Goal: Information Seeking & Learning: Learn about a topic

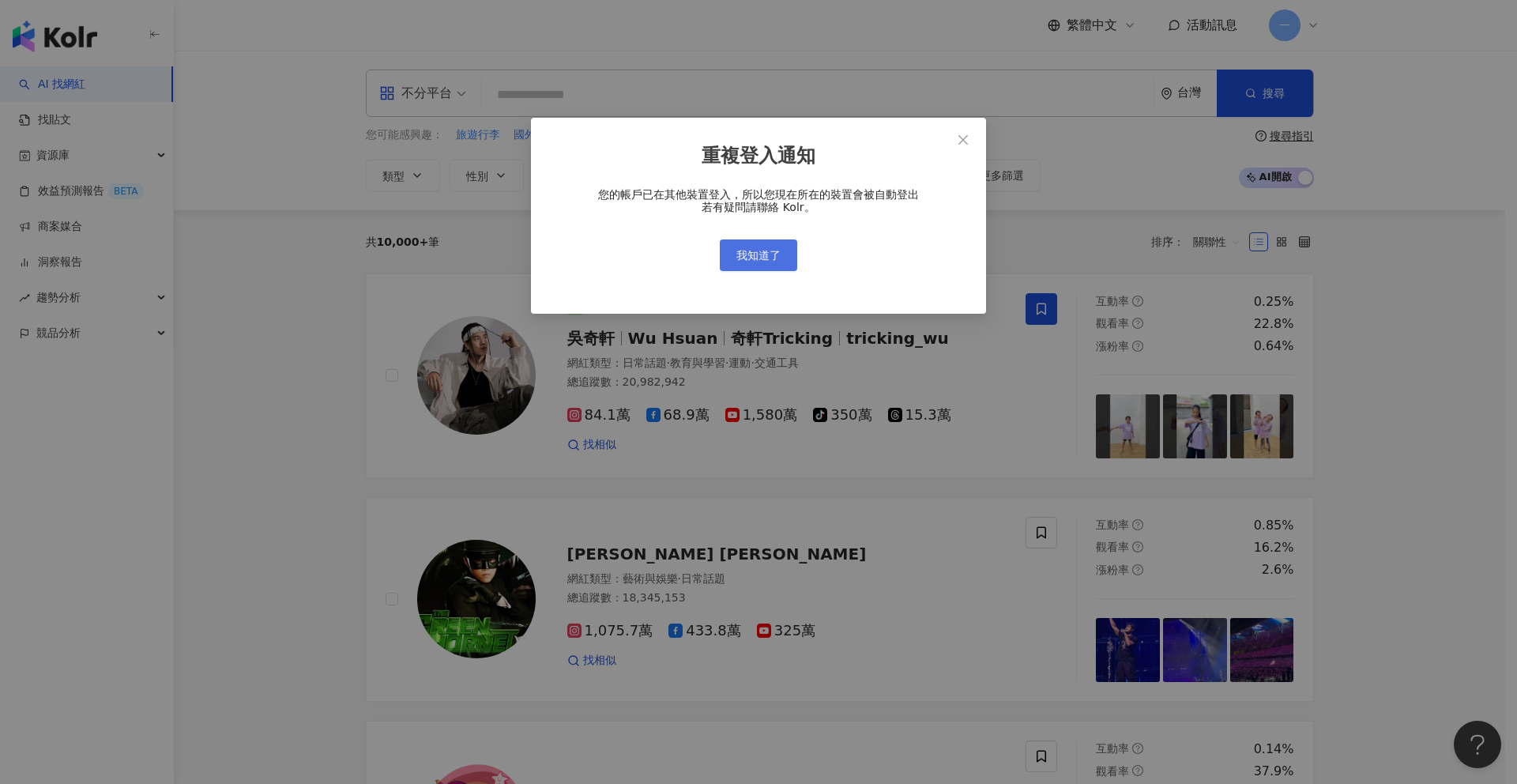
click at [764, 247] on button "我知道了" at bounding box center [758, 255] width 78 height 31
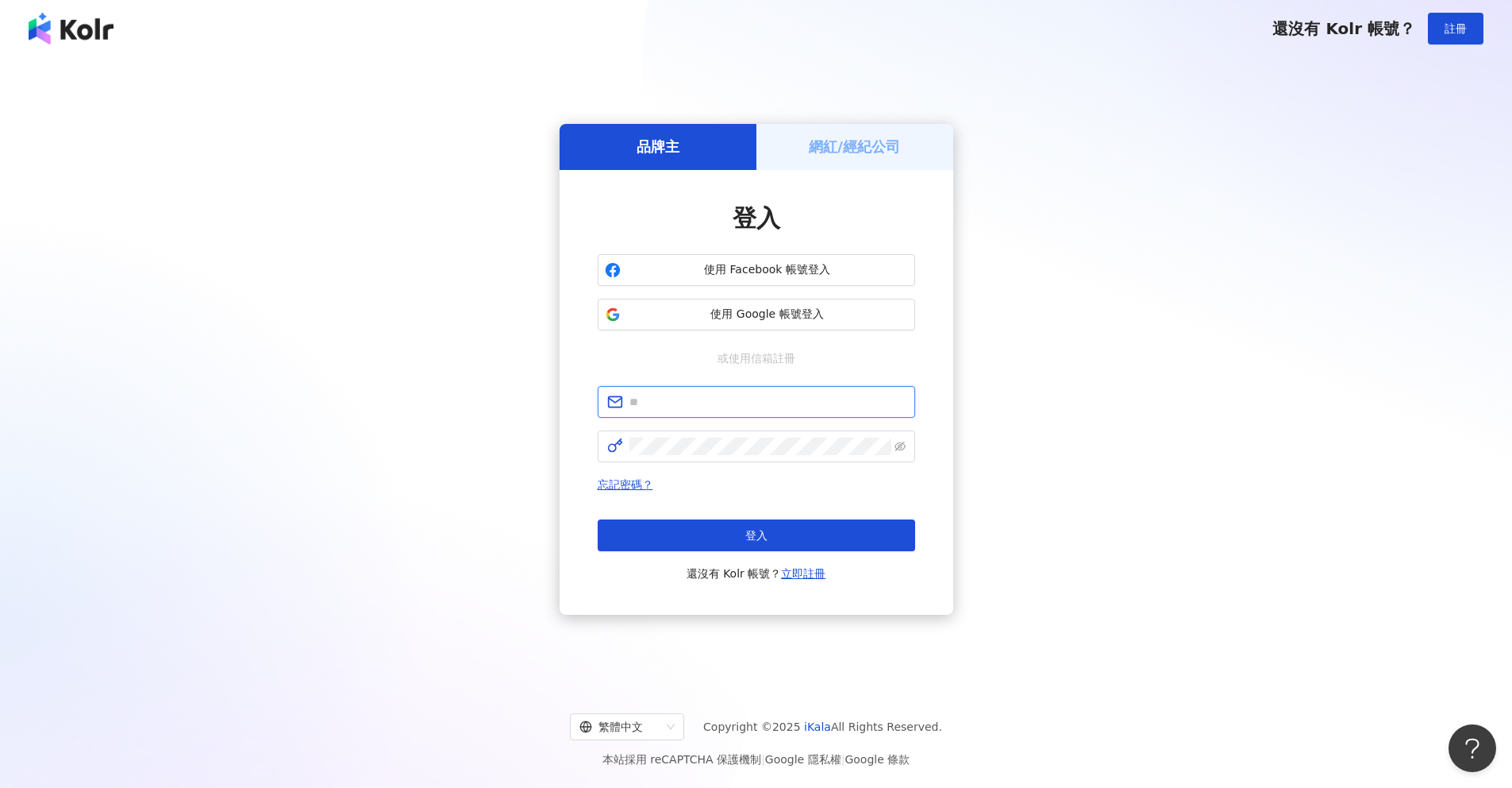
type input "**********"
click at [781, 524] on button "登入" at bounding box center [756, 535] width 317 height 32
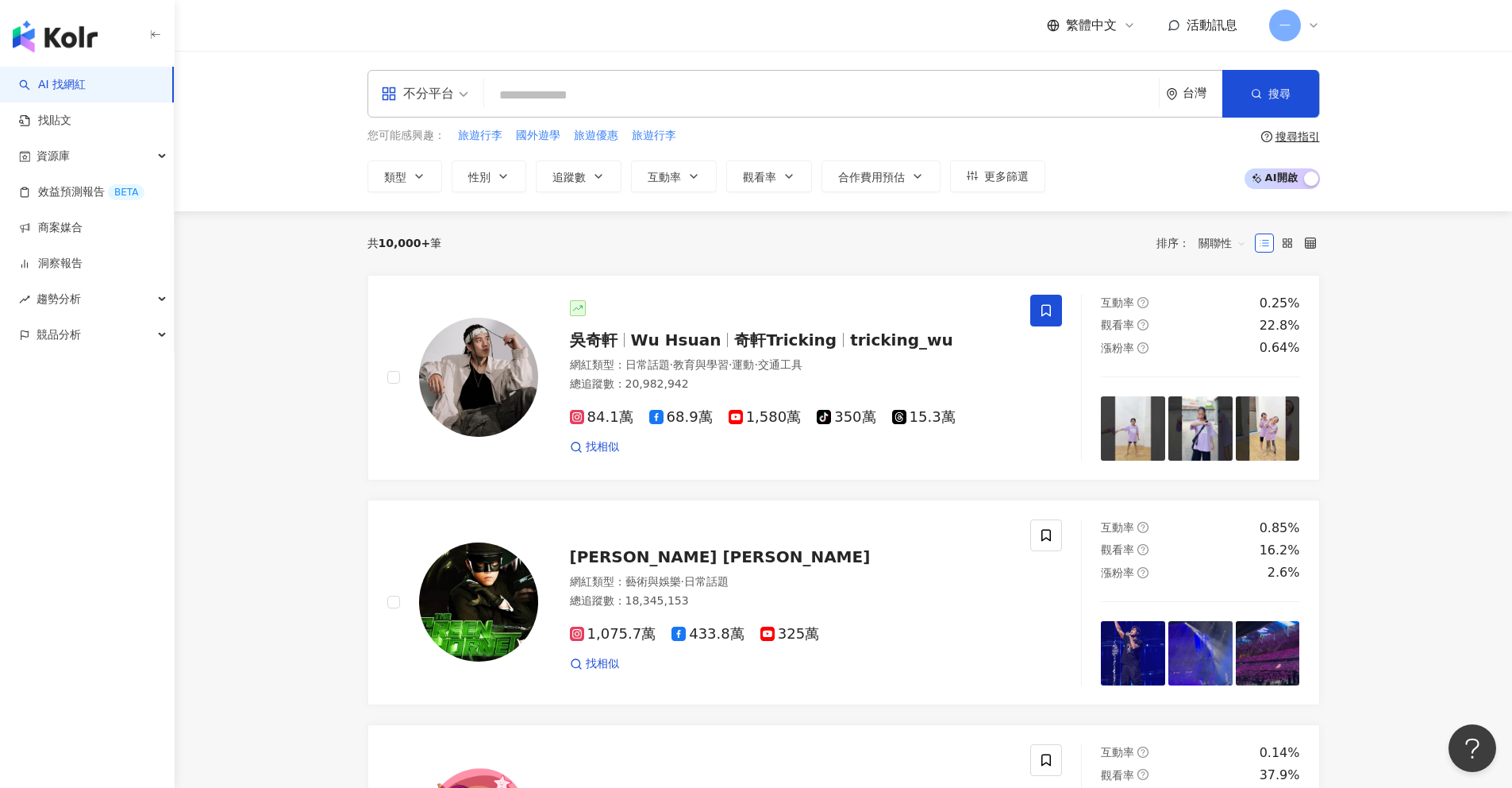
click at [456, 96] on span "不分平台" at bounding box center [424, 94] width 87 height 26
click at [524, 103] on input "search" at bounding box center [821, 95] width 662 height 30
click at [419, 177] on icon "button" at bounding box center [419, 176] width 12 height 12
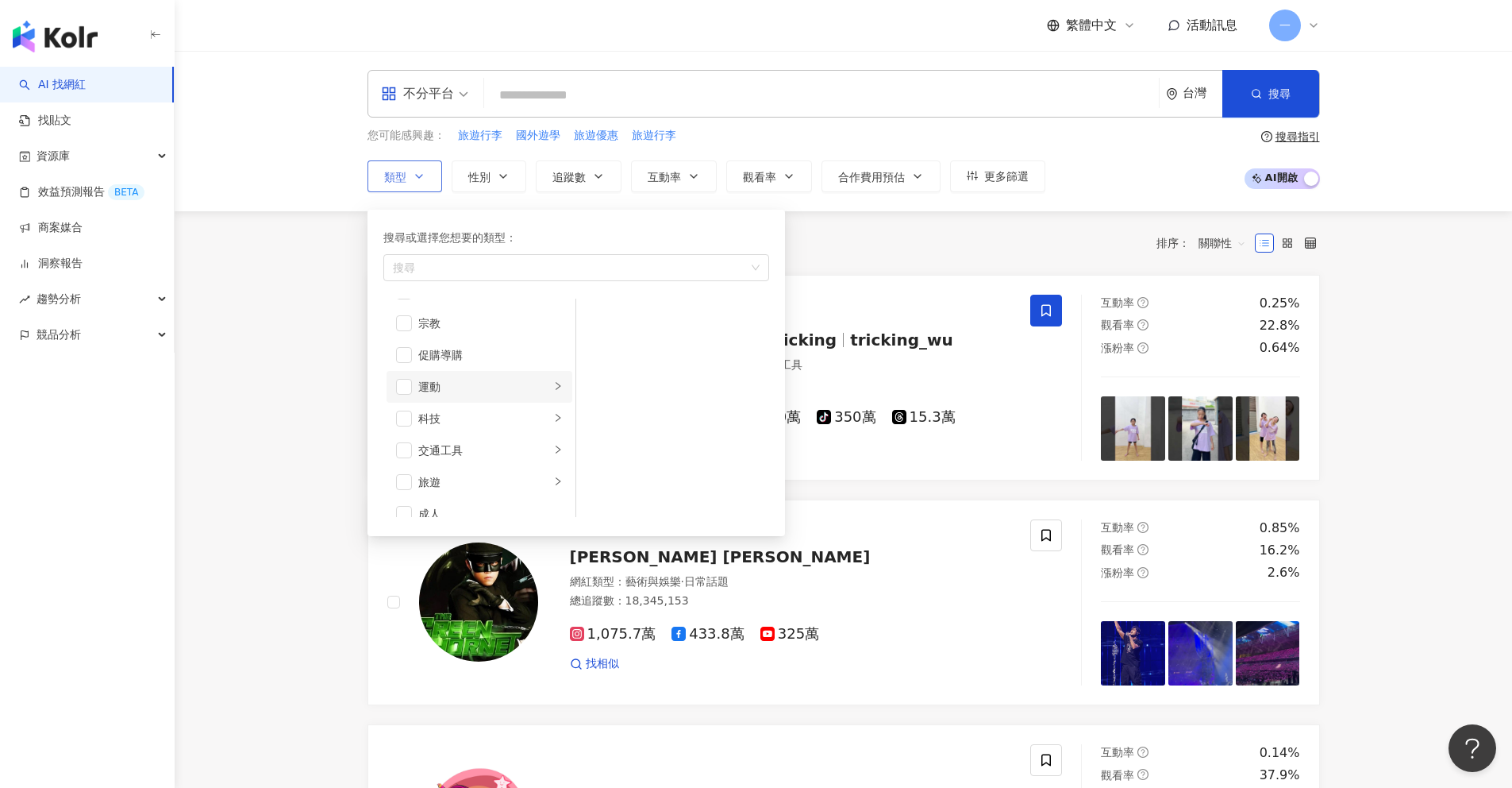
scroll to position [550, 0]
click at [405, 465] on span "button" at bounding box center [404, 465] width 16 height 16
click at [538, 465] on li "旅遊" at bounding box center [479, 466] width 186 height 32
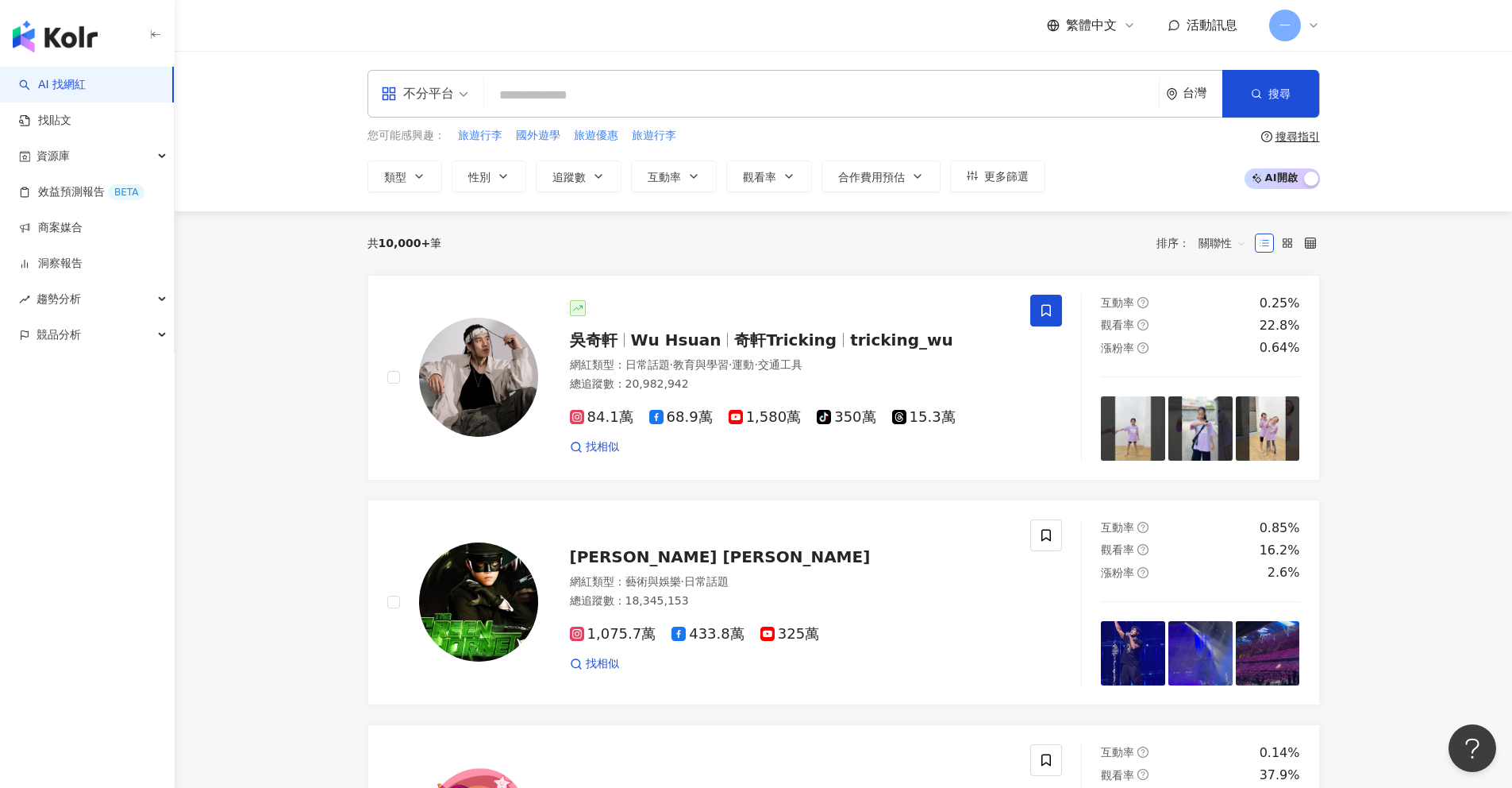
click at [908, 241] on div "共 10,000+ 筆 排序： 關聯性" at bounding box center [843, 243] width 952 height 26
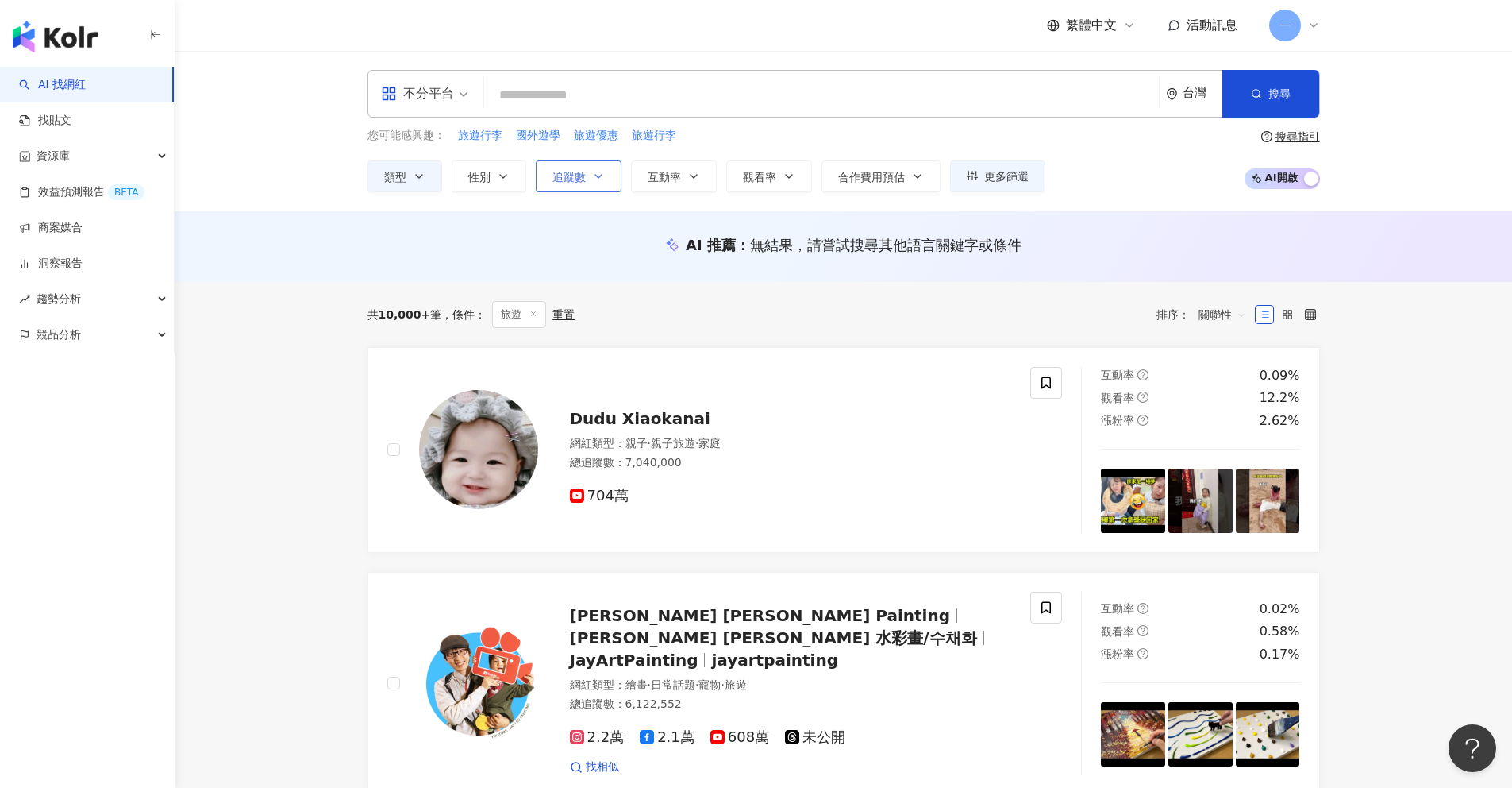
click at [597, 177] on icon "button" at bounding box center [598, 177] width 7 height 3
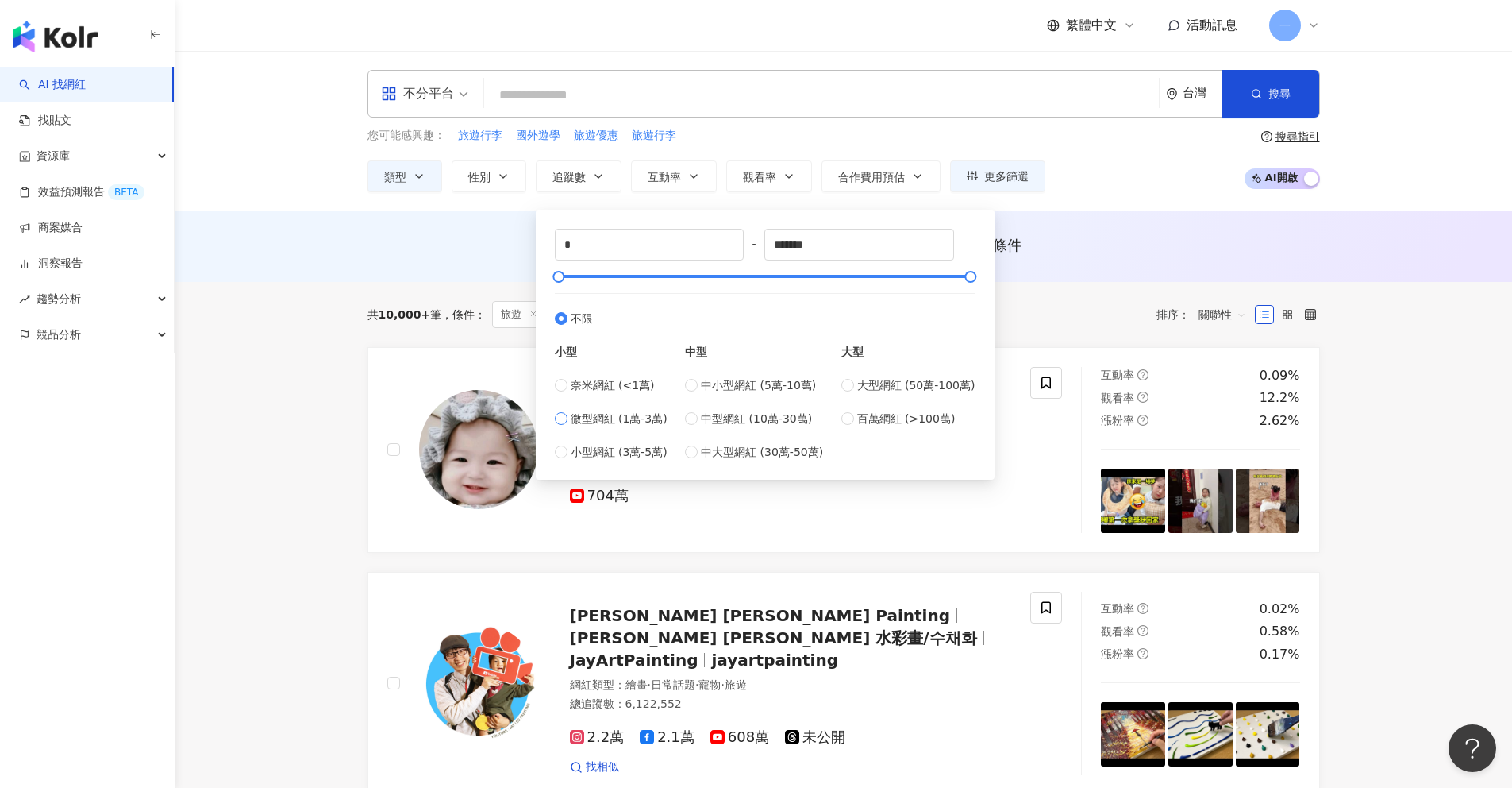
type input "*****"
click at [521, 102] on input "search" at bounding box center [821, 95] width 662 height 30
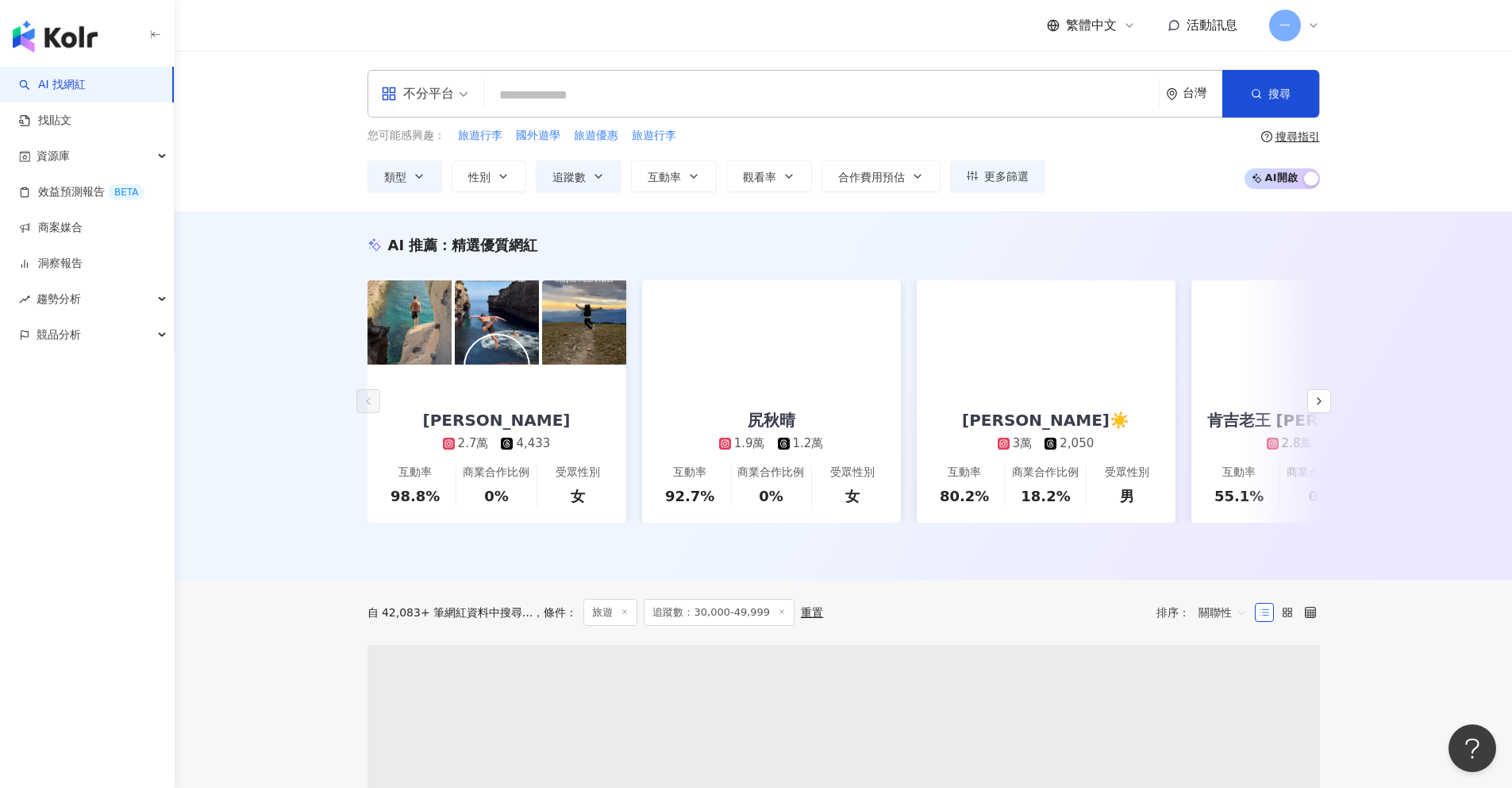
type input "*"
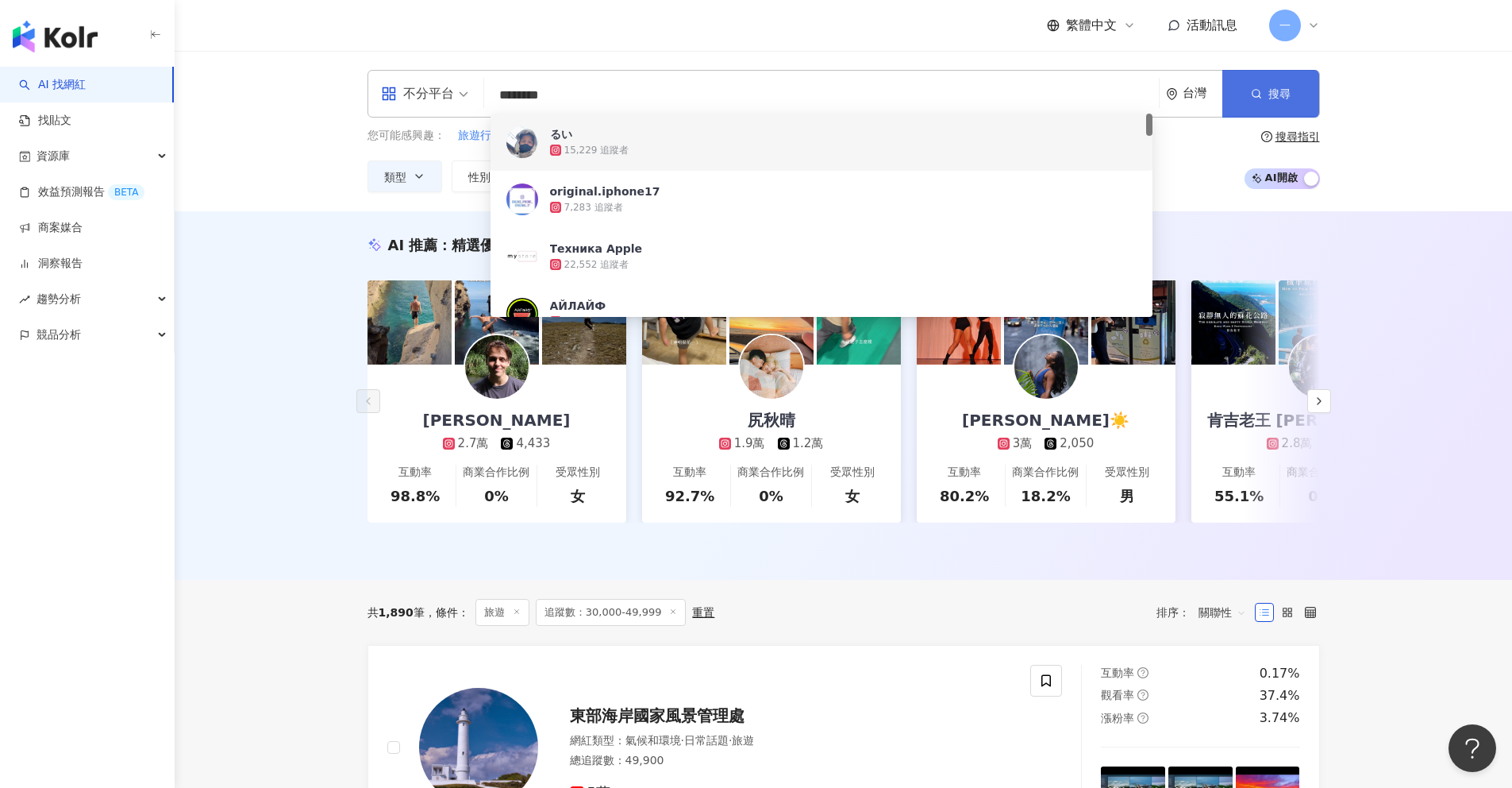
type input "********"
click at [1242, 99] on button "搜尋" at bounding box center [1270, 93] width 97 height 47
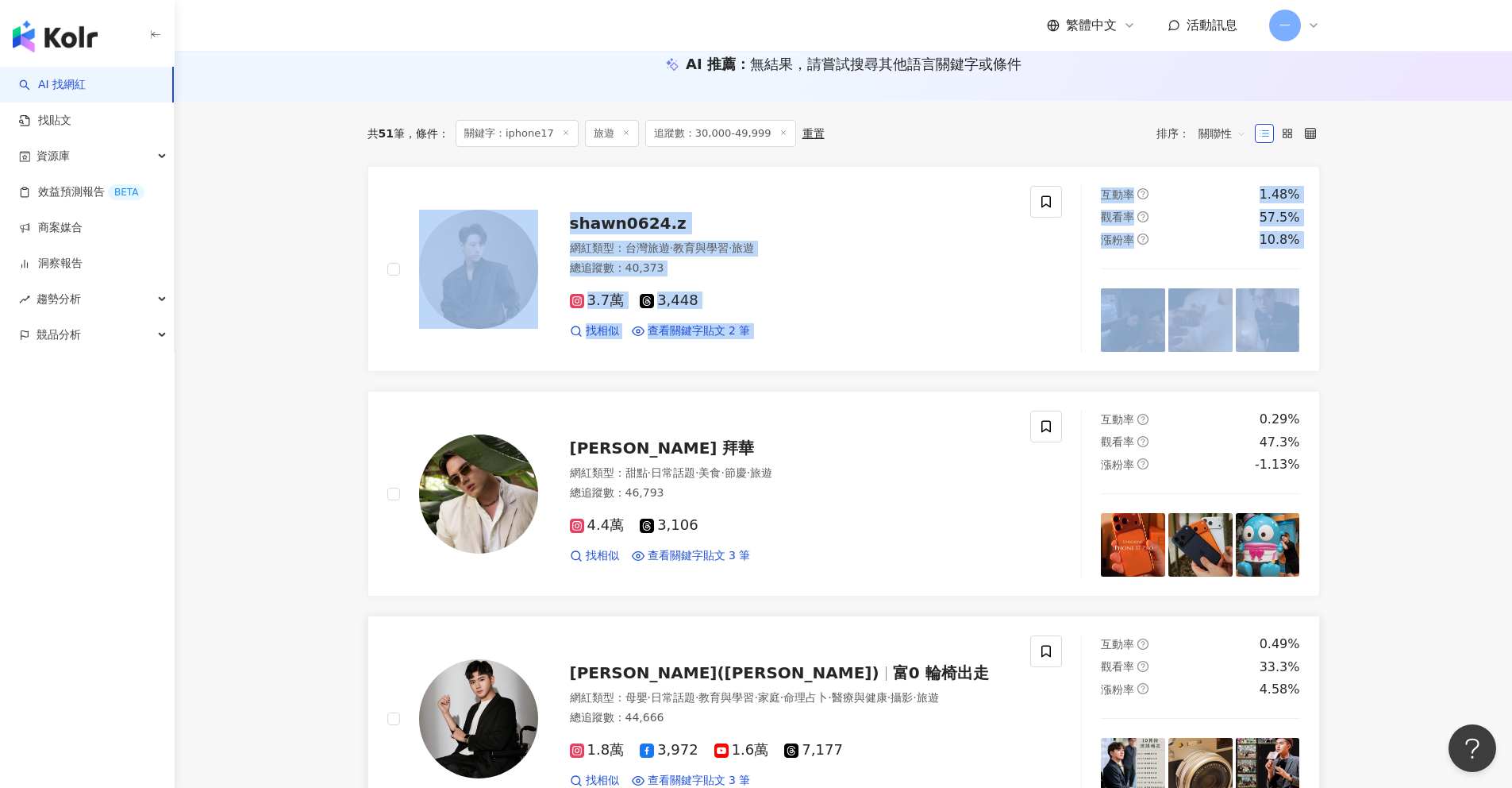
scroll to position [28, 0]
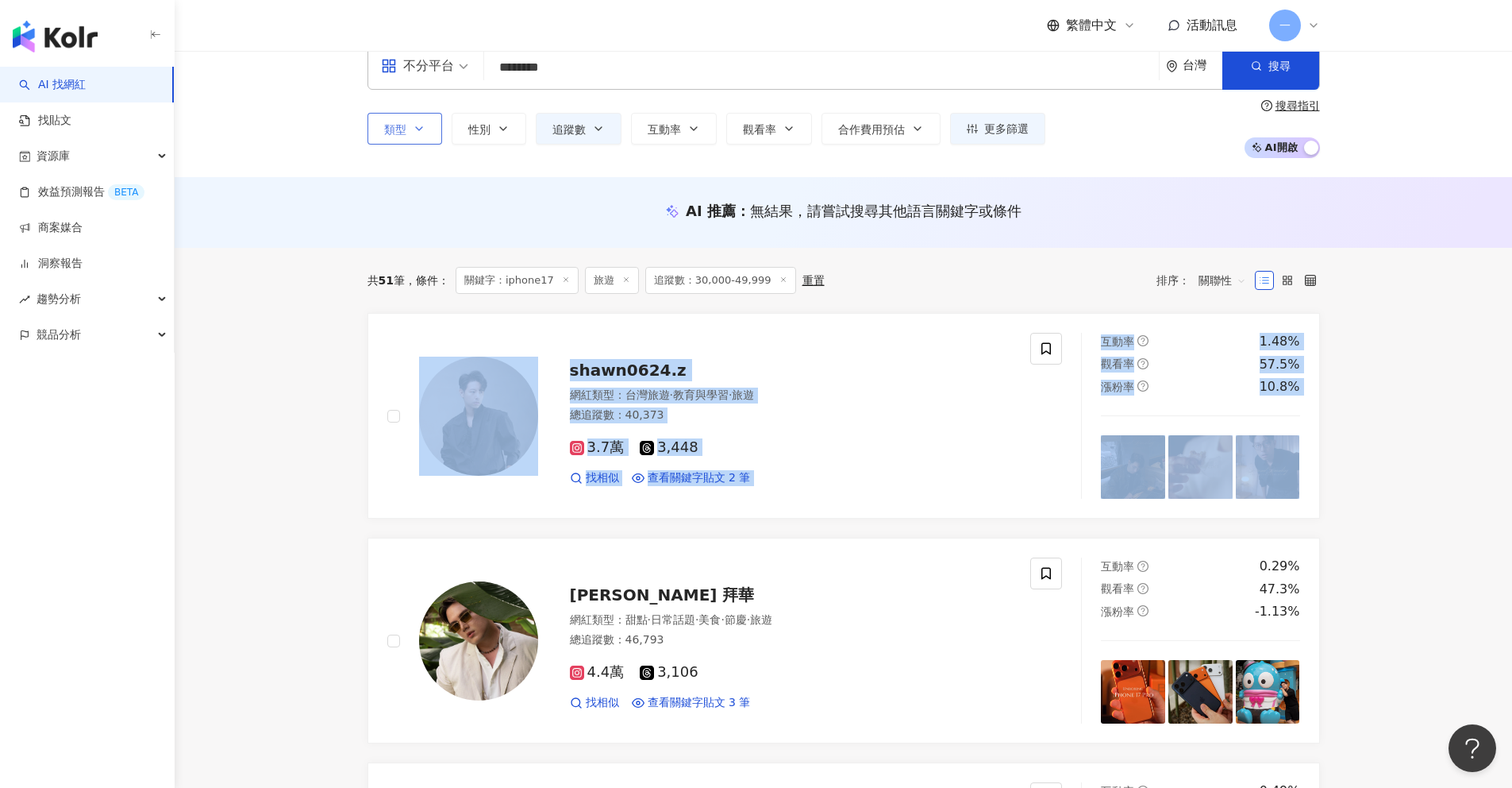
click at [417, 125] on icon "button" at bounding box center [419, 128] width 12 height 12
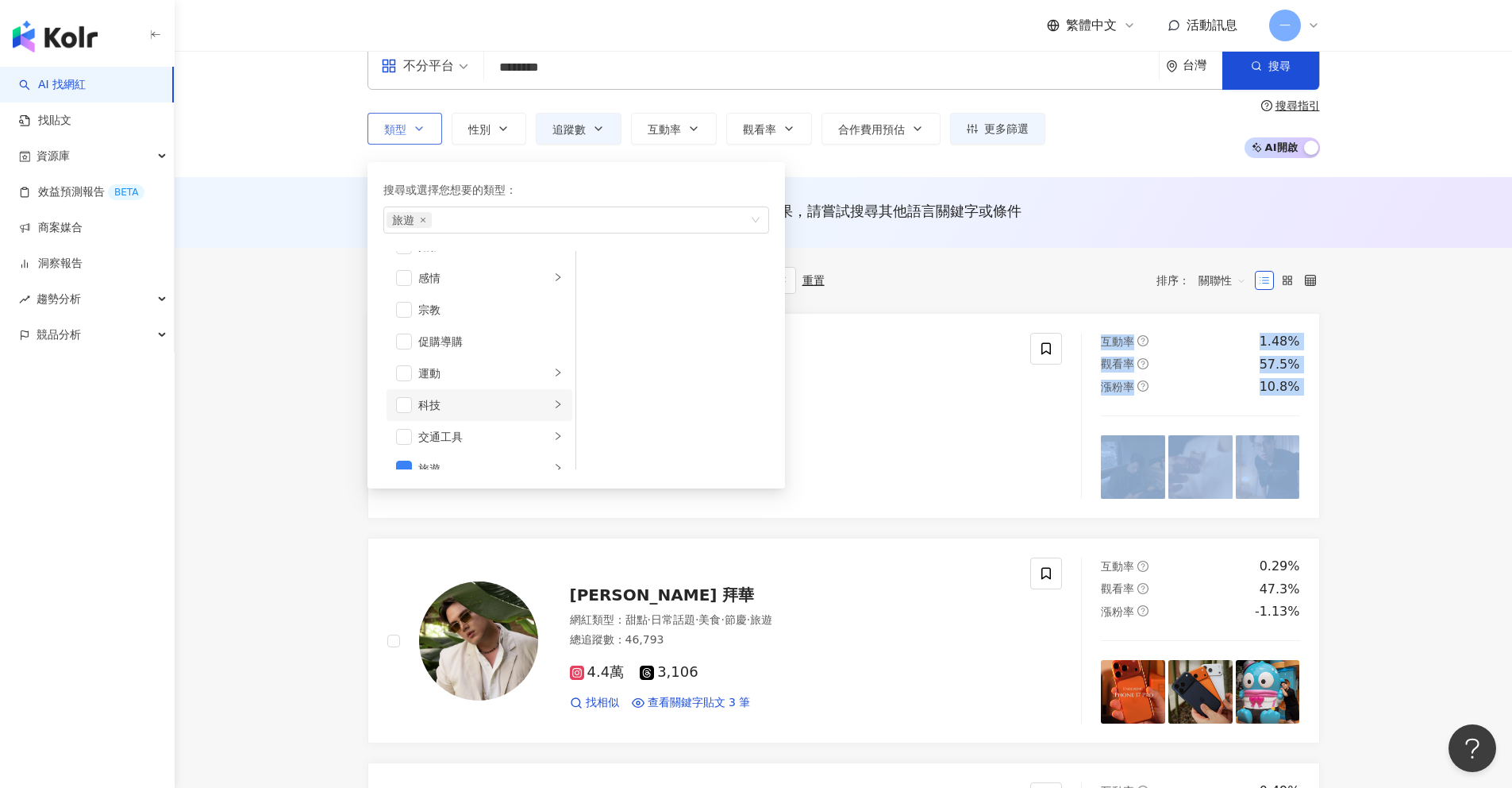
scroll to position [550, 0]
click at [553, 419] on icon "right" at bounding box center [557, 417] width 9 height 9
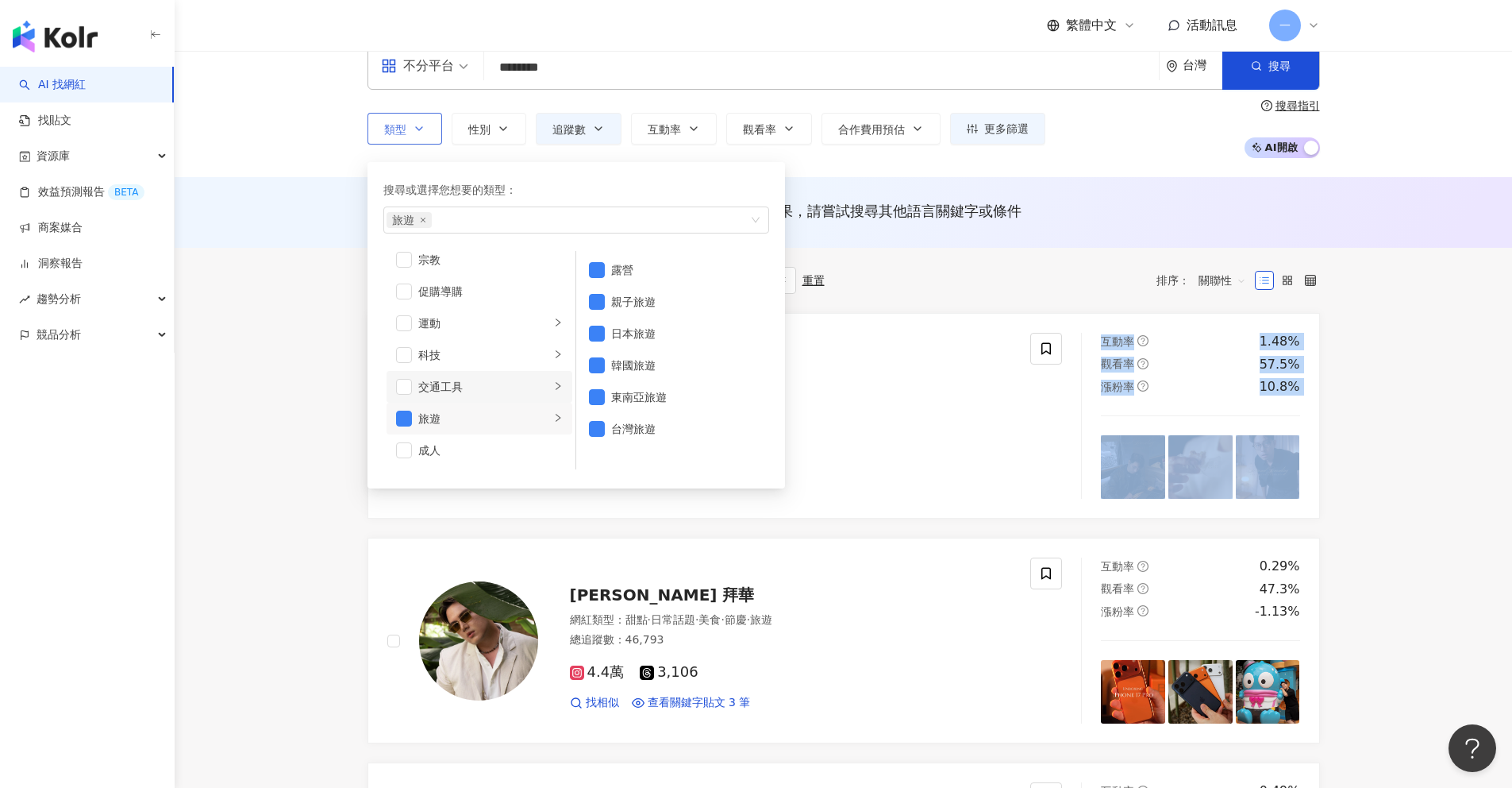
click at [553, 392] on div "button" at bounding box center [557, 387] width 9 height 15
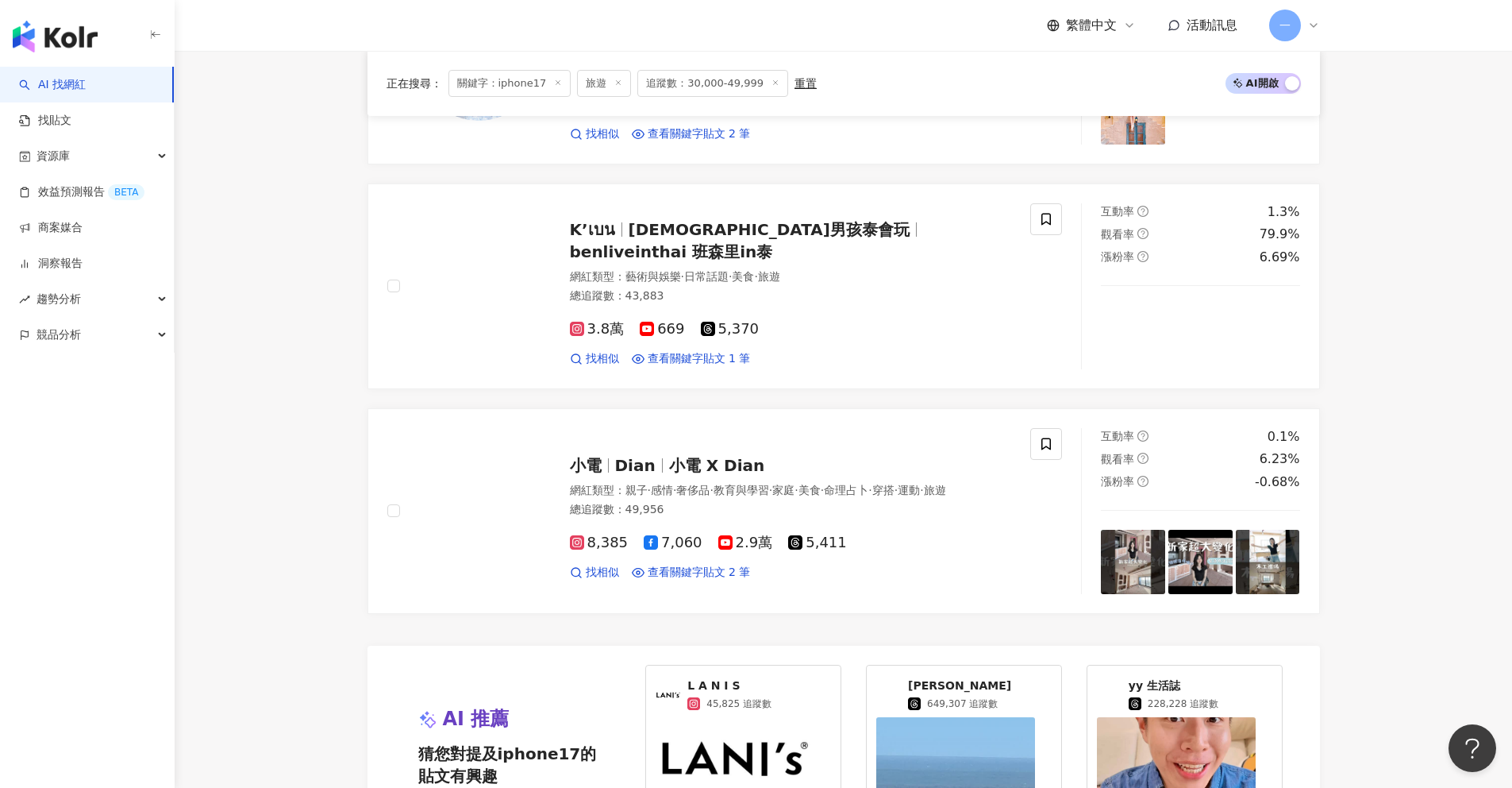
scroll to position [2712, 0]
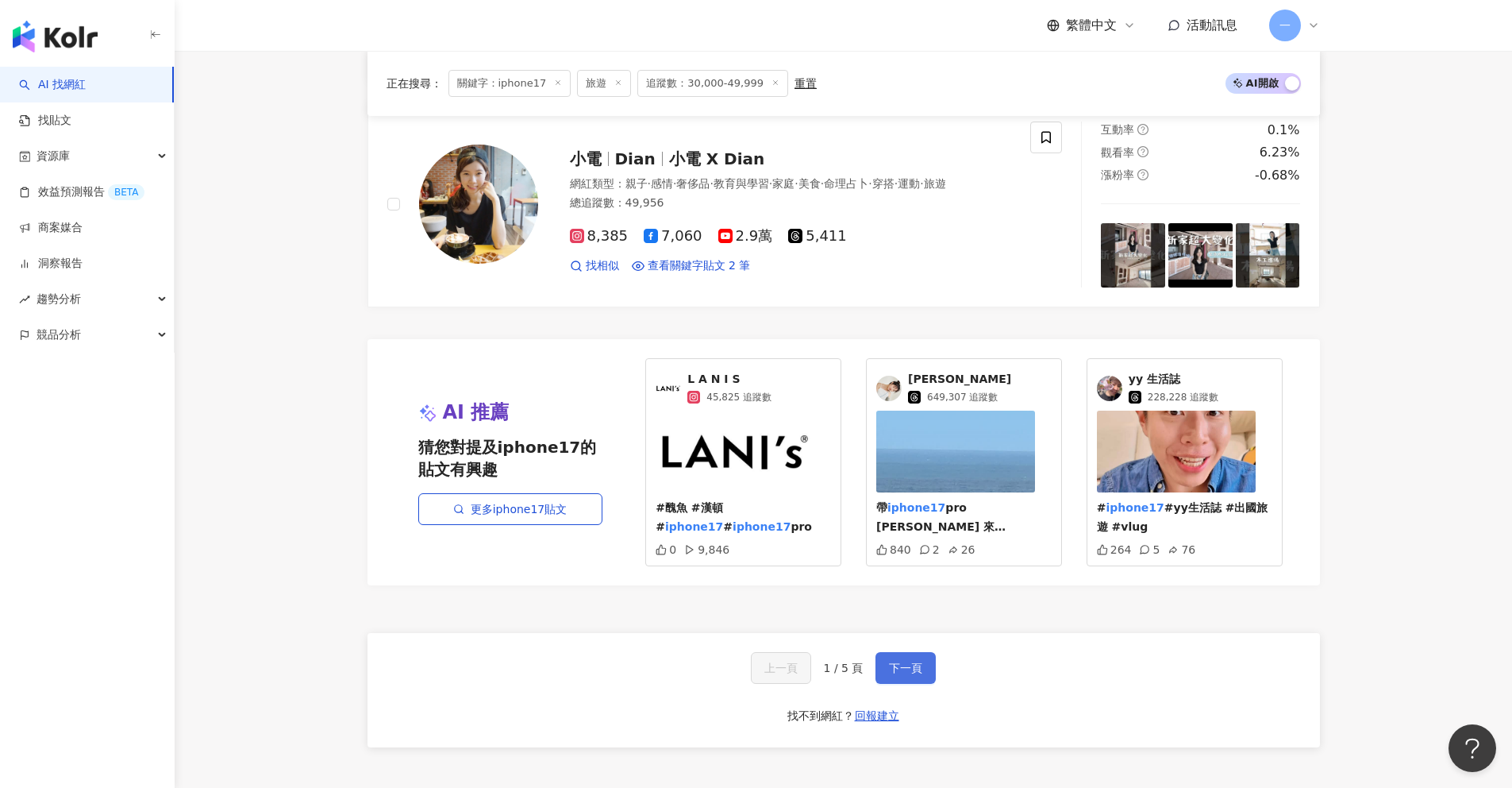
click at [920, 676] on button "下一頁" at bounding box center [905, 668] width 61 height 32
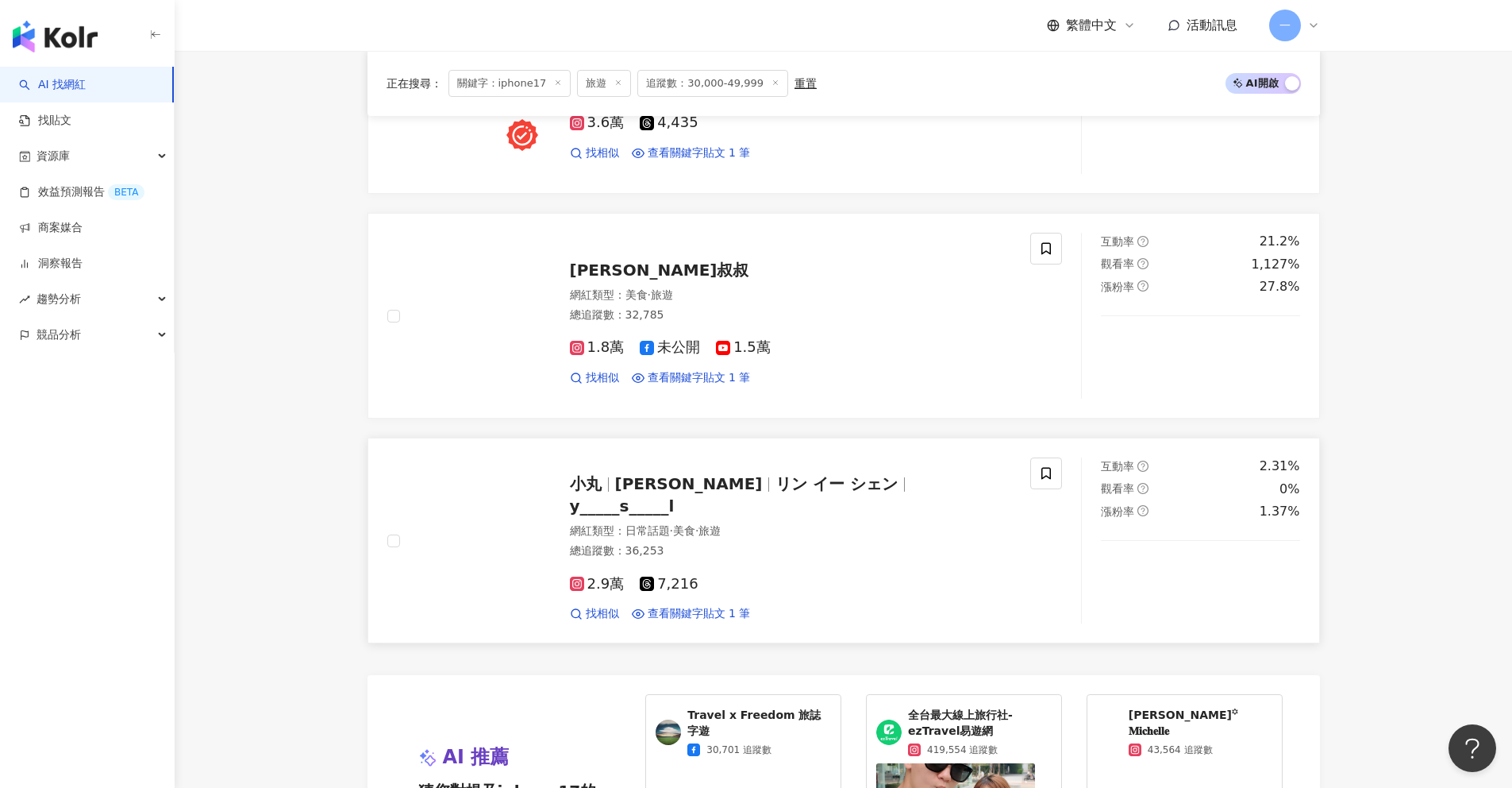
scroll to position [2984, 0]
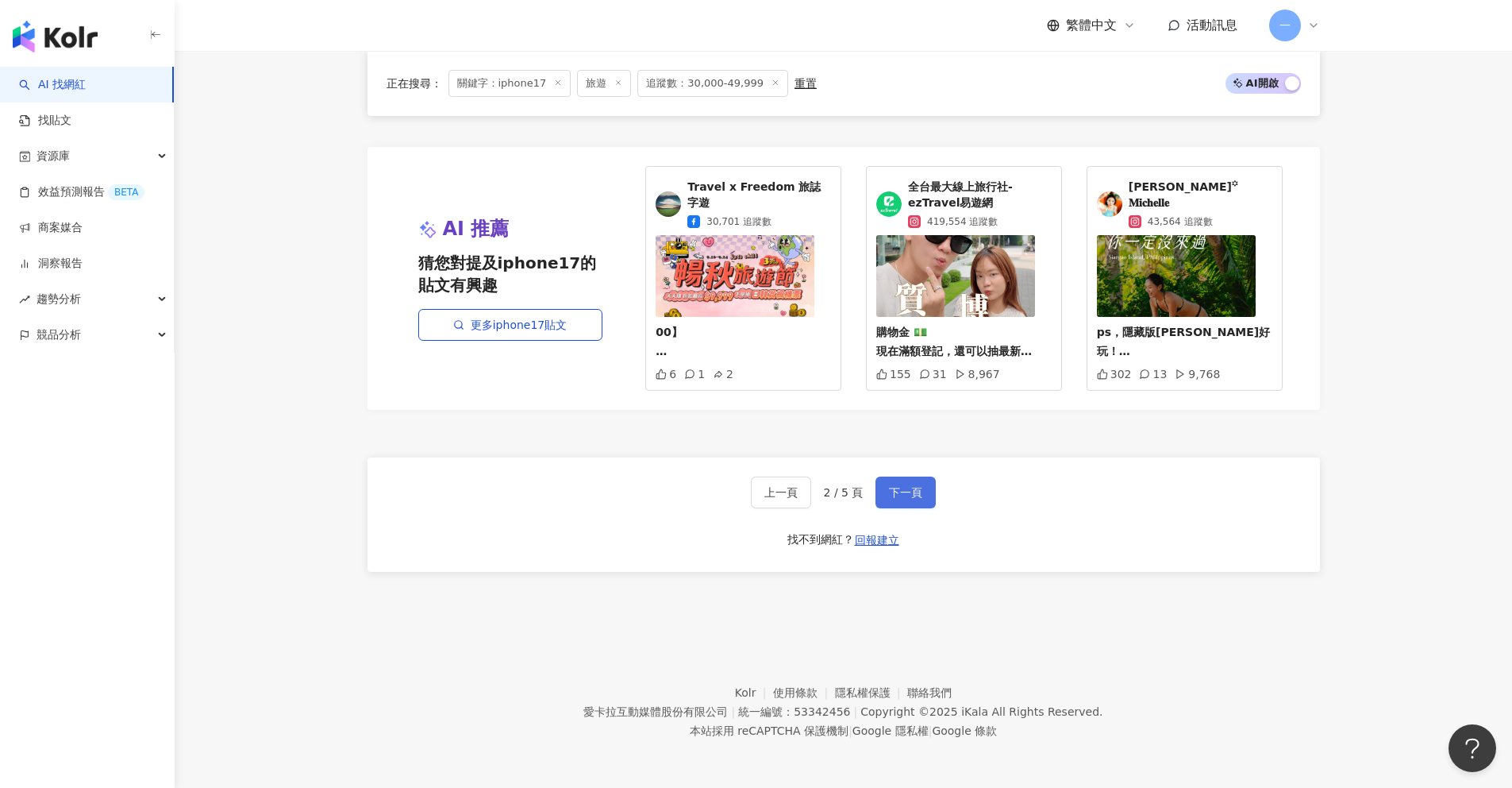
click at [887, 499] on button "下一頁" at bounding box center [905, 492] width 61 height 32
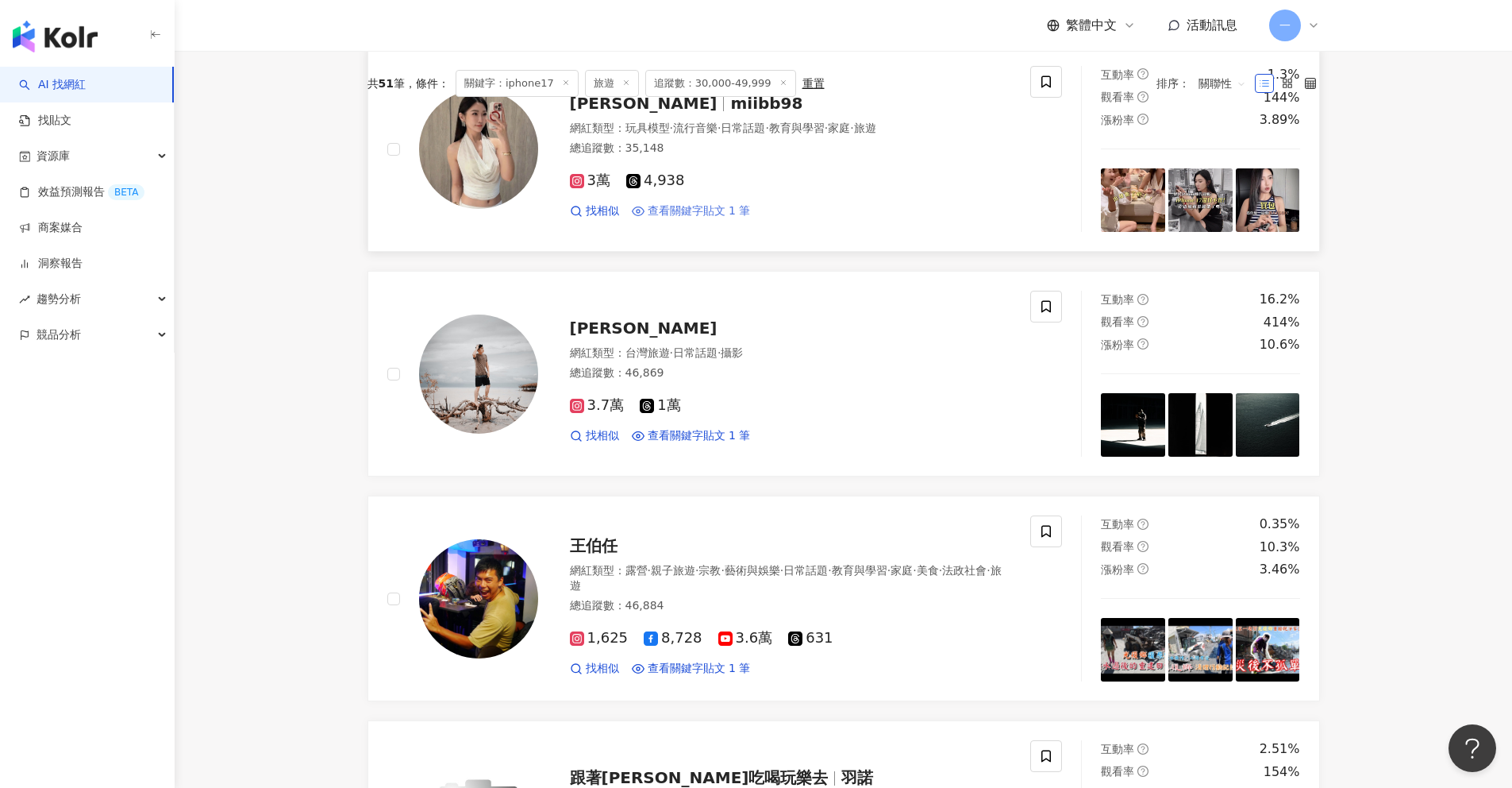
scroll to position [300, 0]
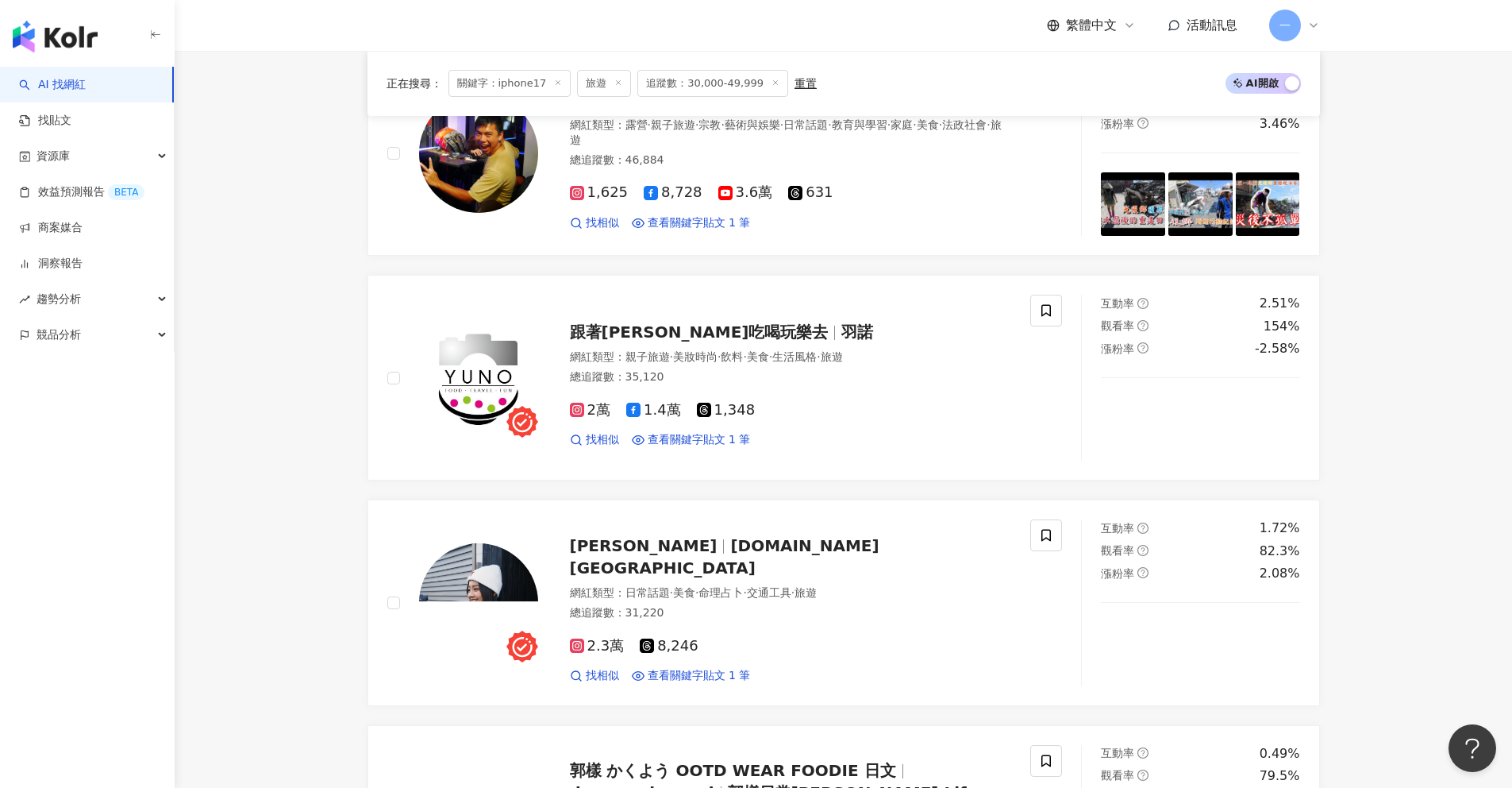
scroll to position [920, 0]
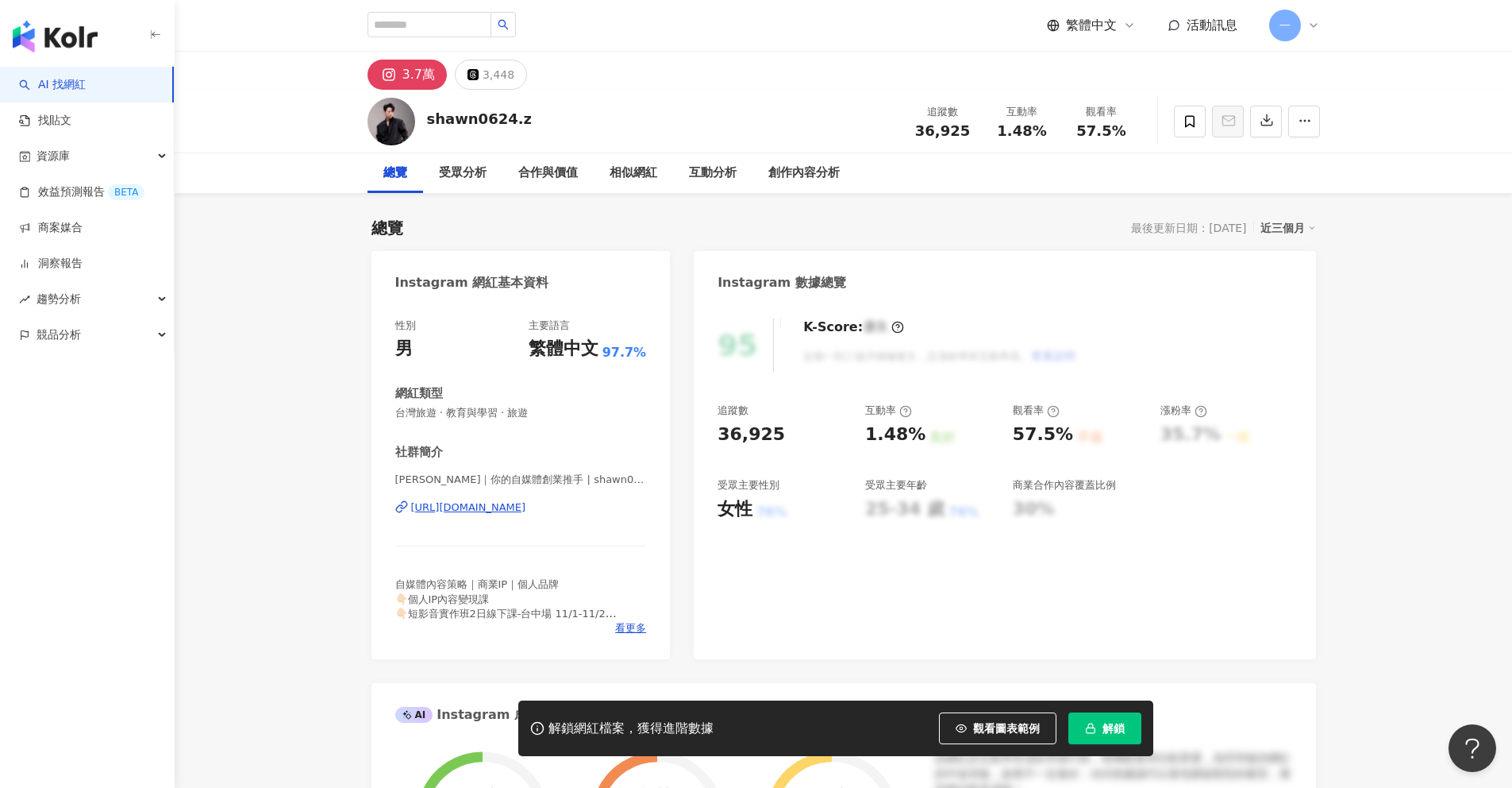
click at [526, 509] on div "https://www.instagram.com/shawn0624.z/" at bounding box center [468, 507] width 115 height 14
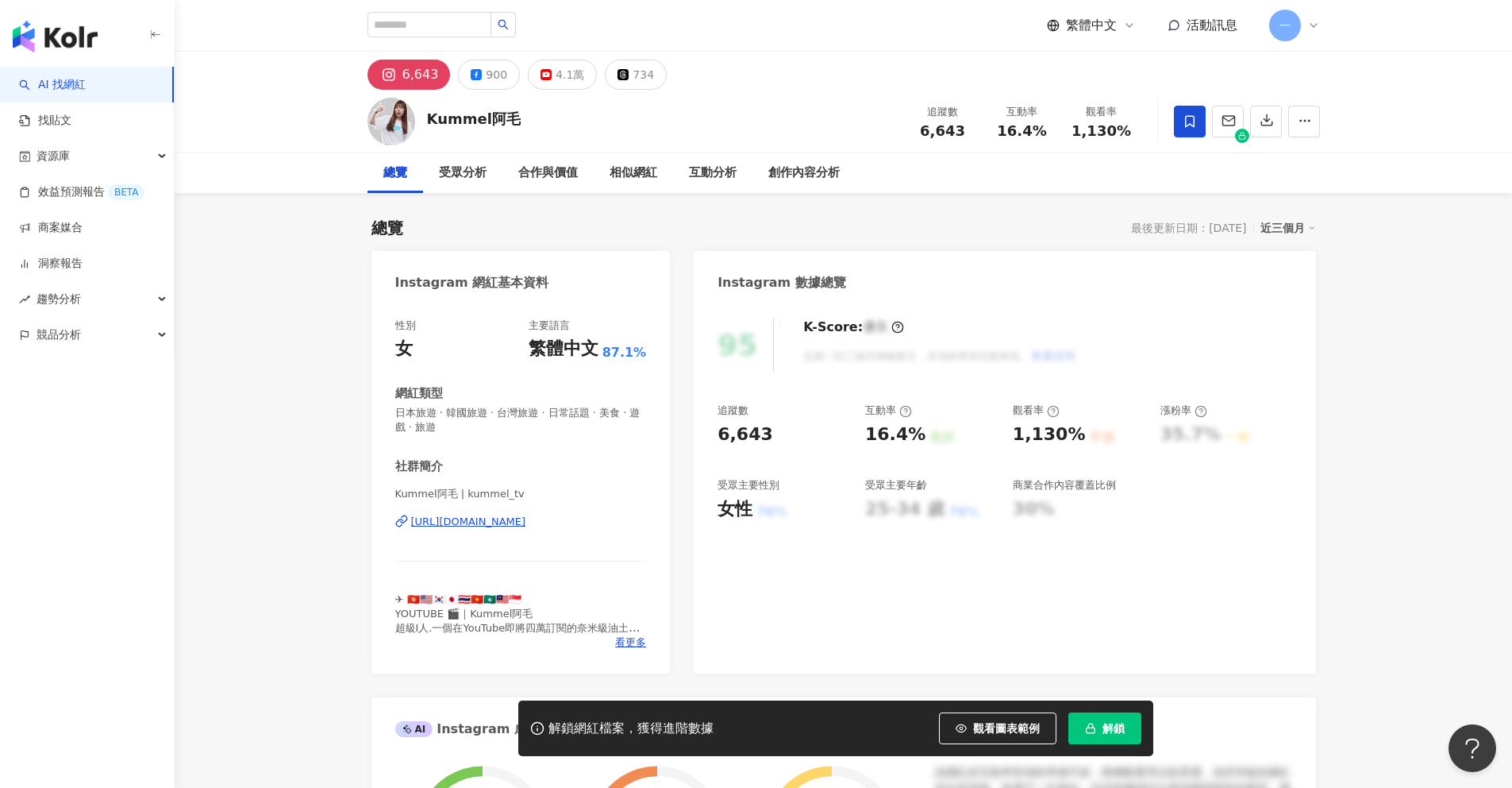
click at [526, 522] on div "https://www.instagram.com/kummel_tv/" at bounding box center [468, 521] width 115 height 14
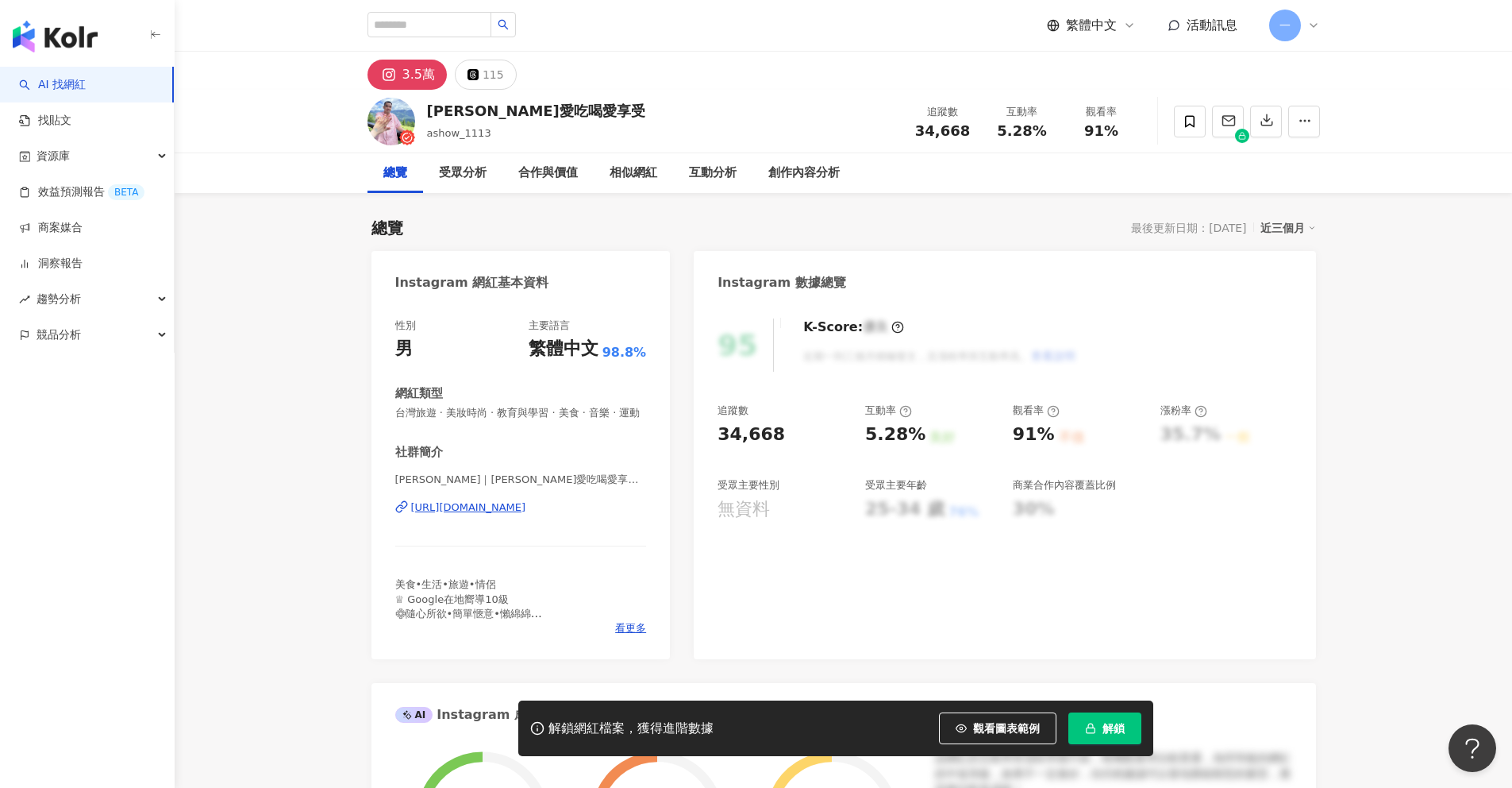
click at [526, 508] on div "https://www.instagram.com/ashow_1113/" at bounding box center [468, 507] width 115 height 14
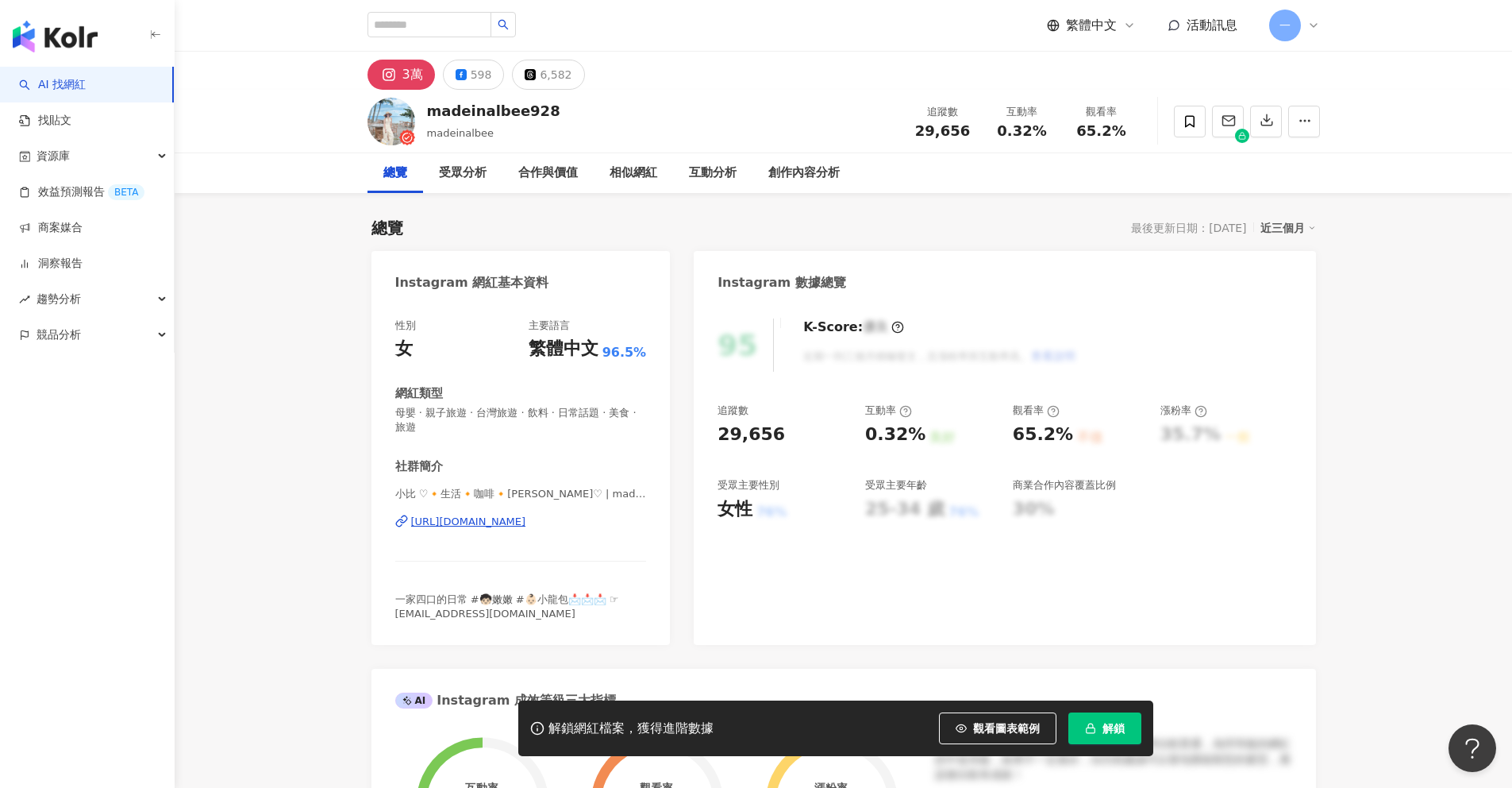
click at [477, 520] on div "https://www.instagram.com/madeinalbee928/" at bounding box center [468, 521] width 115 height 14
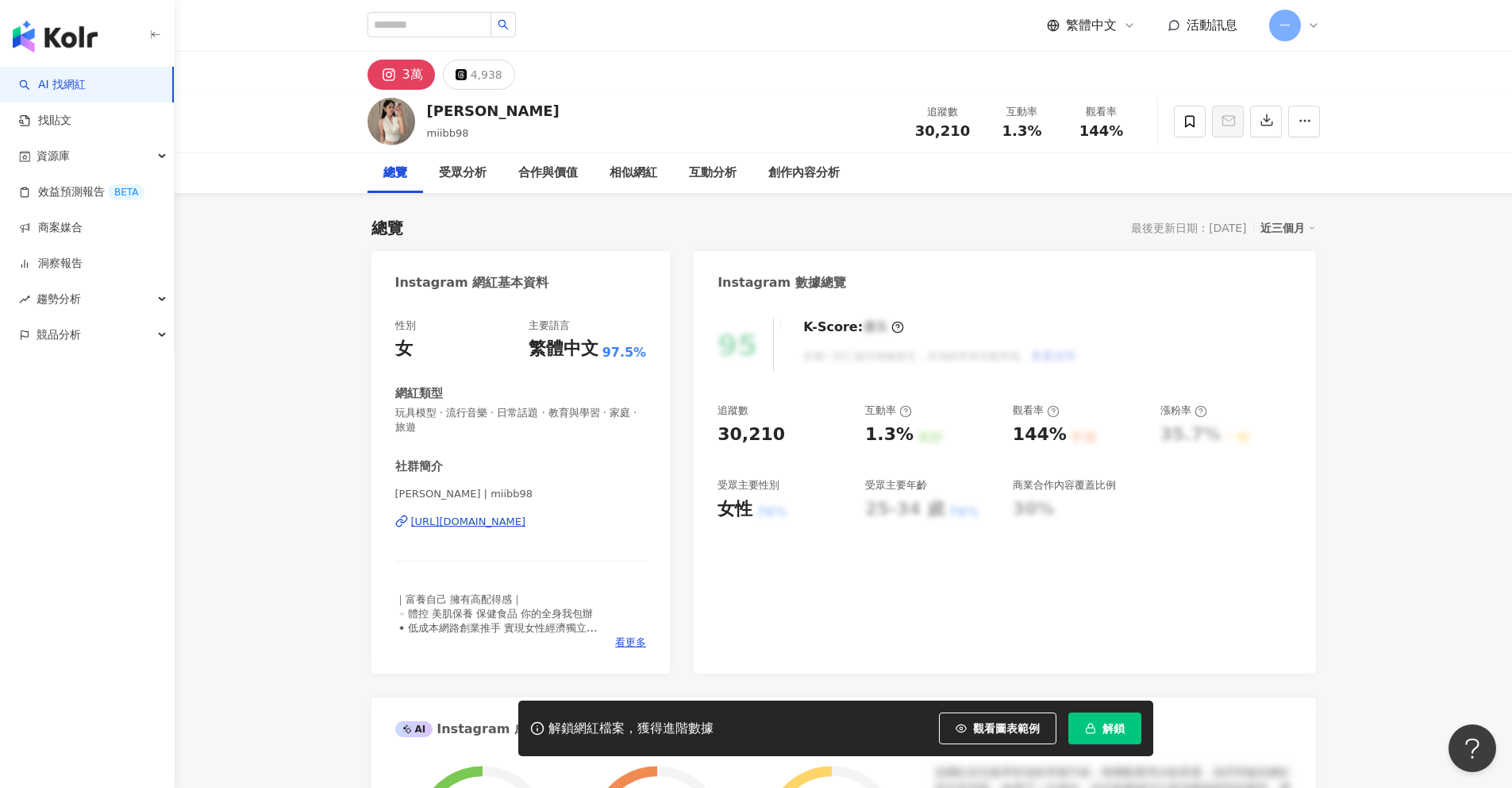
click at [512, 521] on div "https://www.instagram.com/miibb98/" at bounding box center [468, 521] width 115 height 14
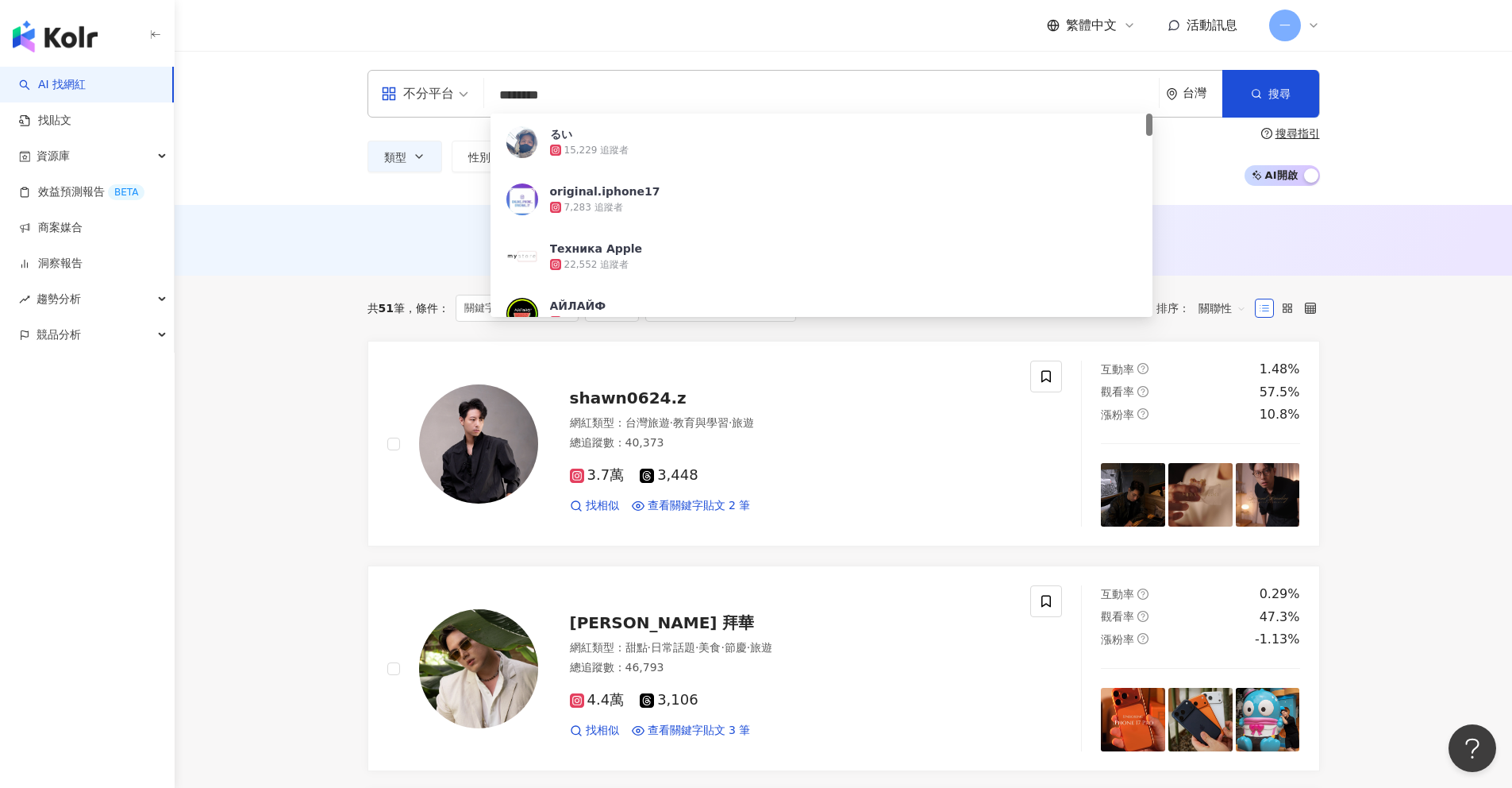
click at [308, 175] on div "不分平台 ******** 台灣 搜尋 e97acfe0-fe81-45ea-8815-623371271923 るい 15,229 追蹤者 original…" at bounding box center [843, 128] width 1337 height 154
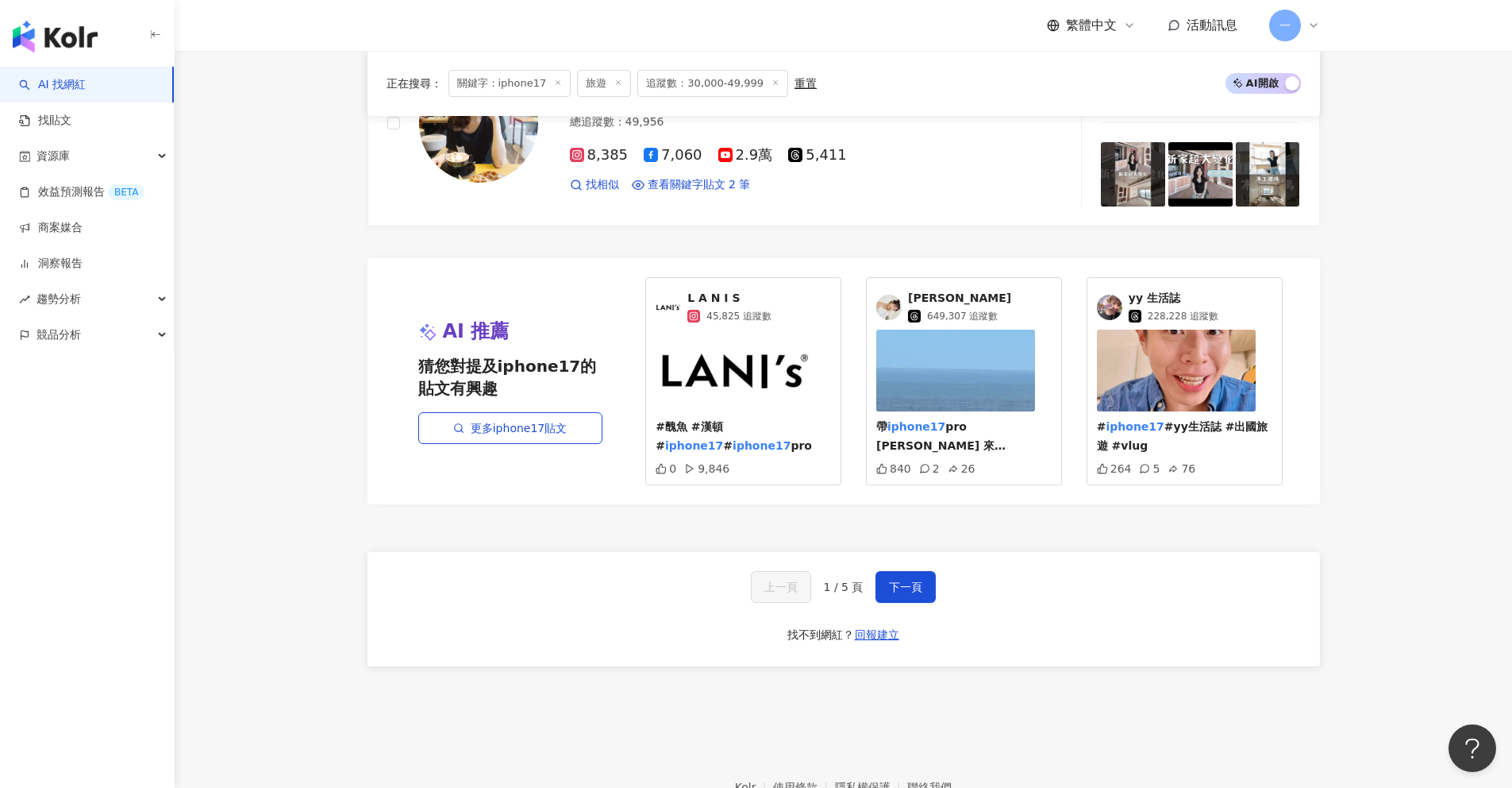
scroll to position [2887, 0]
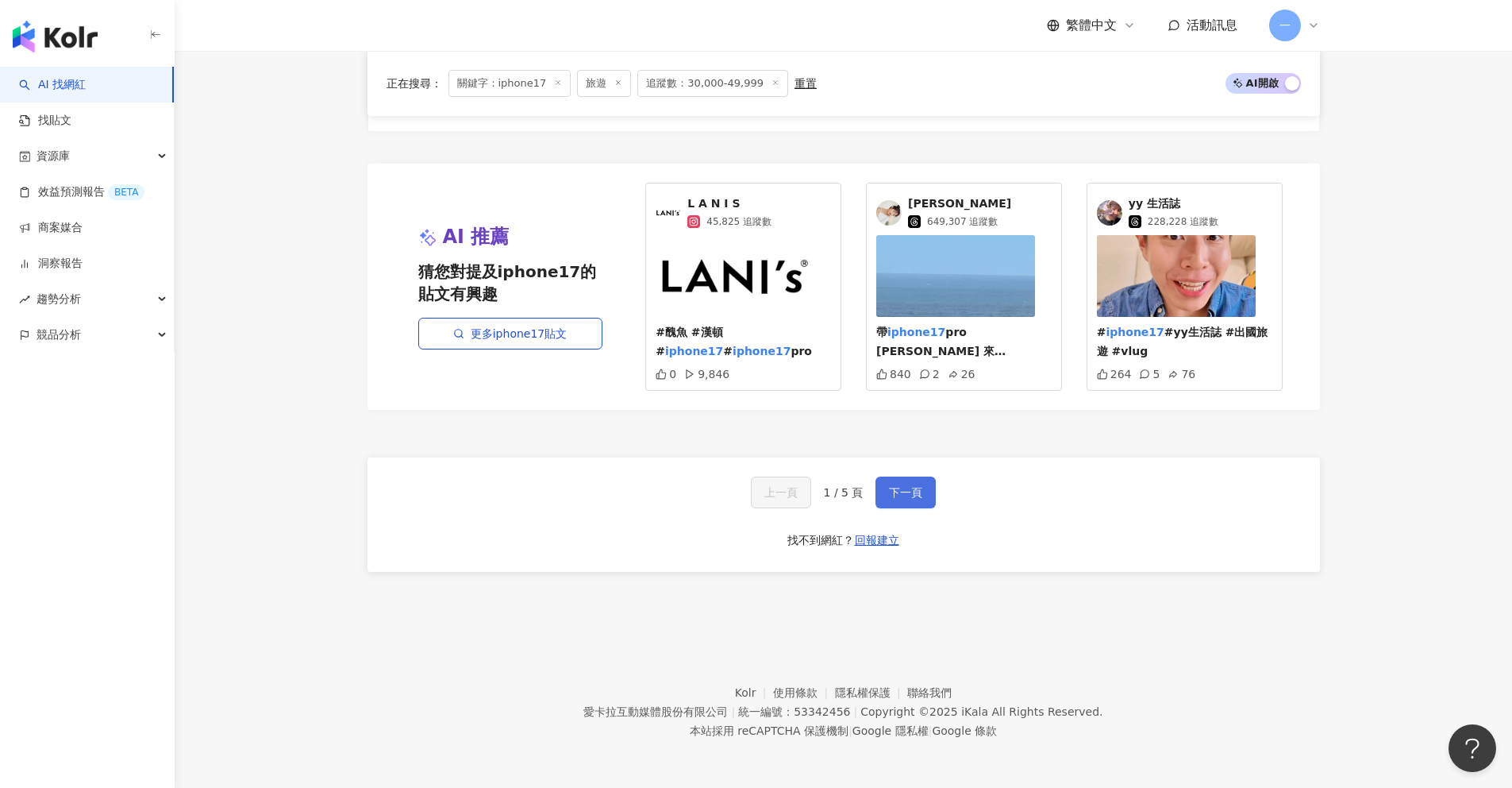
click at [907, 491] on span "下一頁" at bounding box center [905, 492] width 33 height 12
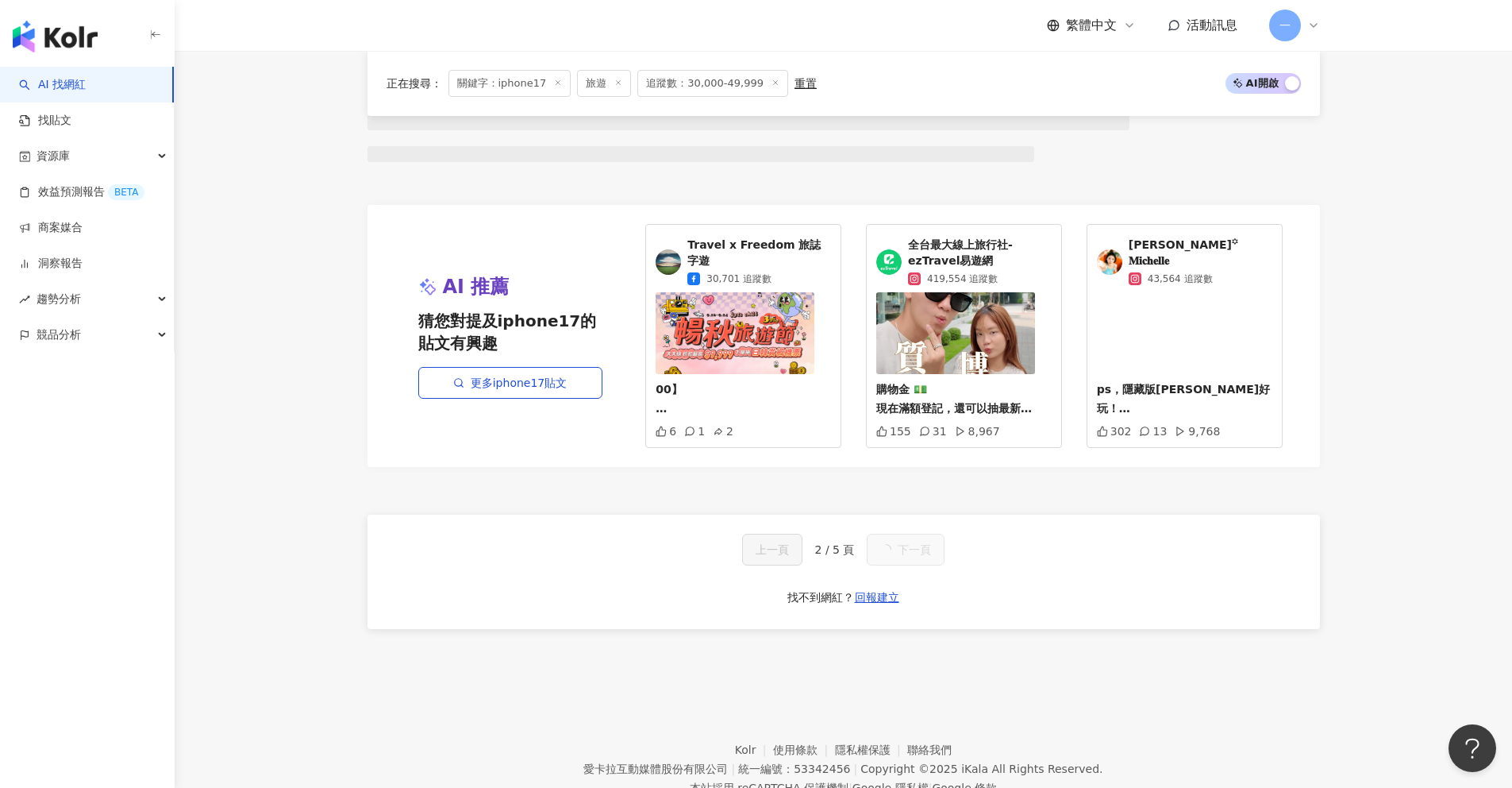
scroll to position [1168, 0]
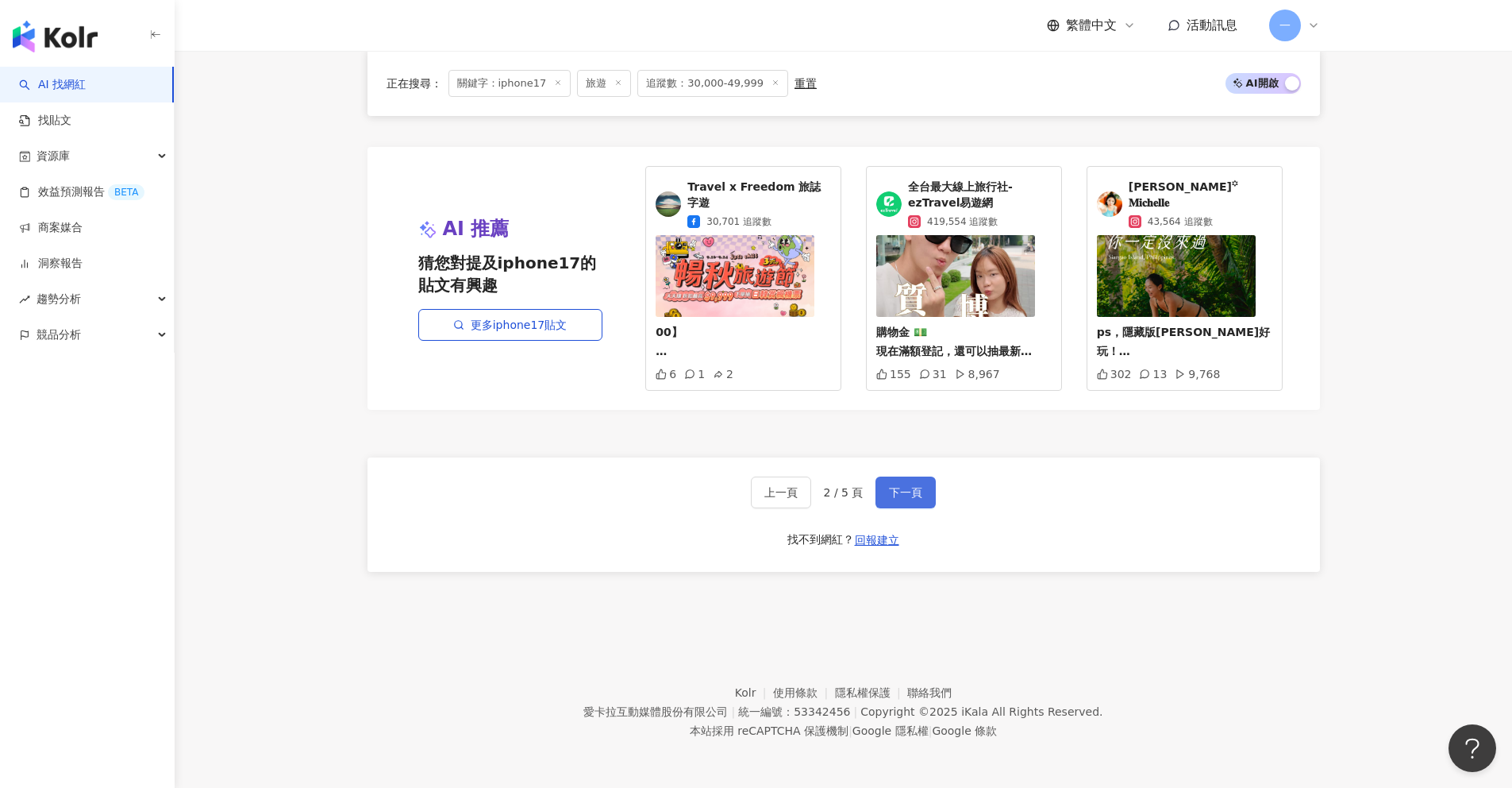
click at [894, 497] on span "下一頁" at bounding box center [905, 492] width 33 height 12
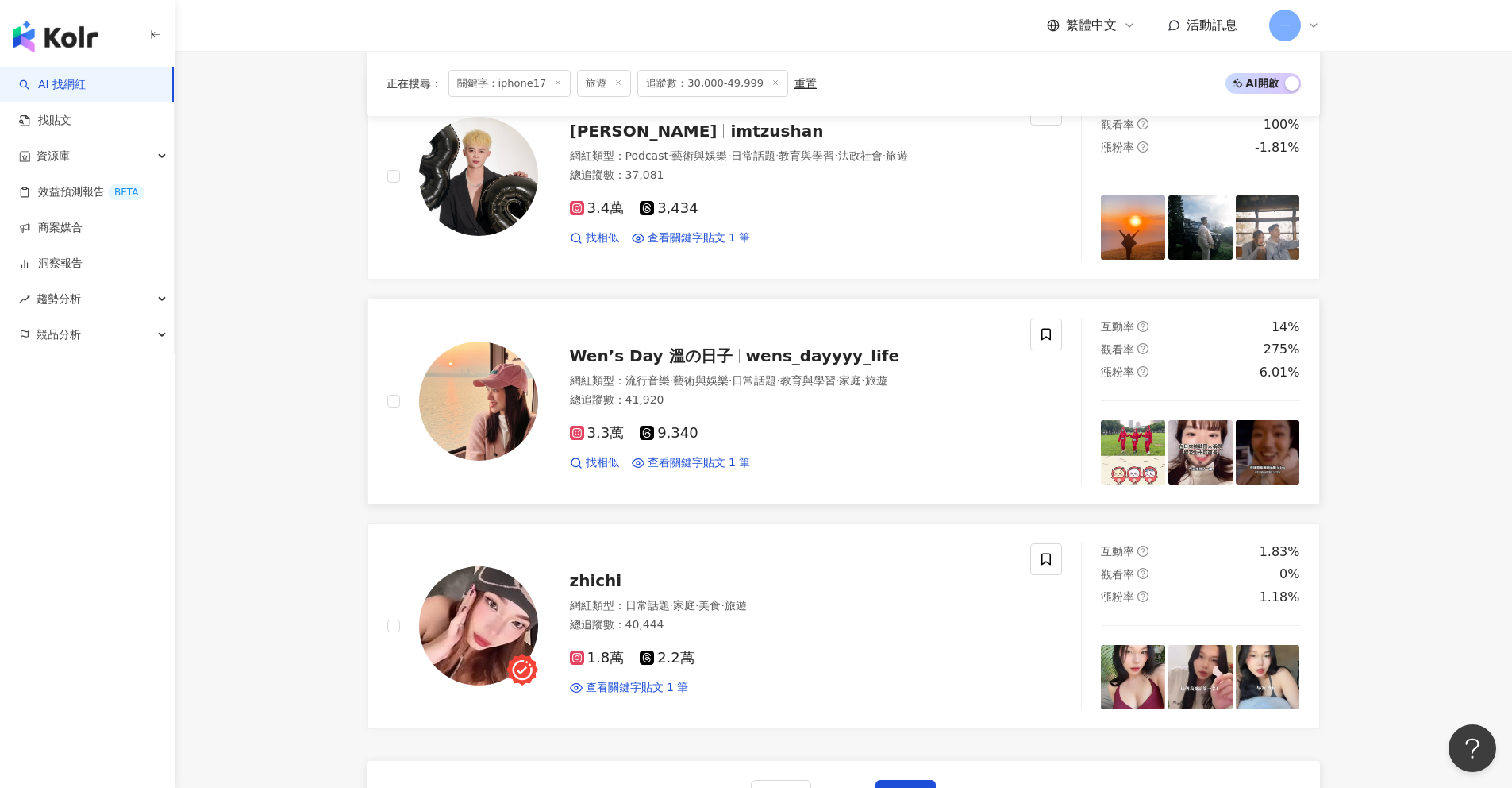
scroll to position [2068, 0]
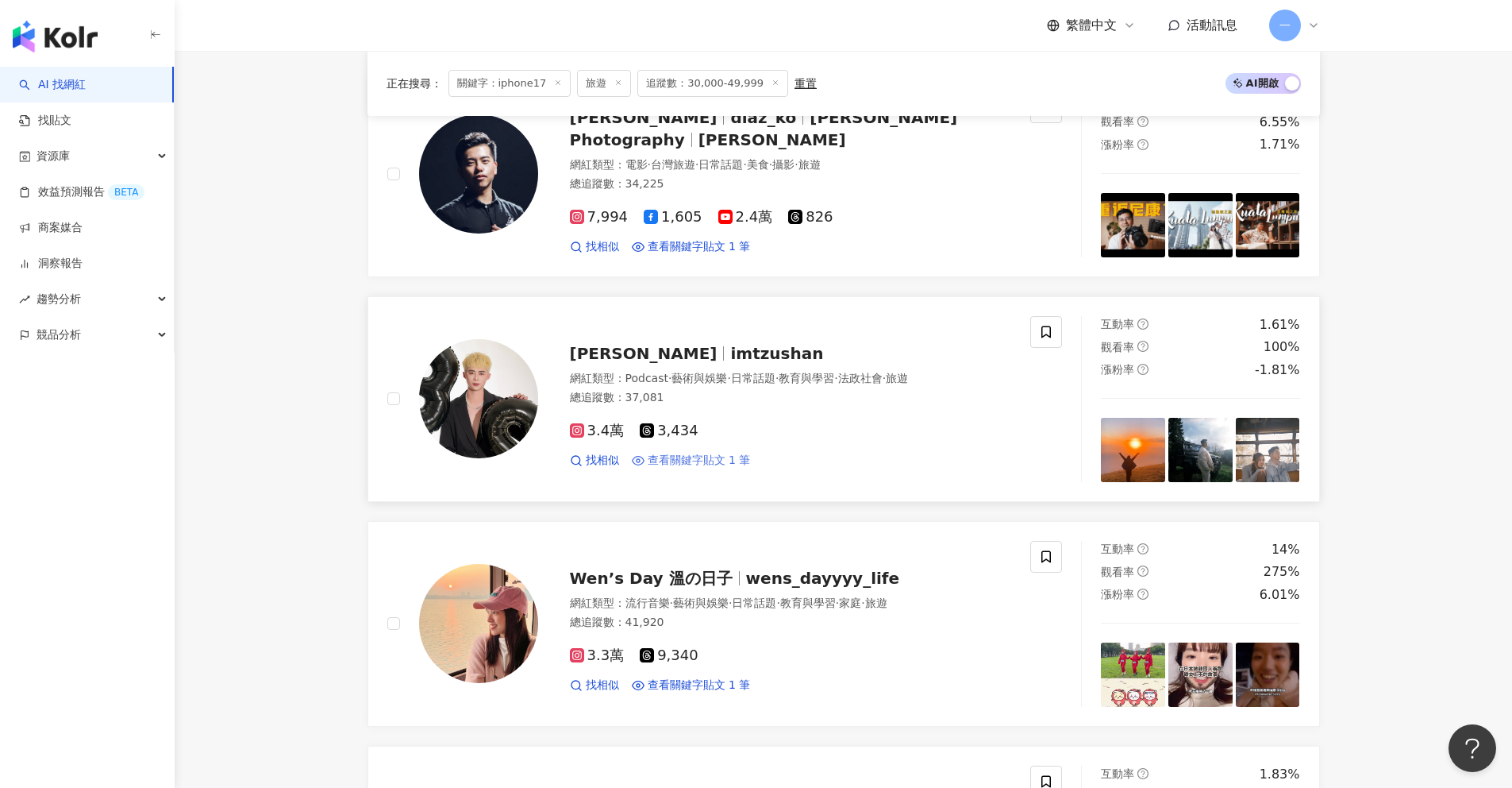
click at [697, 456] on span "查看關鍵字貼文 1 筆" at bounding box center [699, 460] width 103 height 16
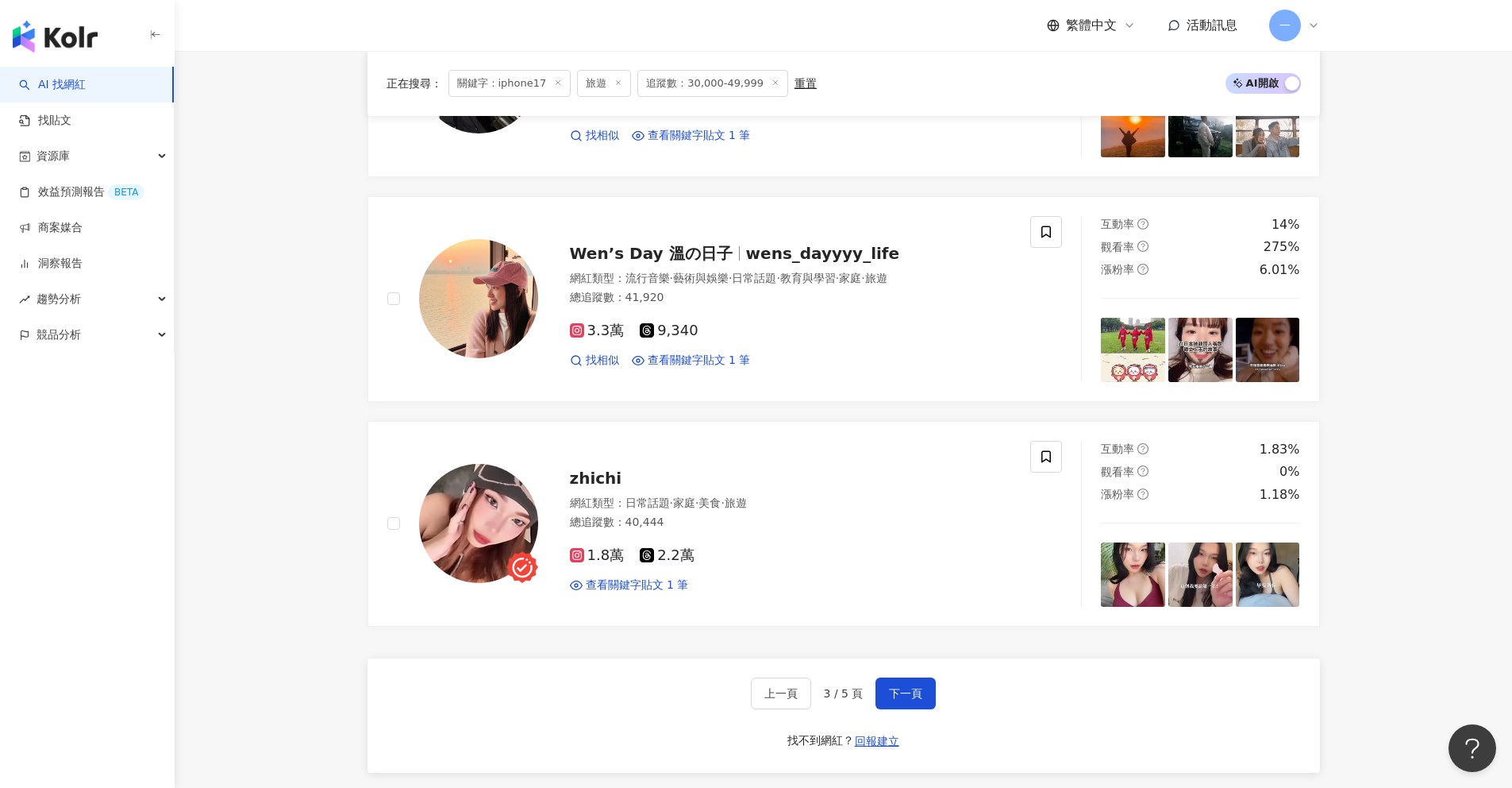
scroll to position [2594, 0]
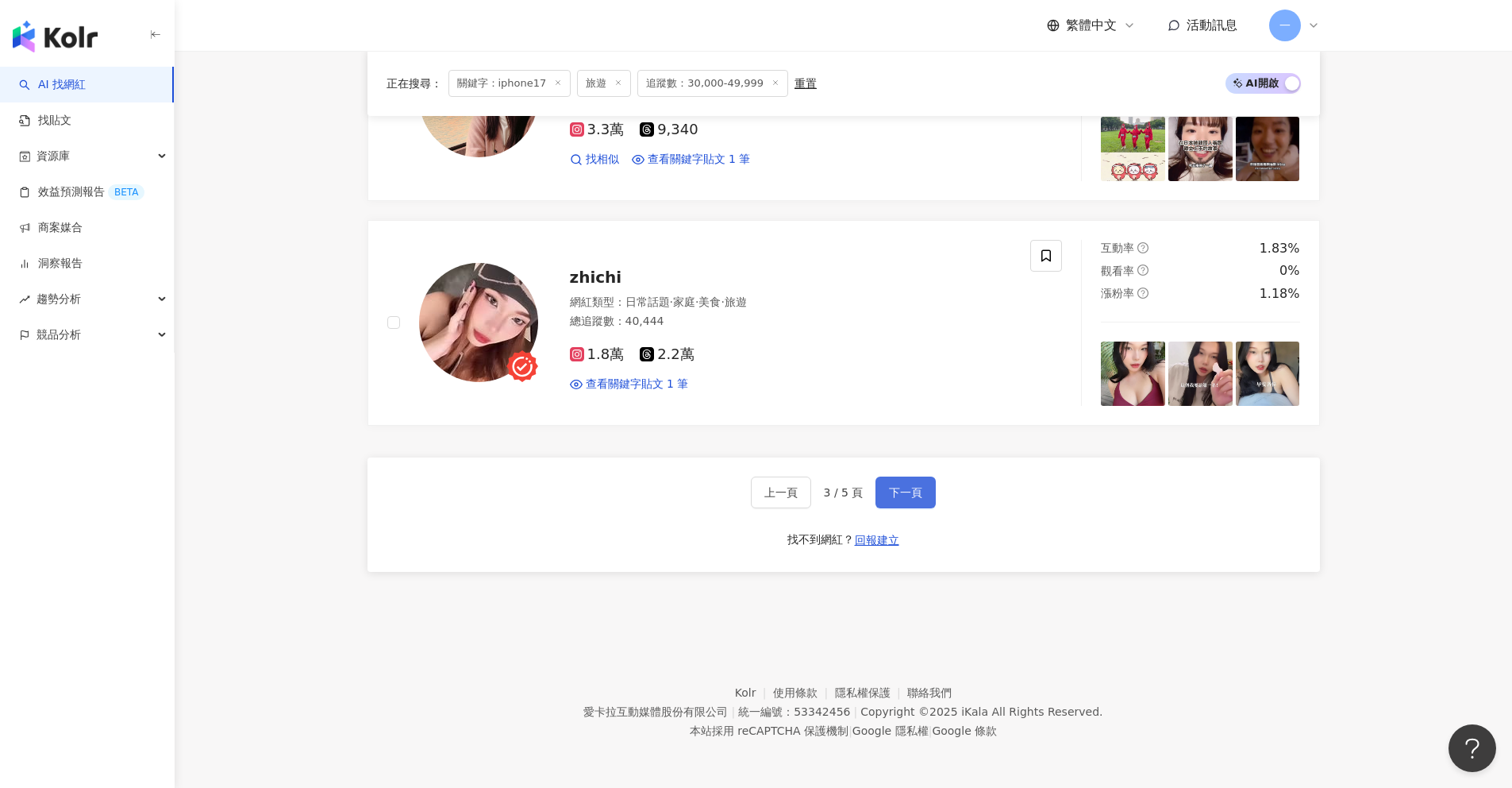
click at [918, 480] on button "下一頁" at bounding box center [905, 492] width 61 height 32
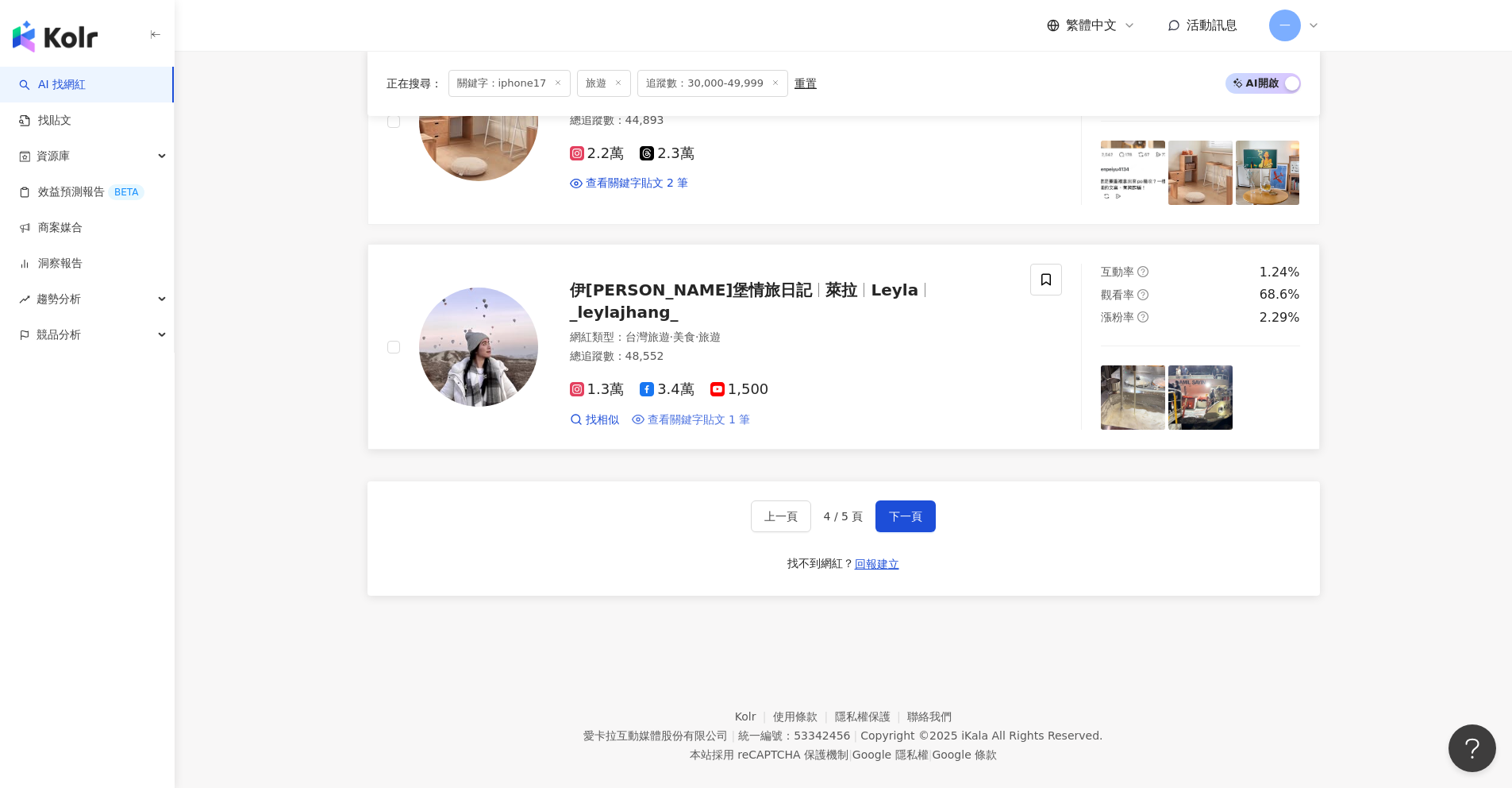
scroll to position [2617, 0]
click at [911, 507] on button "下一頁" at bounding box center [905, 514] width 61 height 32
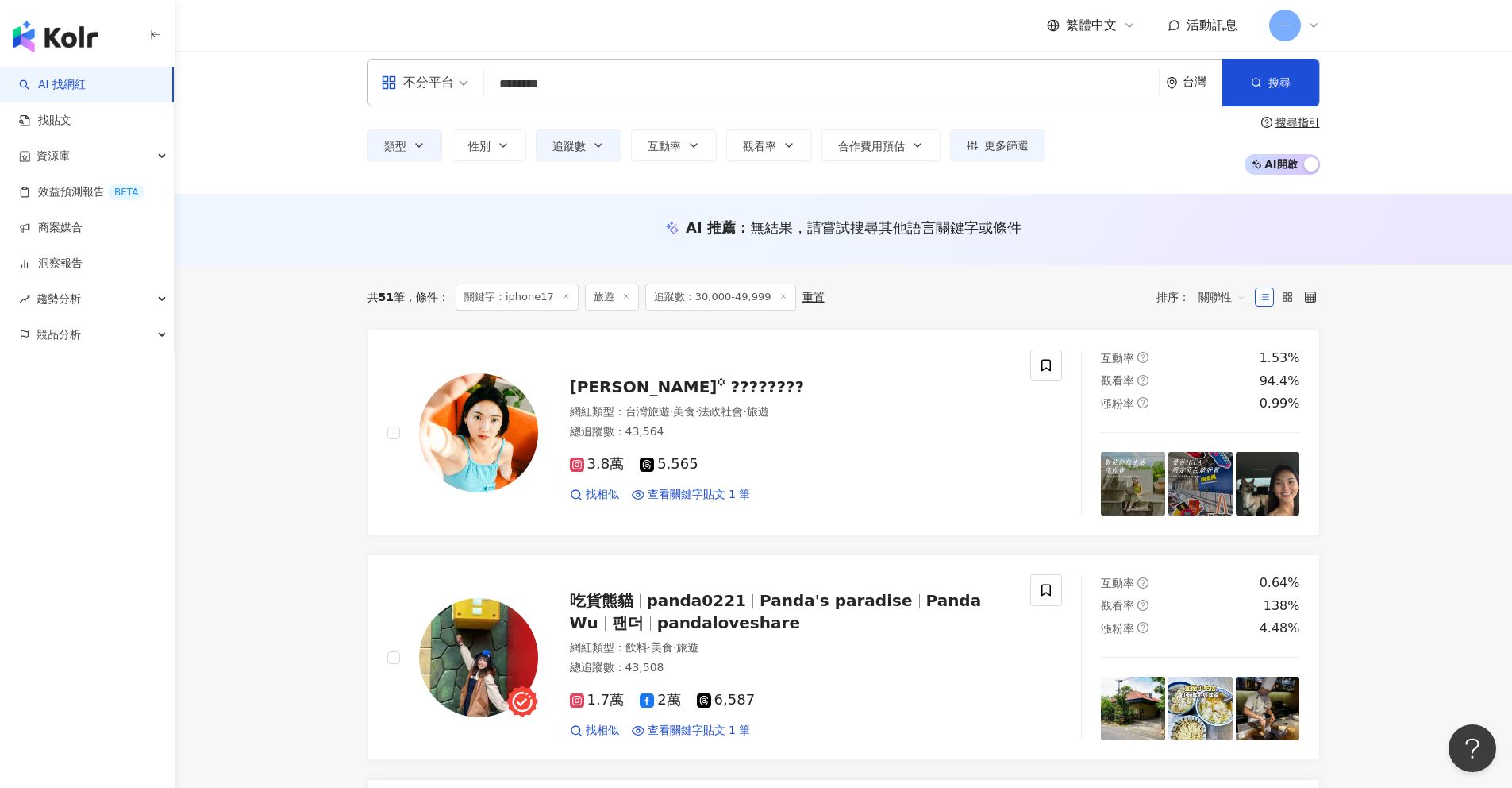
scroll to position [0, 0]
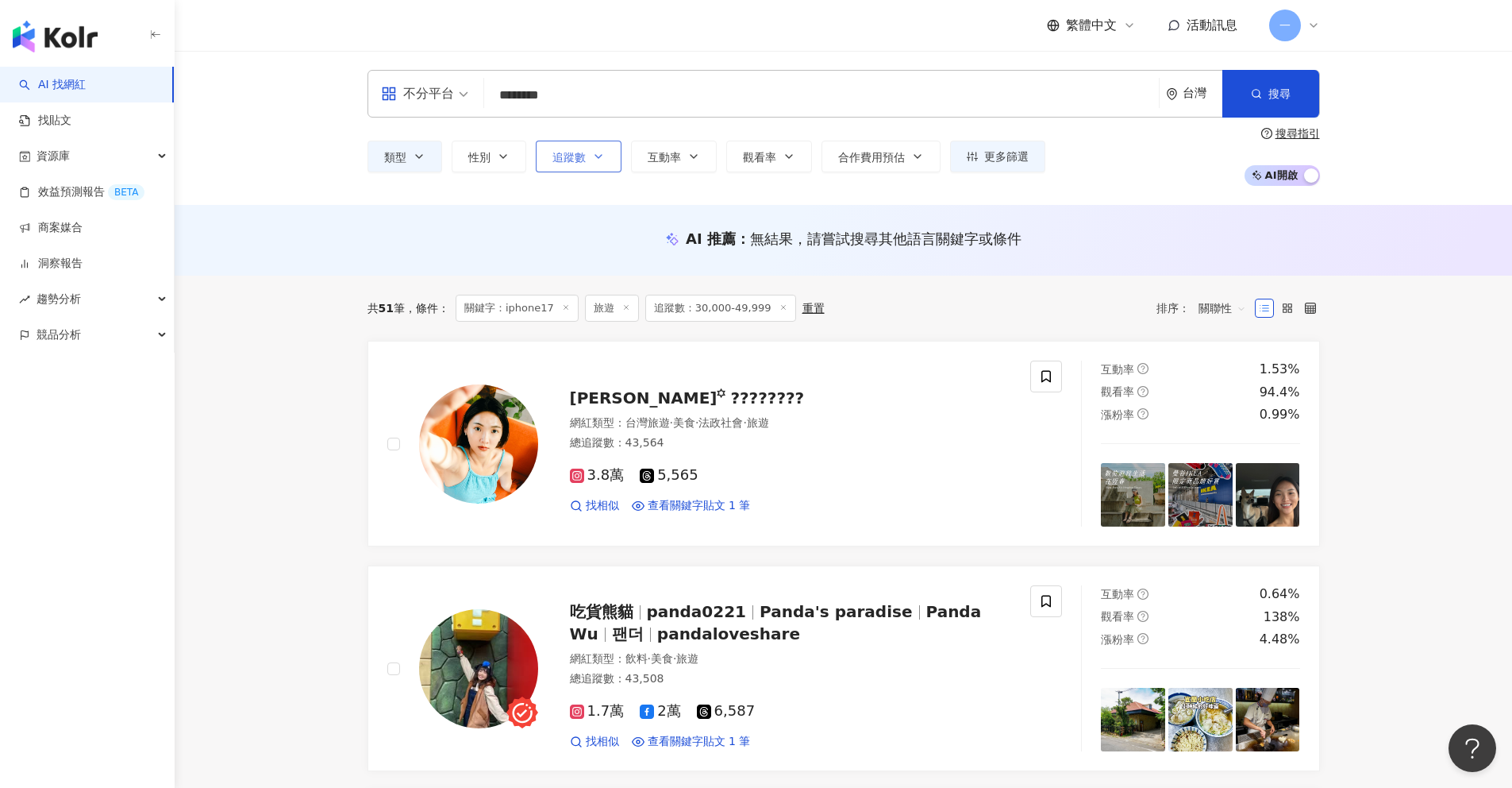
click at [552, 153] on span "追蹤數" at bounding box center [569, 157] width 33 height 12
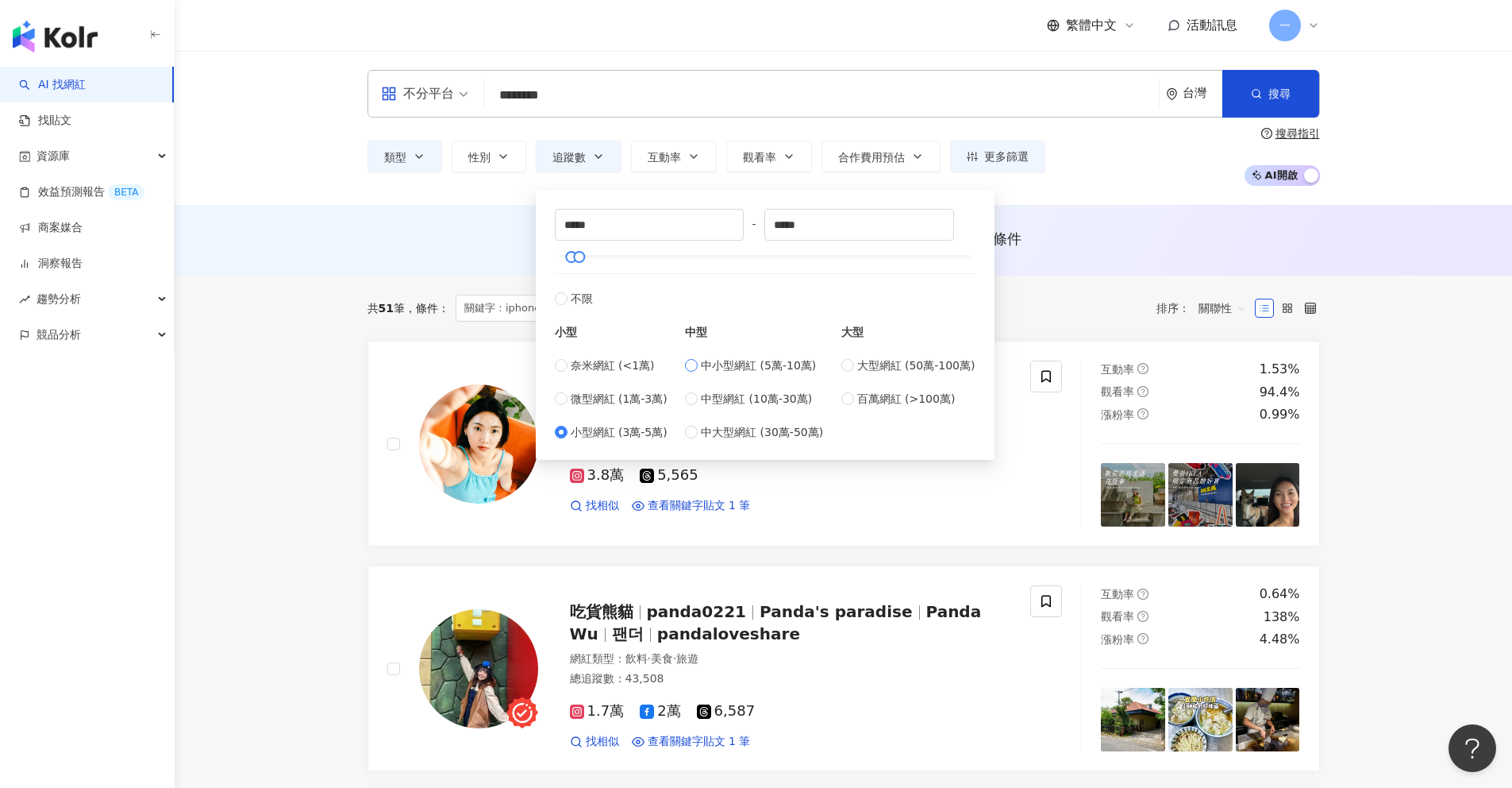
type input "*****"
click at [465, 268] on div "AI 推薦 ： 無結果，請嘗試搜尋其他語言關鍵字或條件" at bounding box center [843, 240] width 1337 height 71
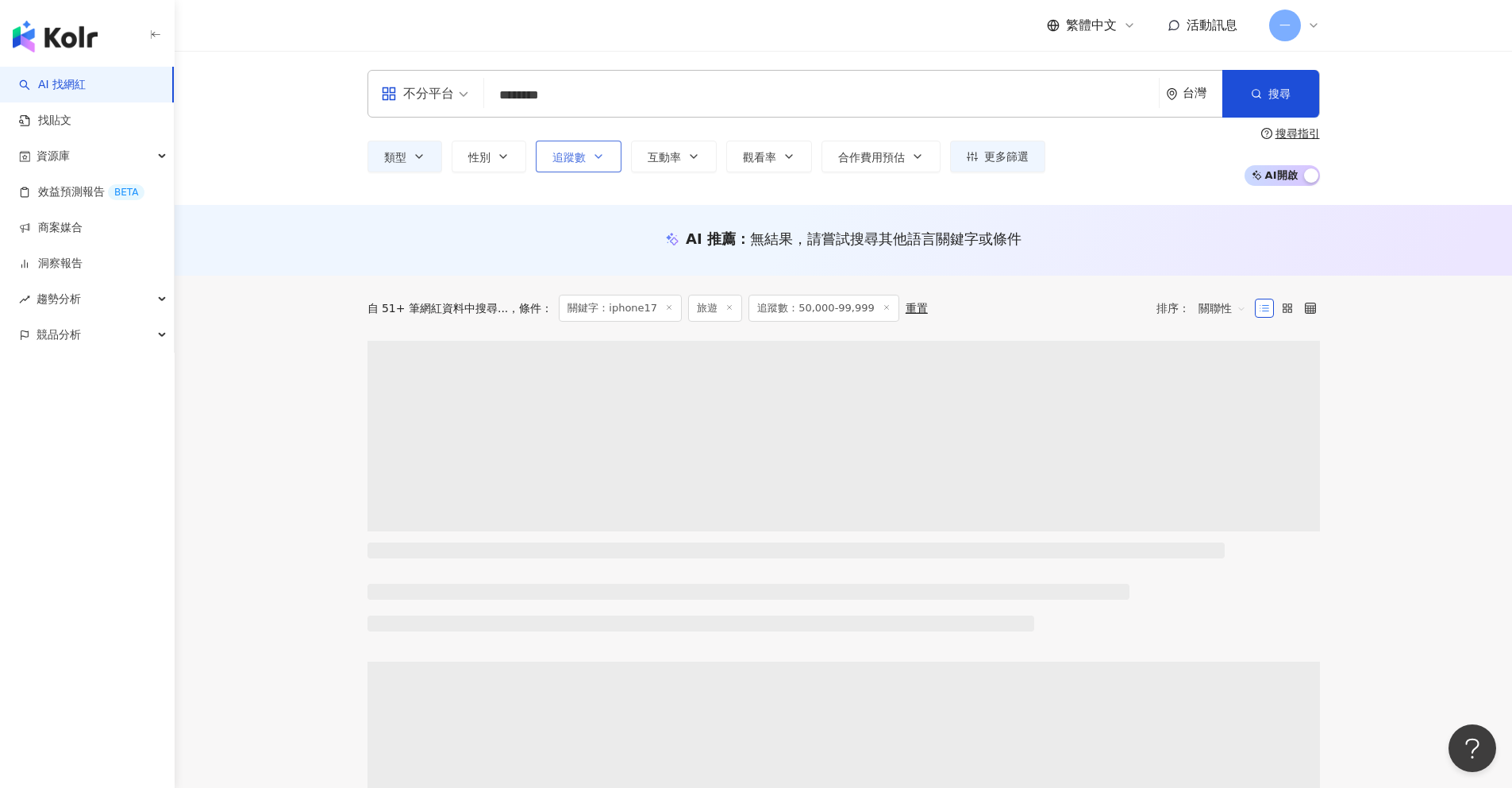
click at [605, 158] on button "追蹤數" at bounding box center [578, 156] width 85 height 32
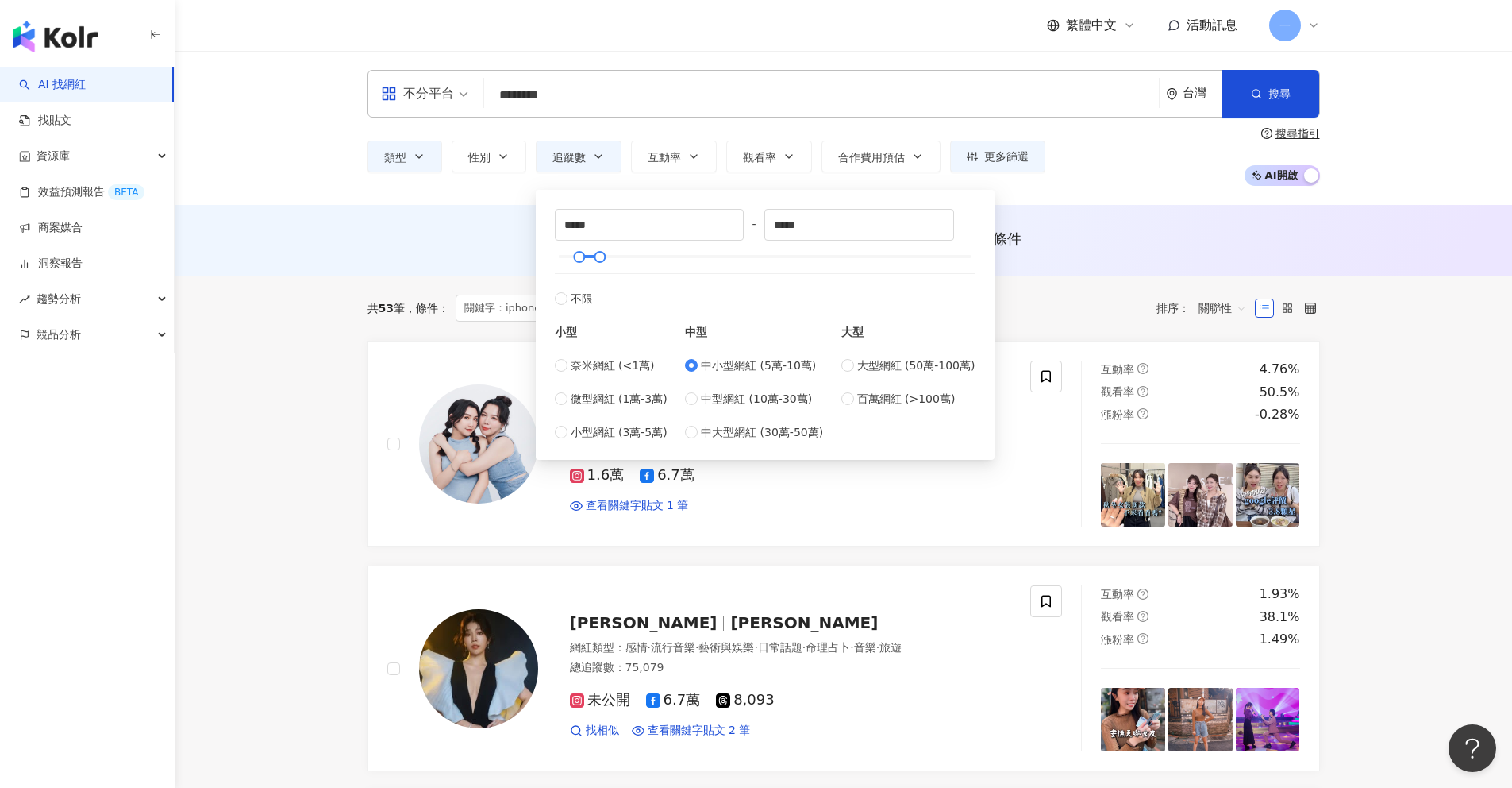
click at [433, 237] on div "AI 推薦 ： 無結果，請嘗試搜尋其他語言關鍵字或條件" at bounding box center [843, 239] width 952 height 20
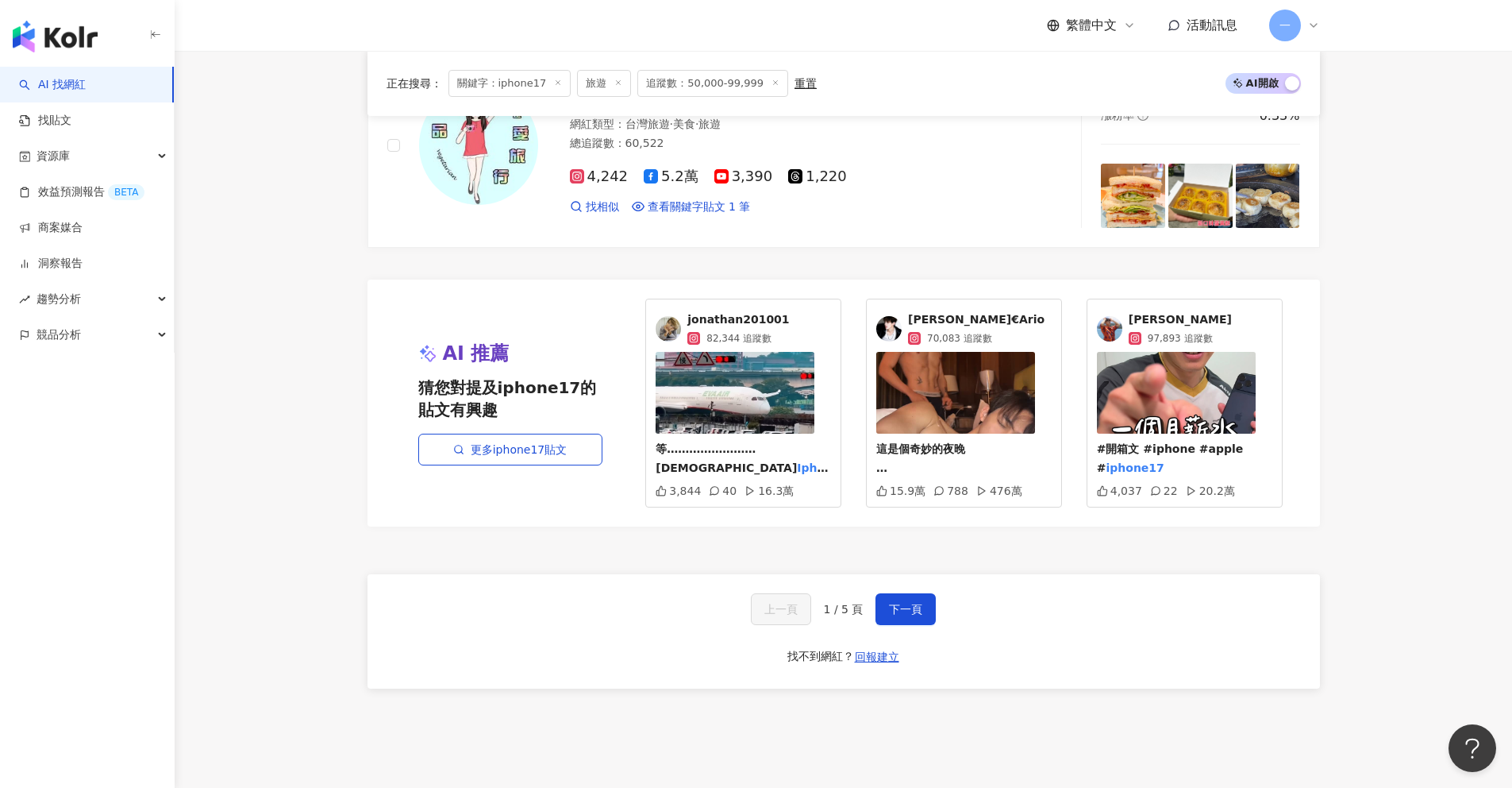
scroll to position [2934, 0]
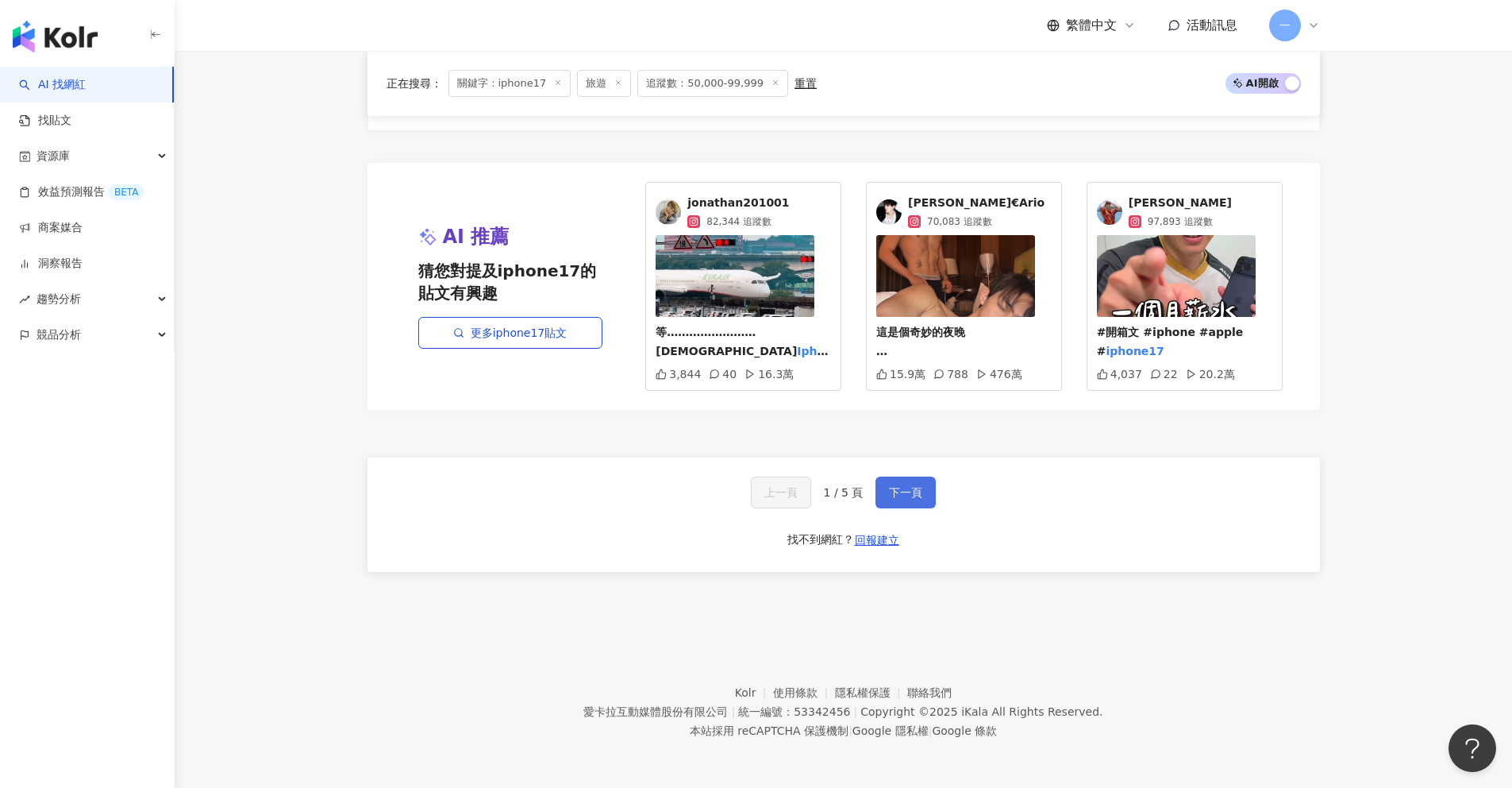
click at [909, 499] on button "下一頁" at bounding box center [905, 492] width 61 height 32
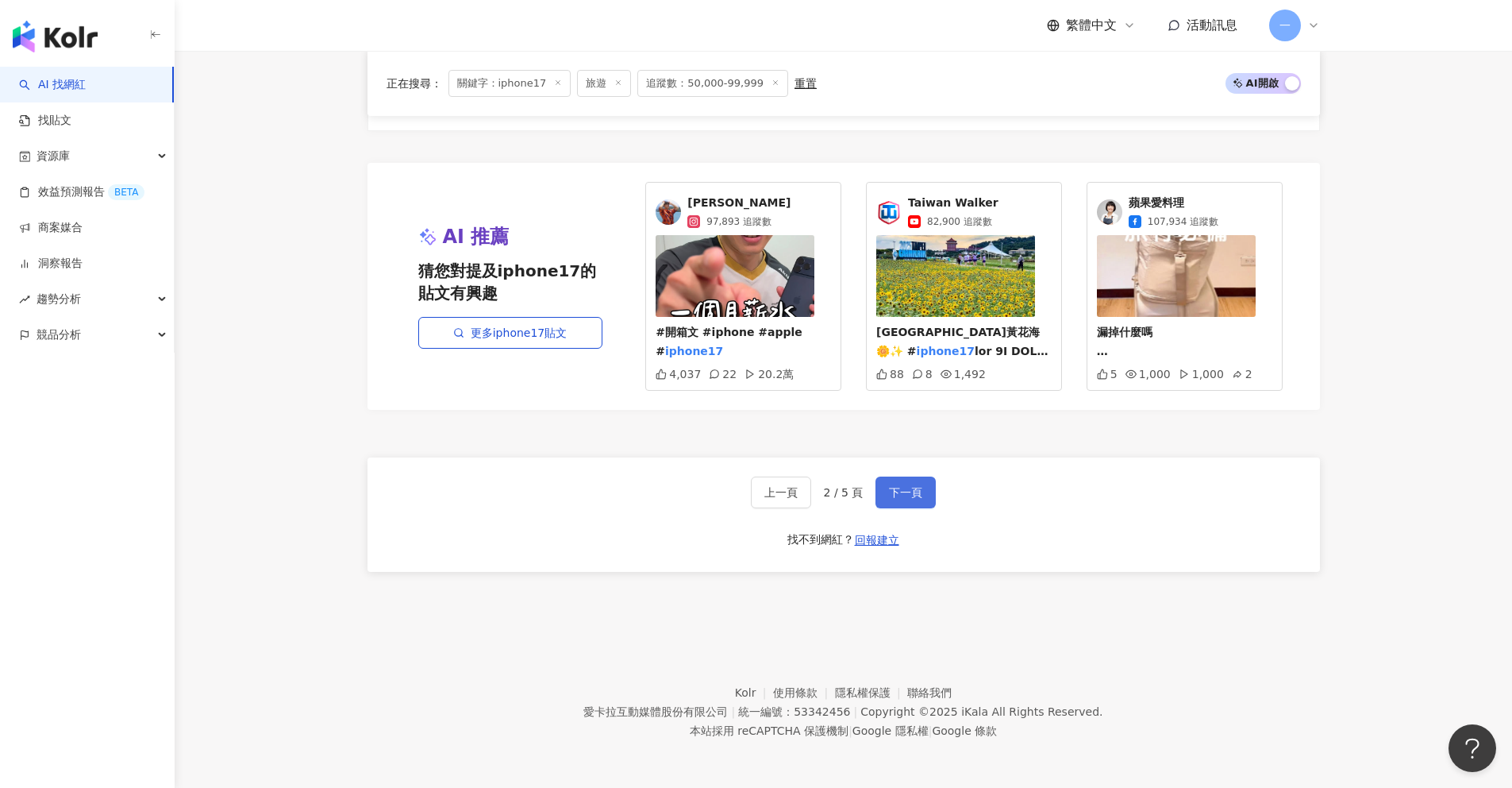
click at [904, 497] on span "下一頁" at bounding box center [905, 492] width 33 height 12
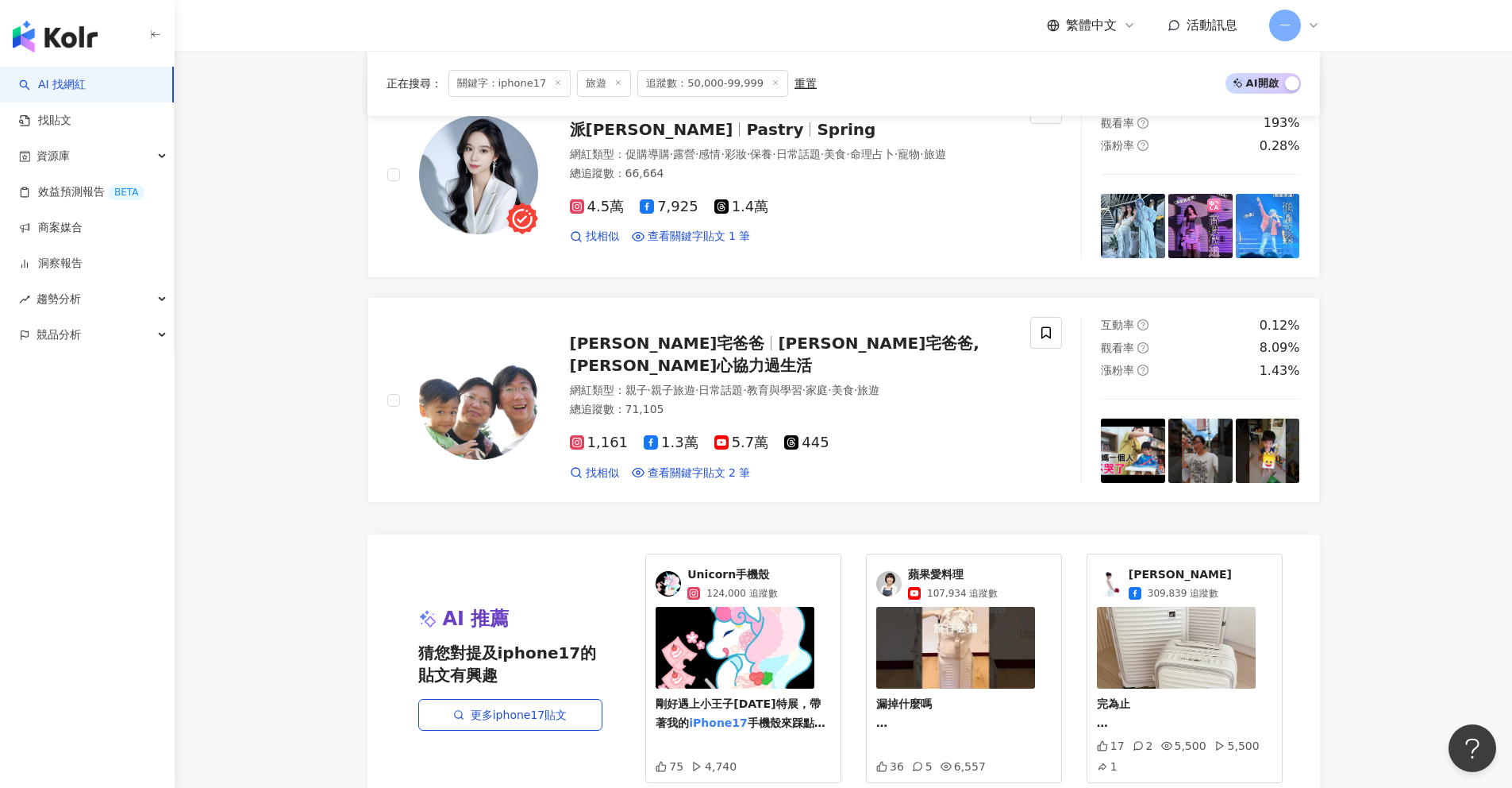
scroll to position [2860, 0]
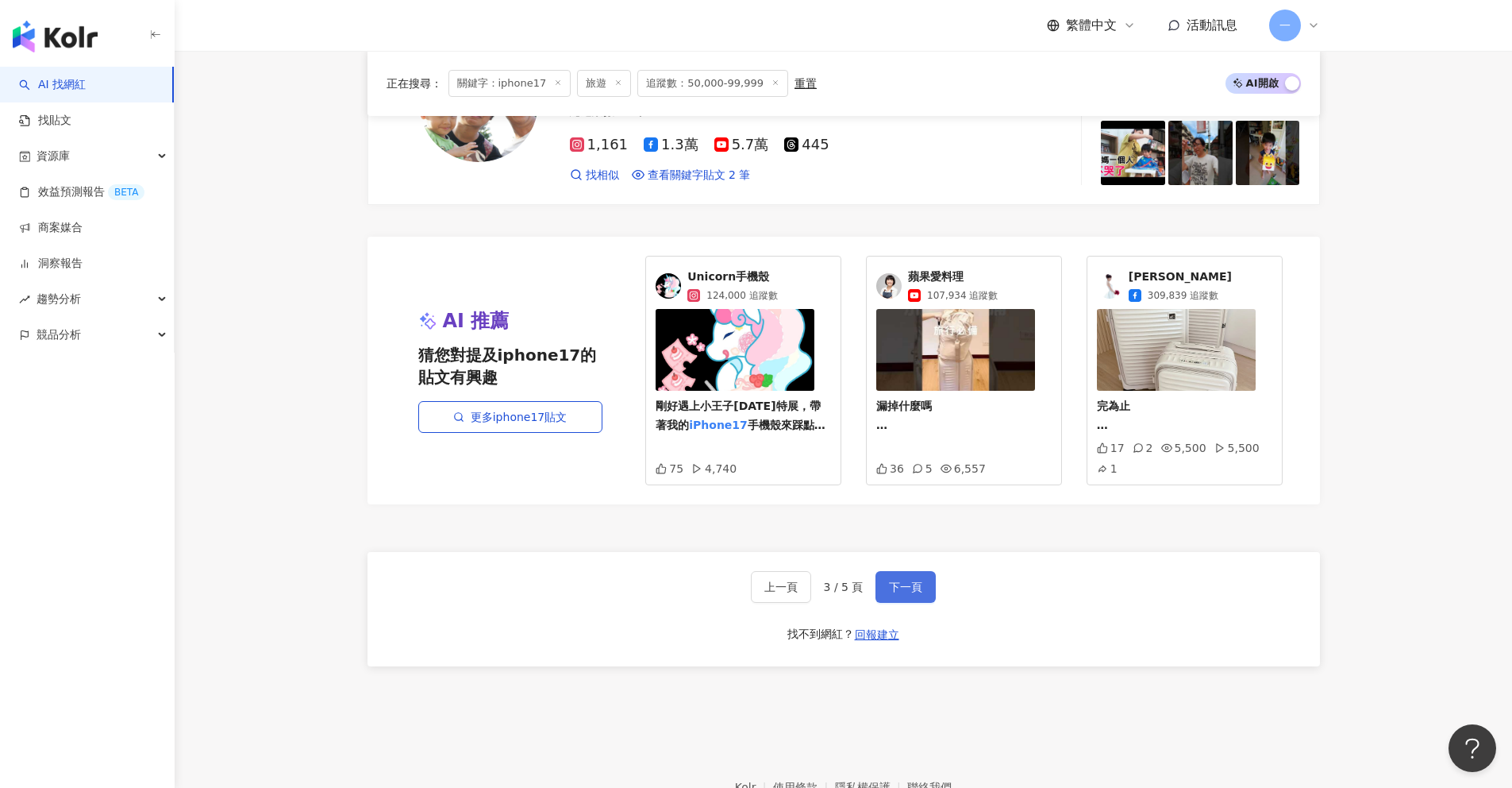
click at [914, 601] on button "下一頁" at bounding box center [905, 586] width 61 height 32
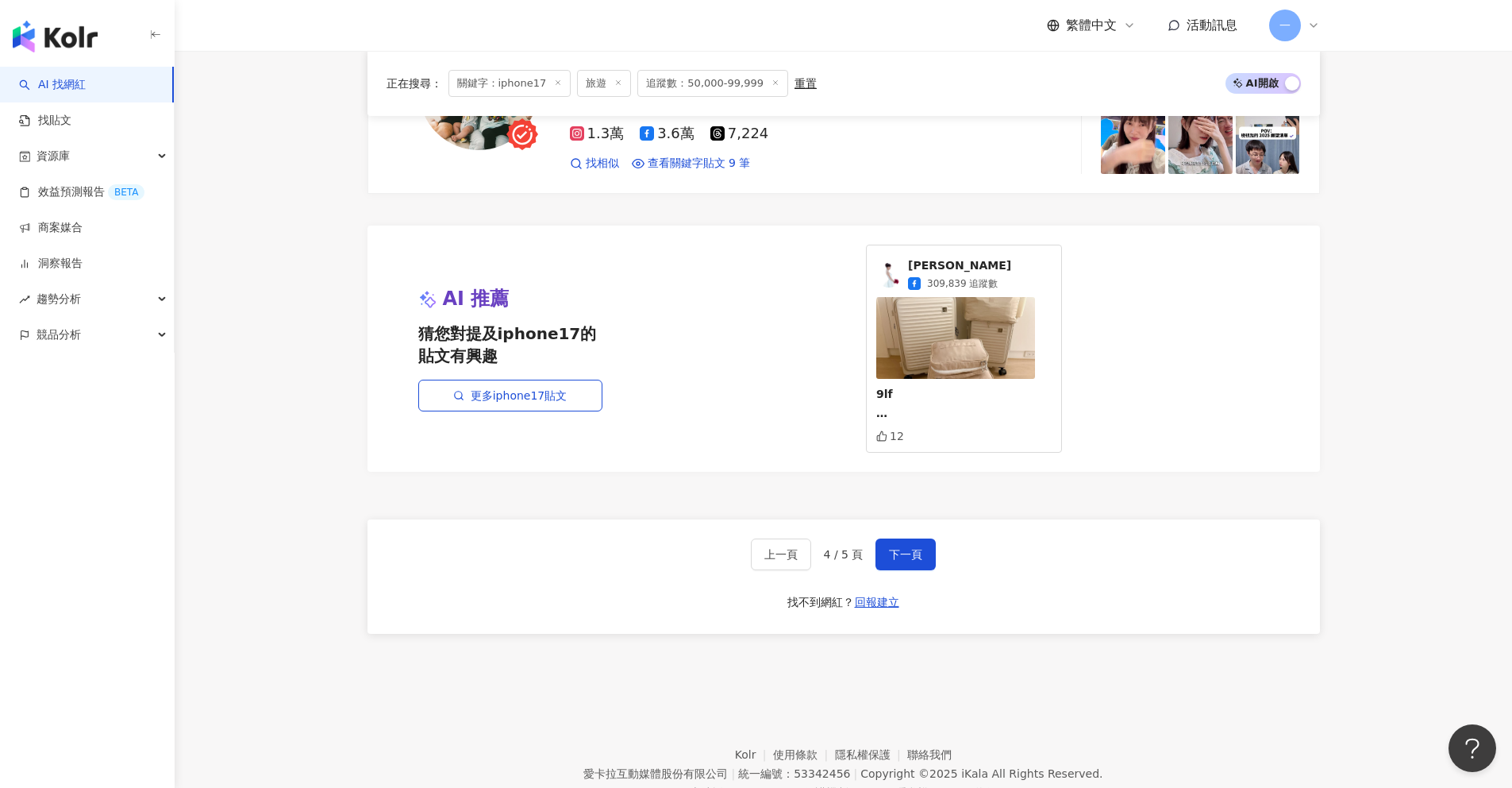
scroll to position [2835, 0]
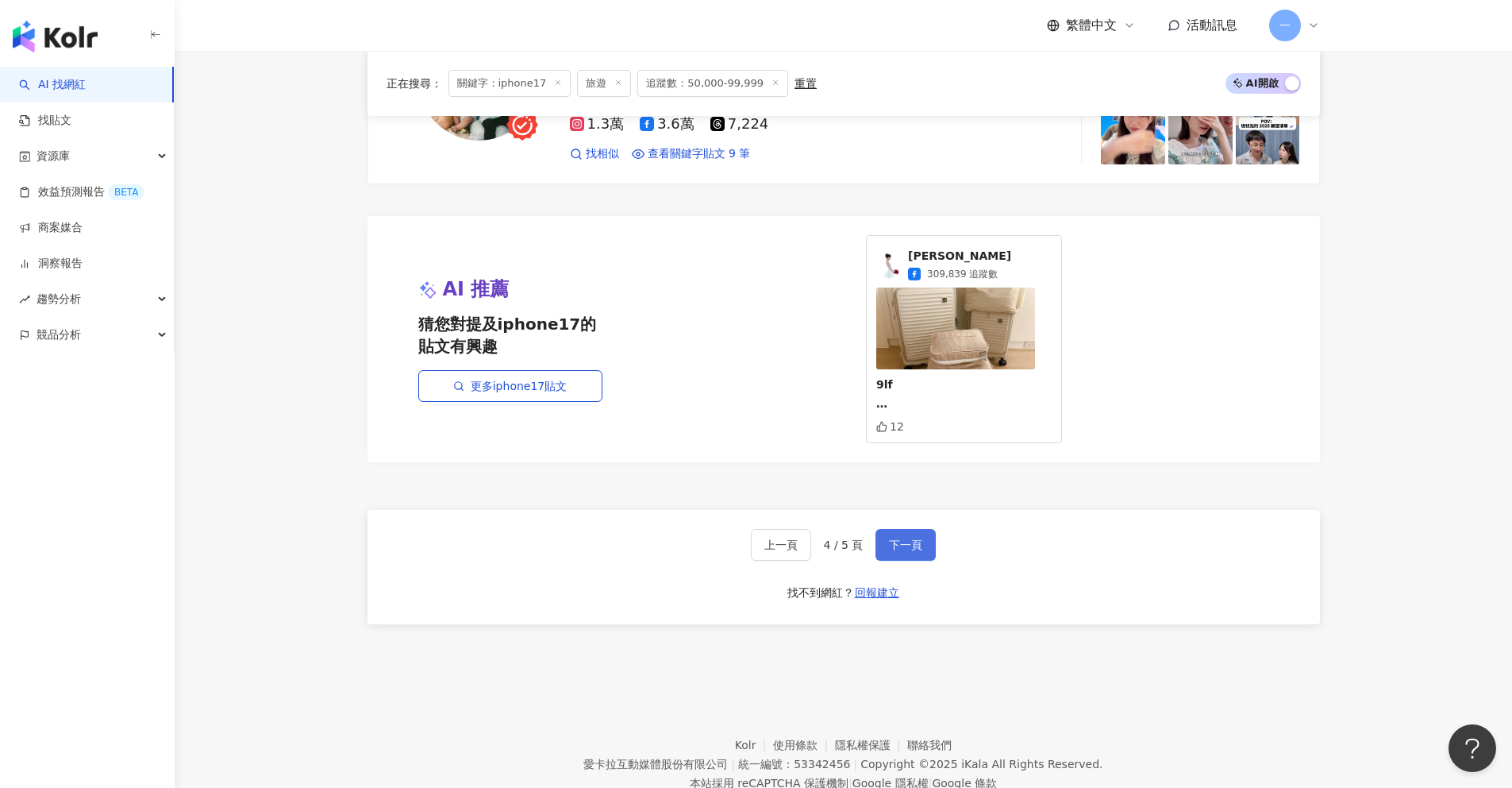
click at [910, 558] on button "下一頁" at bounding box center [905, 545] width 61 height 32
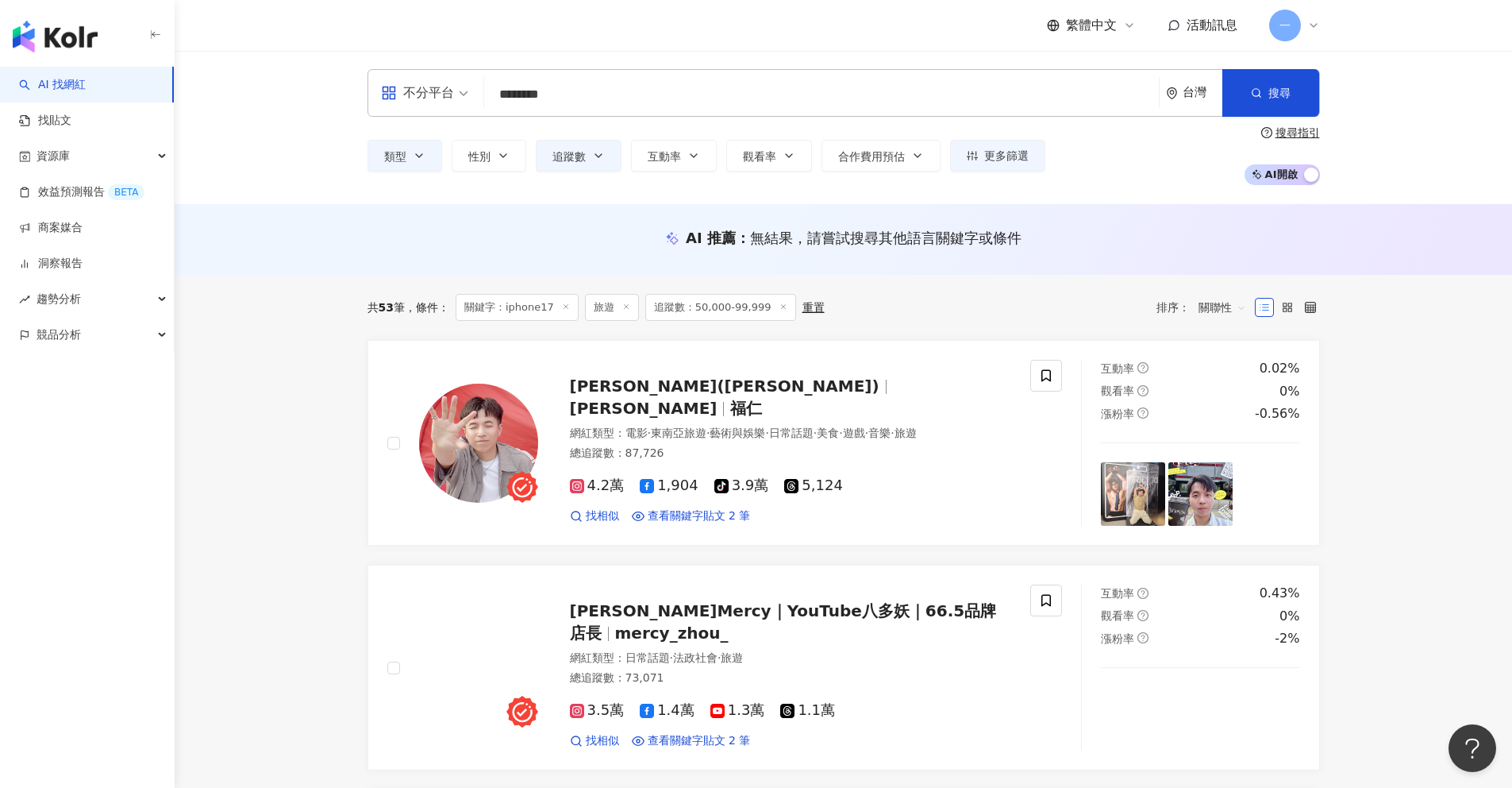
scroll to position [0, 0]
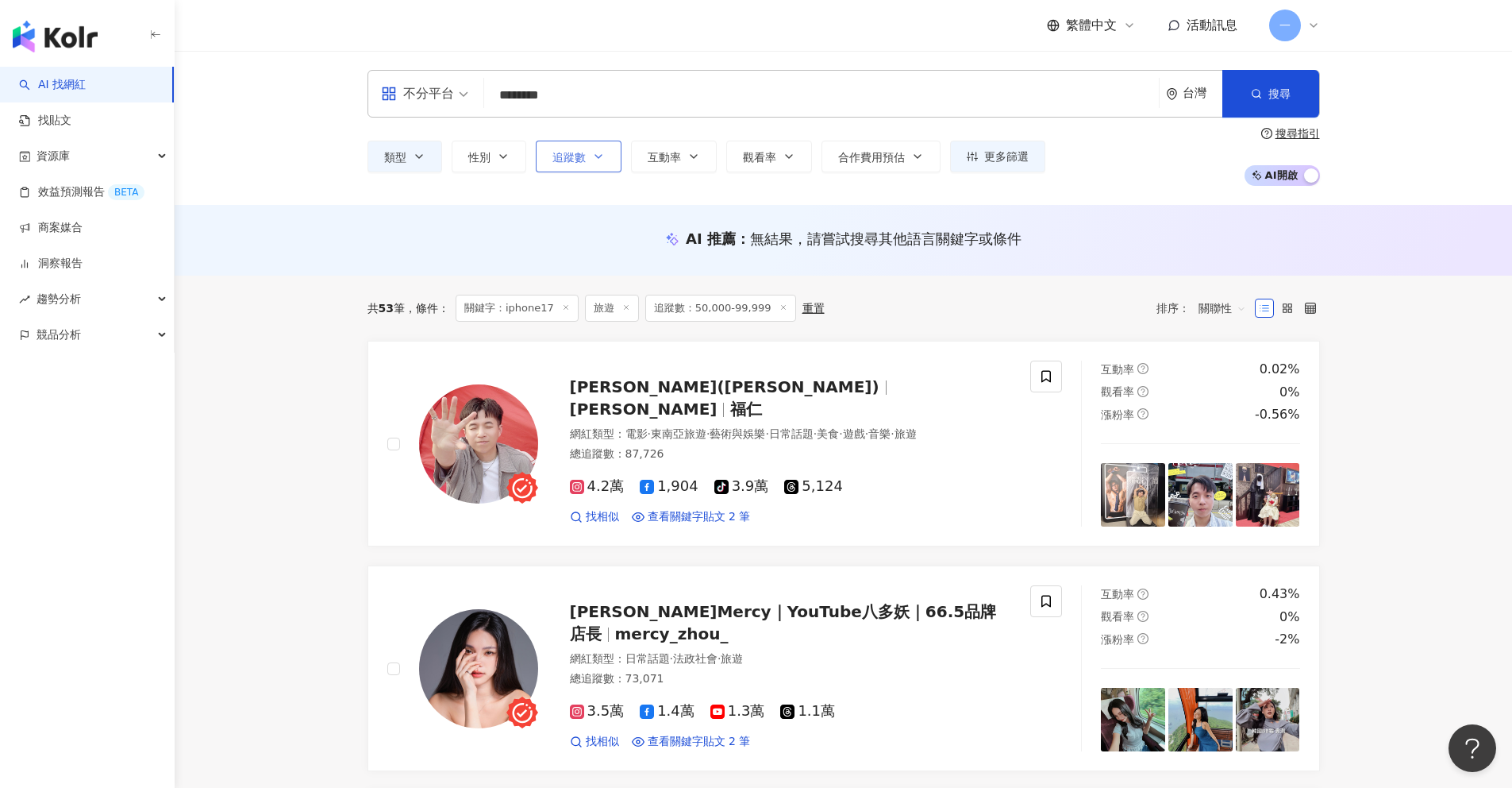
click at [593, 158] on icon "button" at bounding box center [598, 156] width 12 height 12
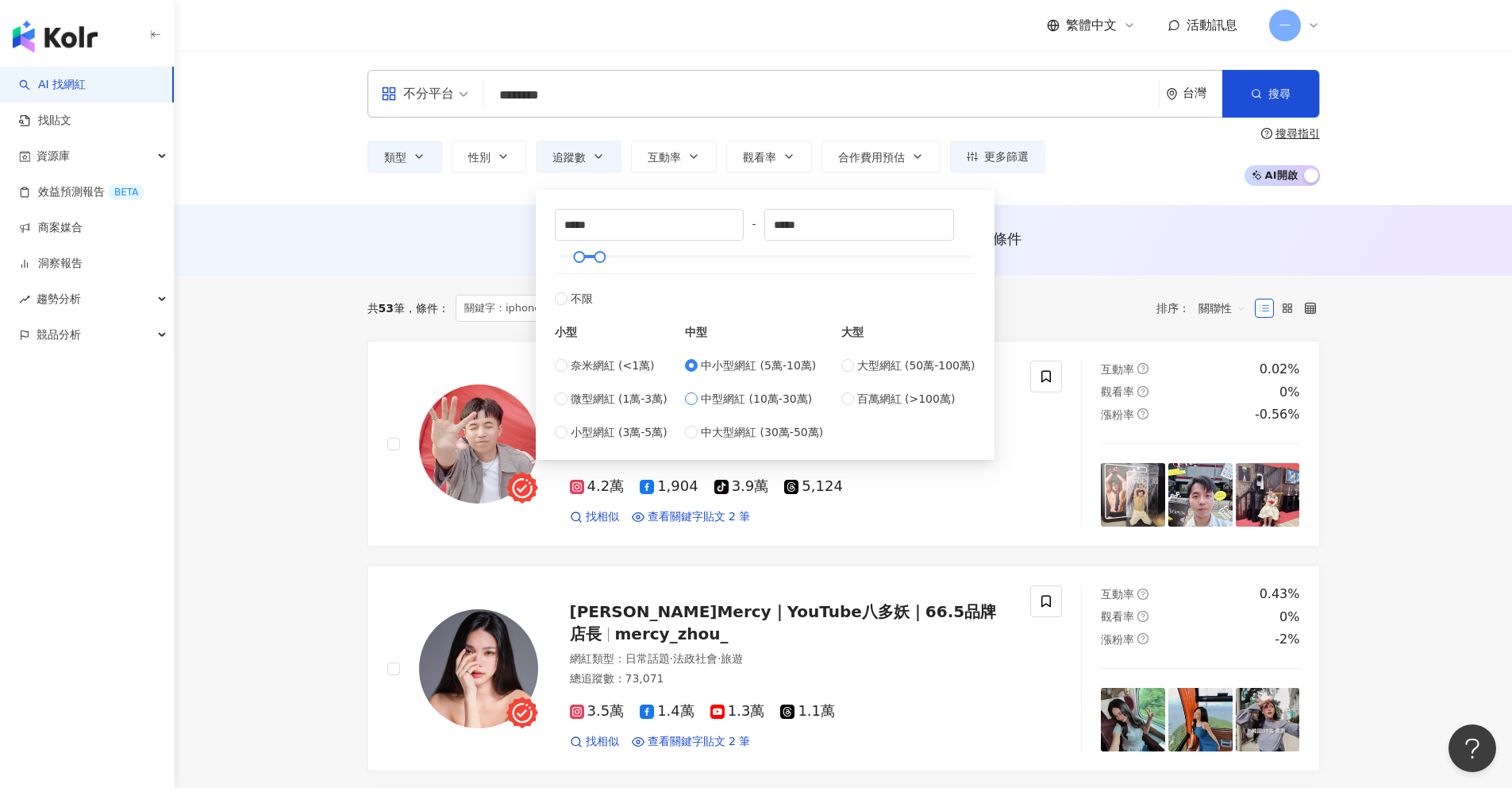
type input "******"
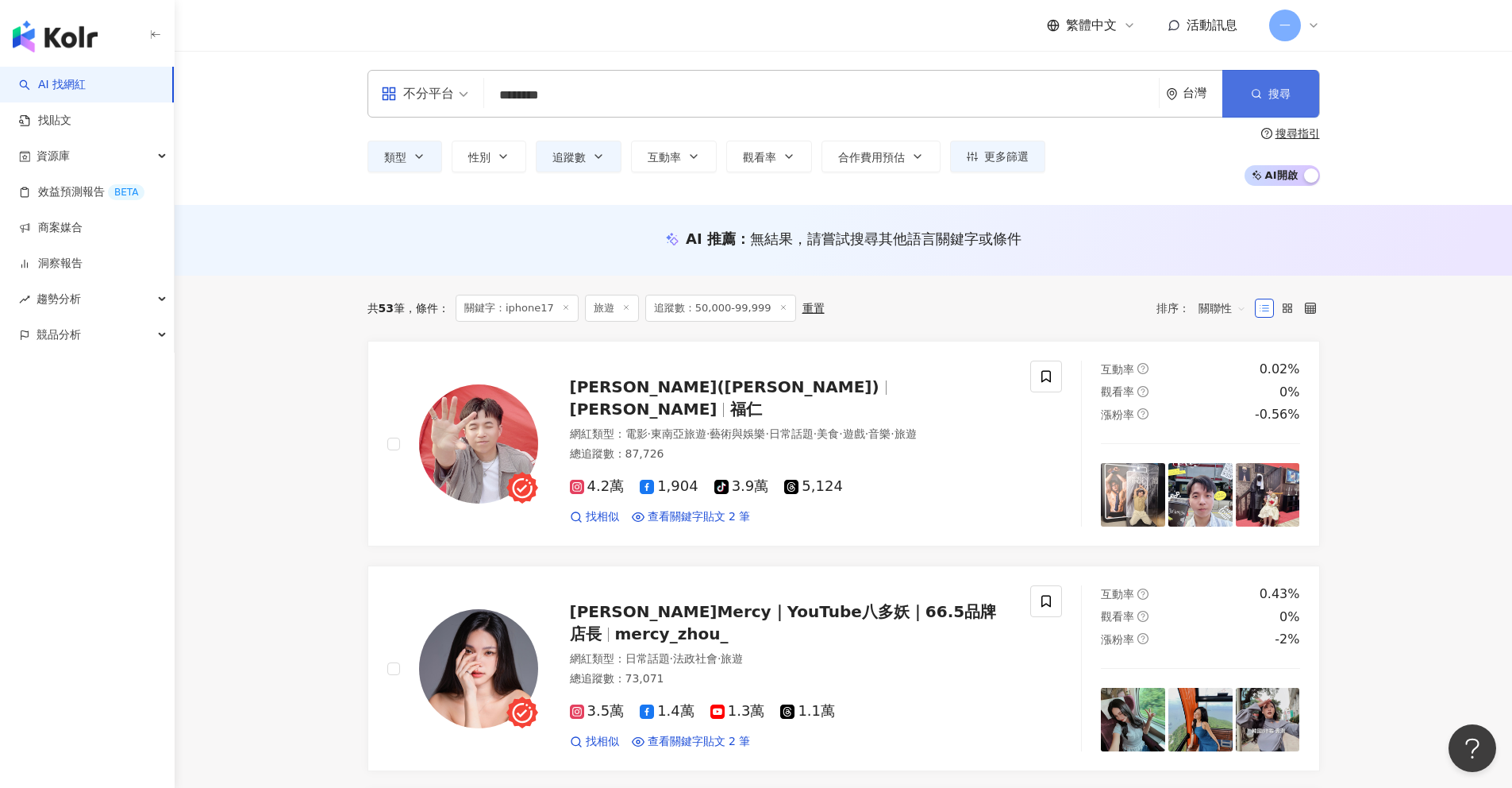
click at [1292, 83] on button "搜尋" at bounding box center [1270, 93] width 97 height 47
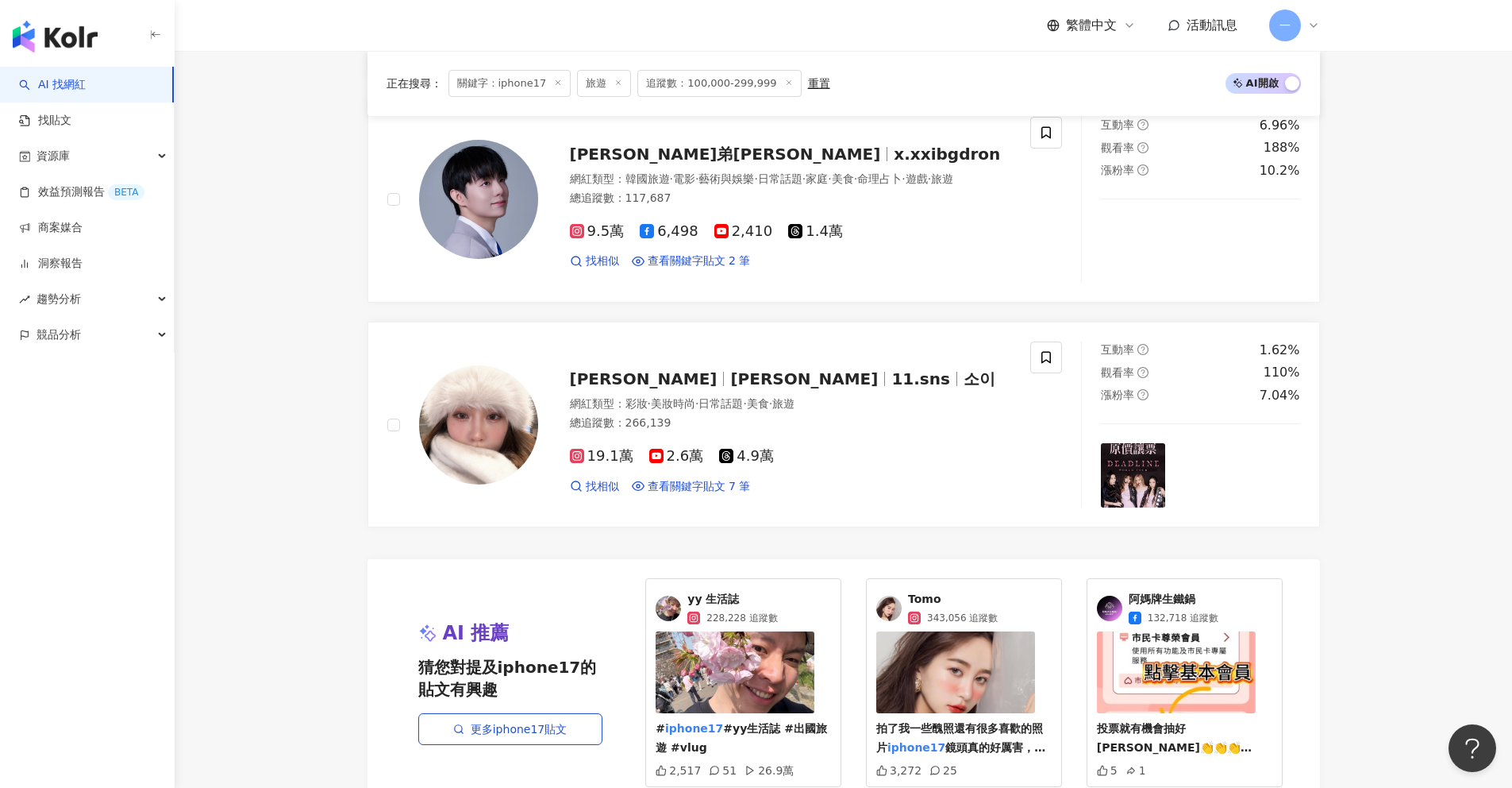
scroll to position [2887, 0]
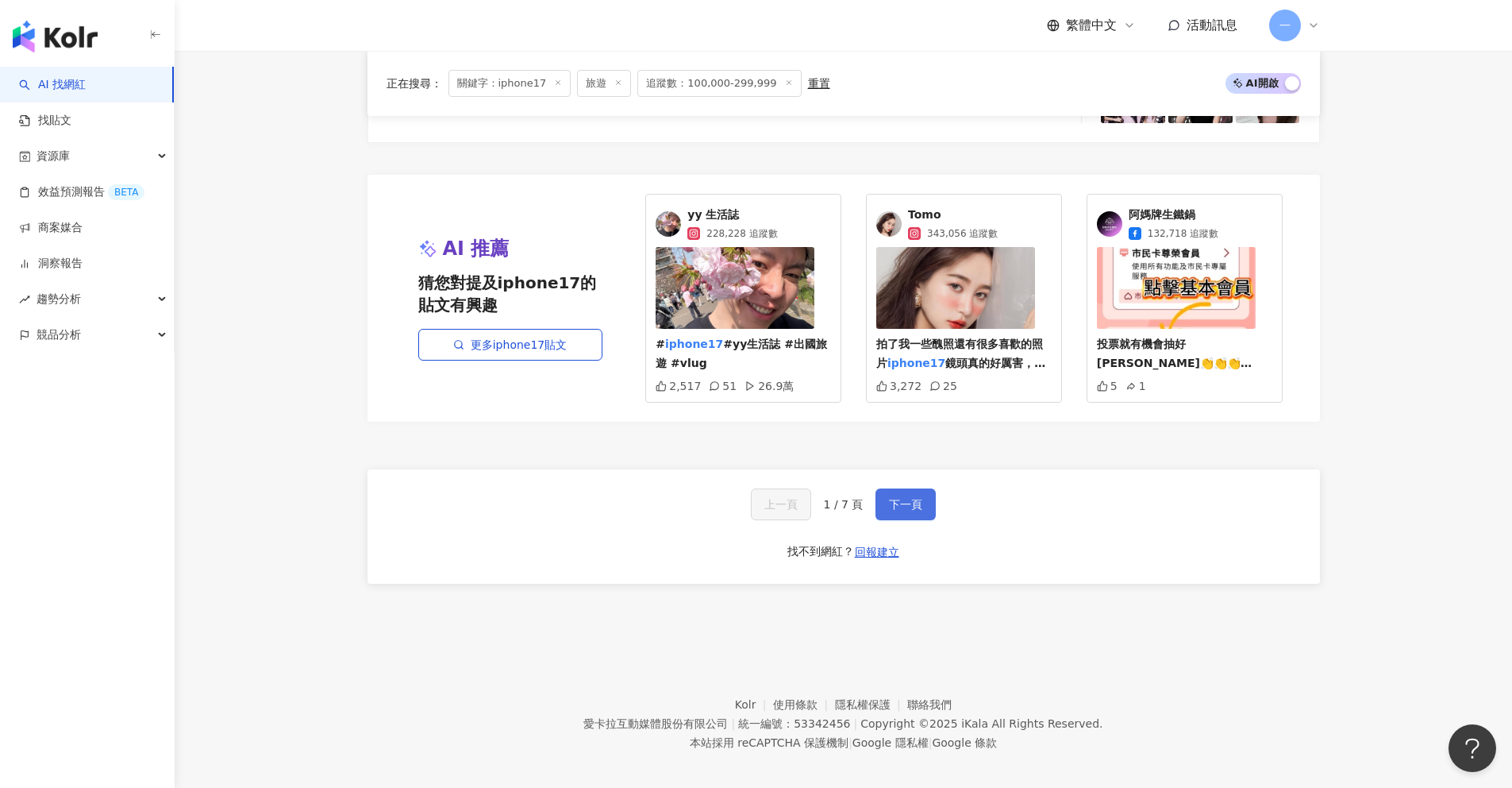
click at [894, 498] on span "下一頁" at bounding box center [905, 503] width 33 height 12
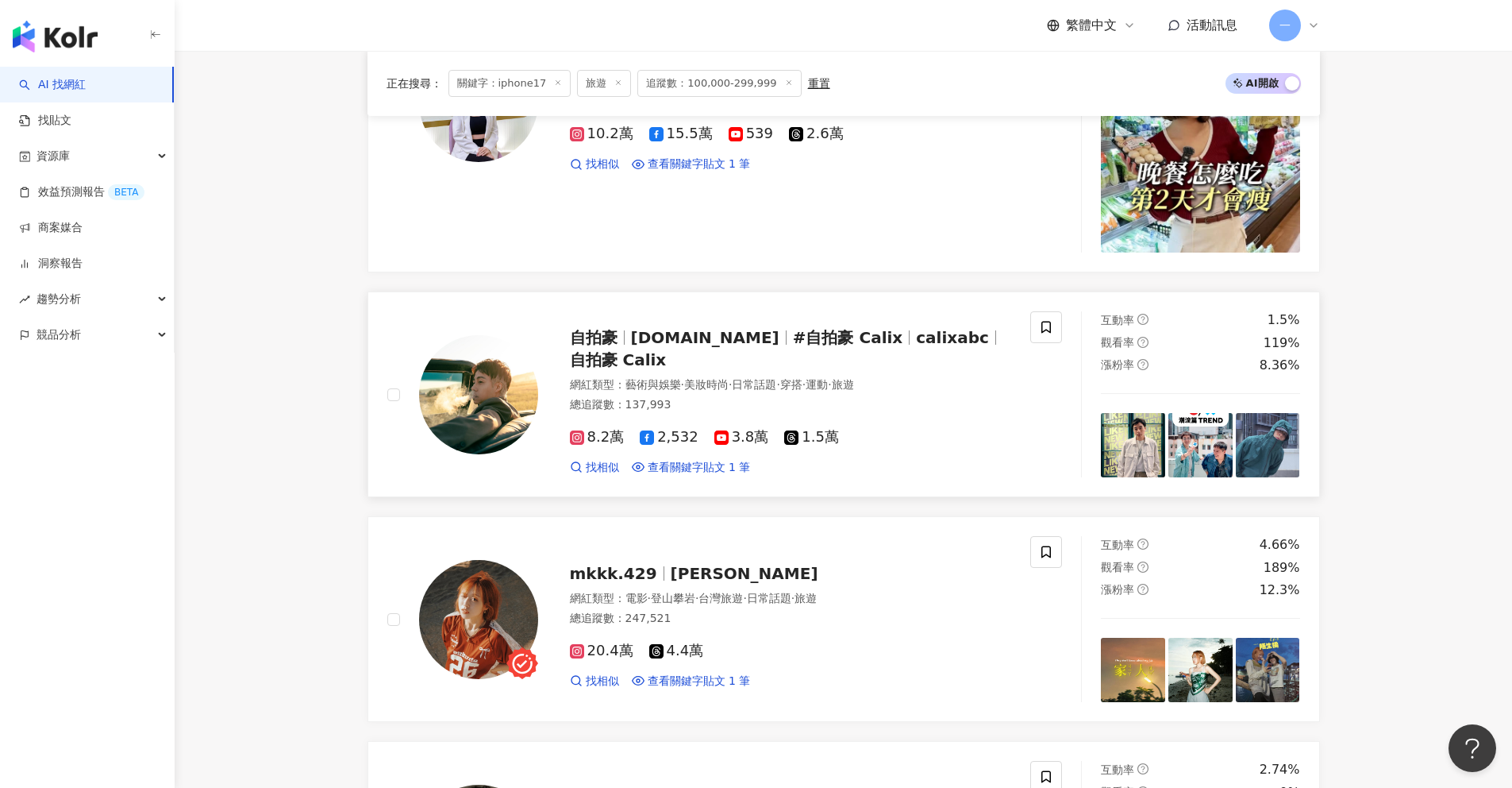
scroll to position [1197, 0]
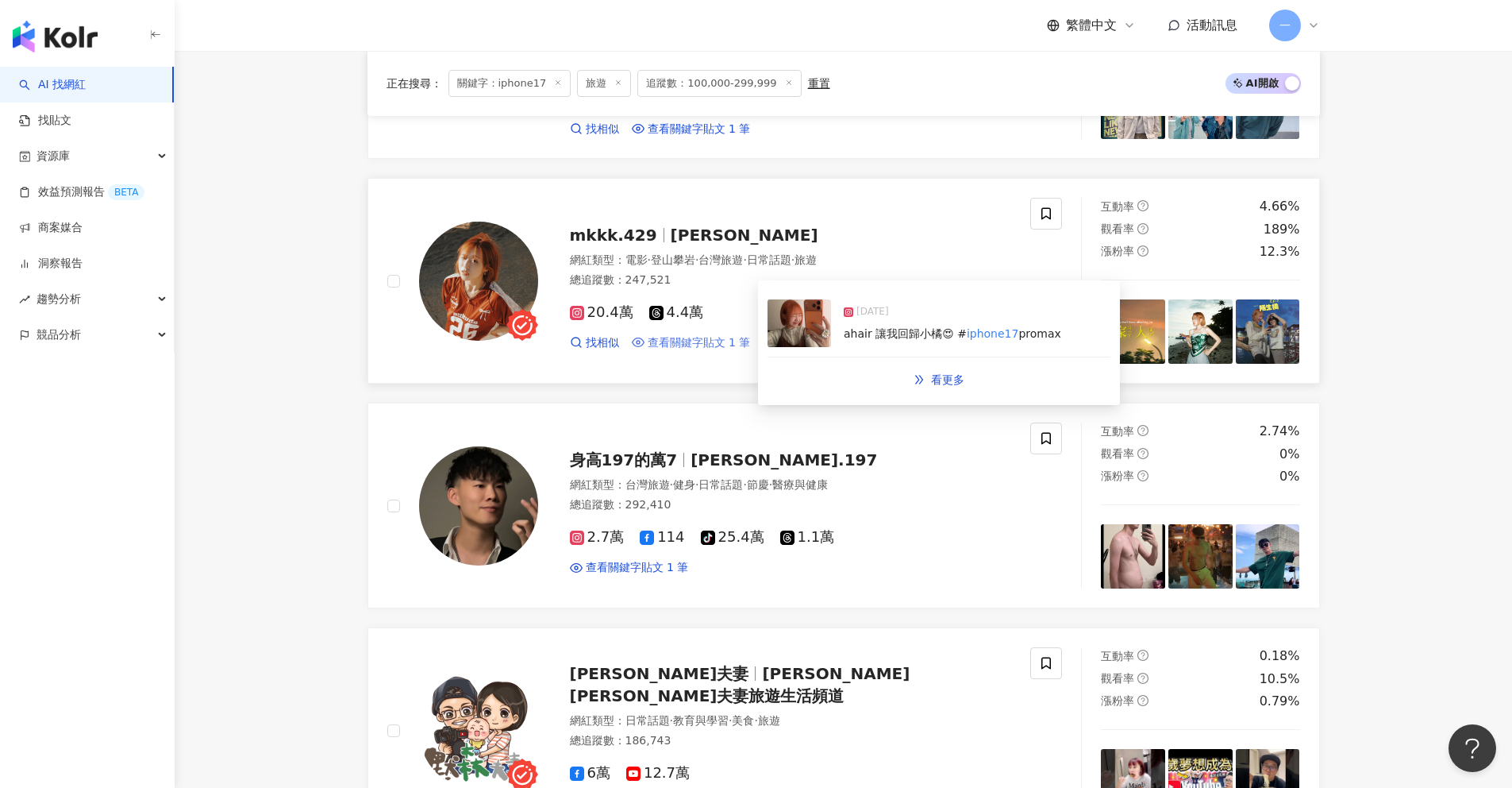
click at [655, 340] on span "查看關鍵字貼文 1 筆" at bounding box center [699, 343] width 103 height 16
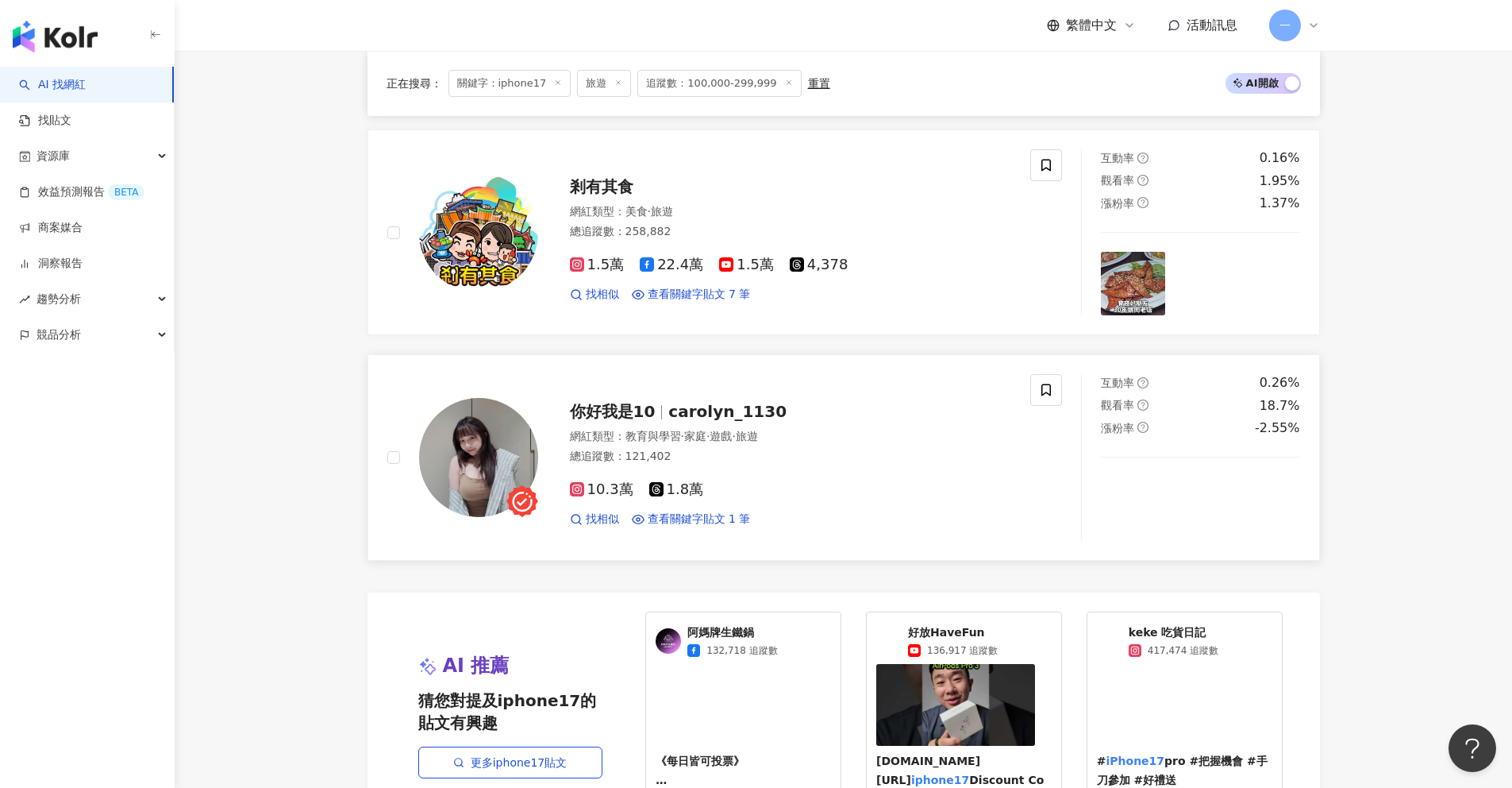
scroll to position [3023, 0]
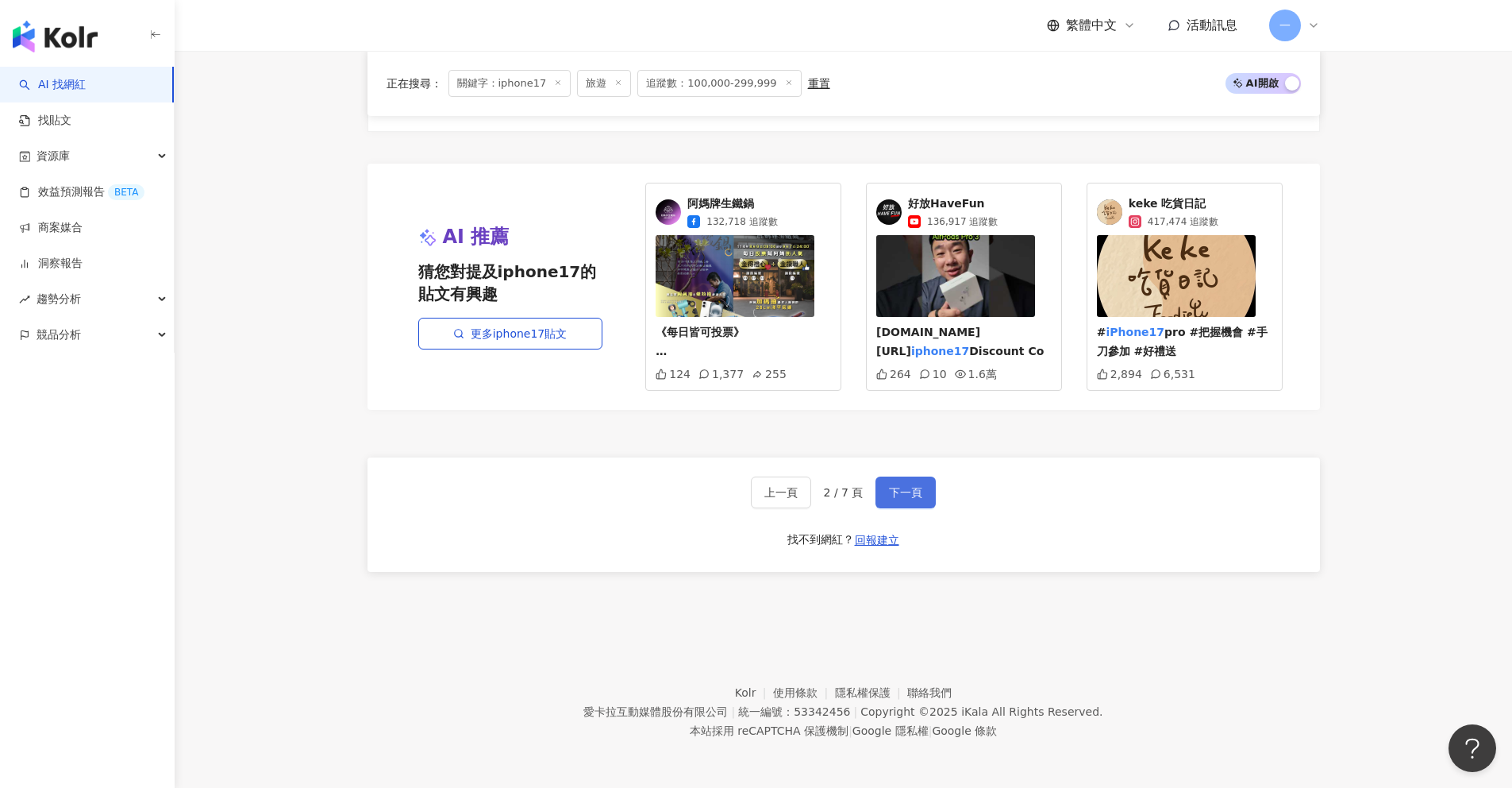
click at [904, 497] on span "下一頁" at bounding box center [905, 492] width 33 height 12
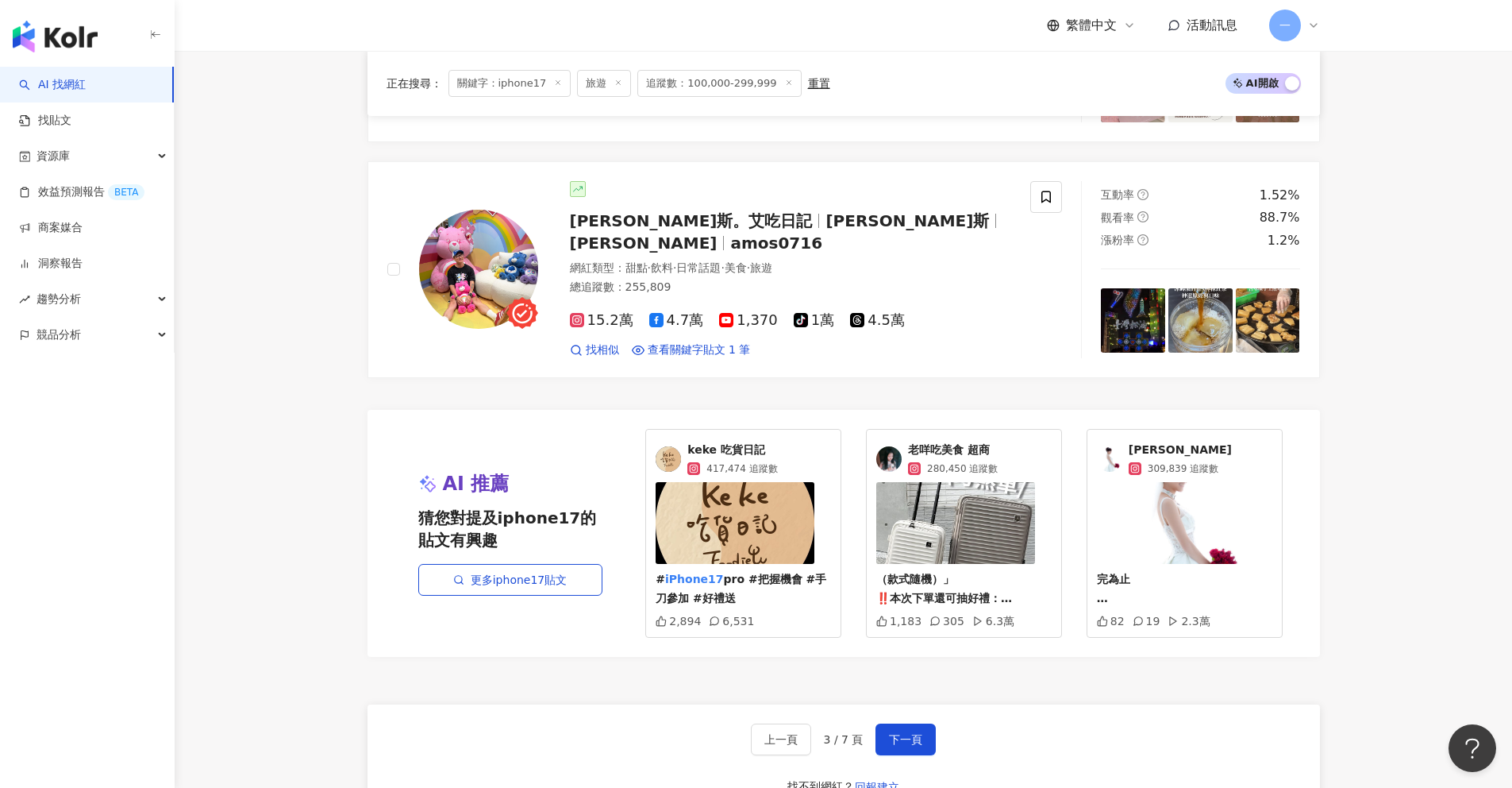
scroll to position [2652, 0]
click at [919, 724] on button "下一頁" at bounding box center [905, 740] width 61 height 32
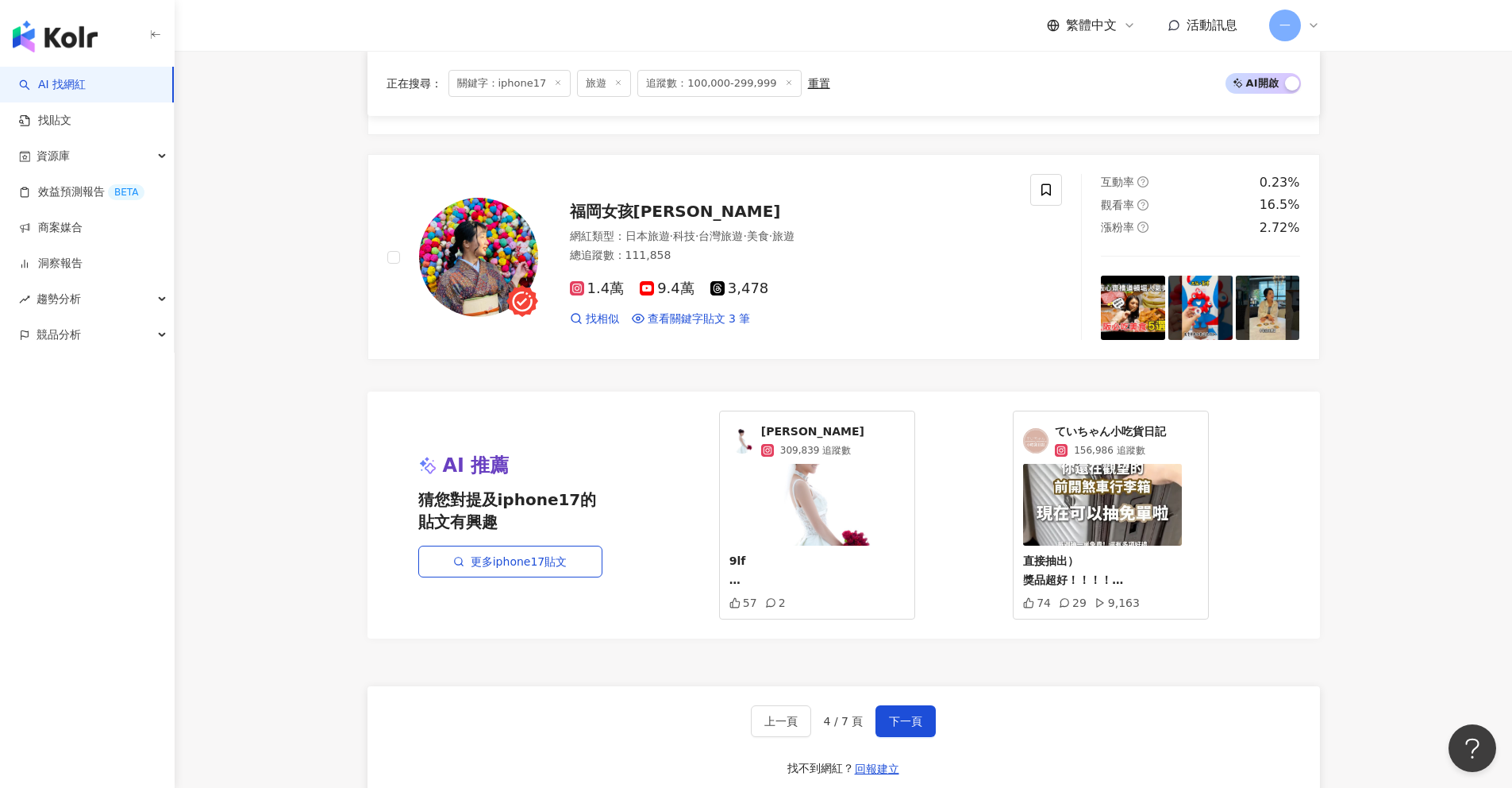
scroll to position [2719, 0]
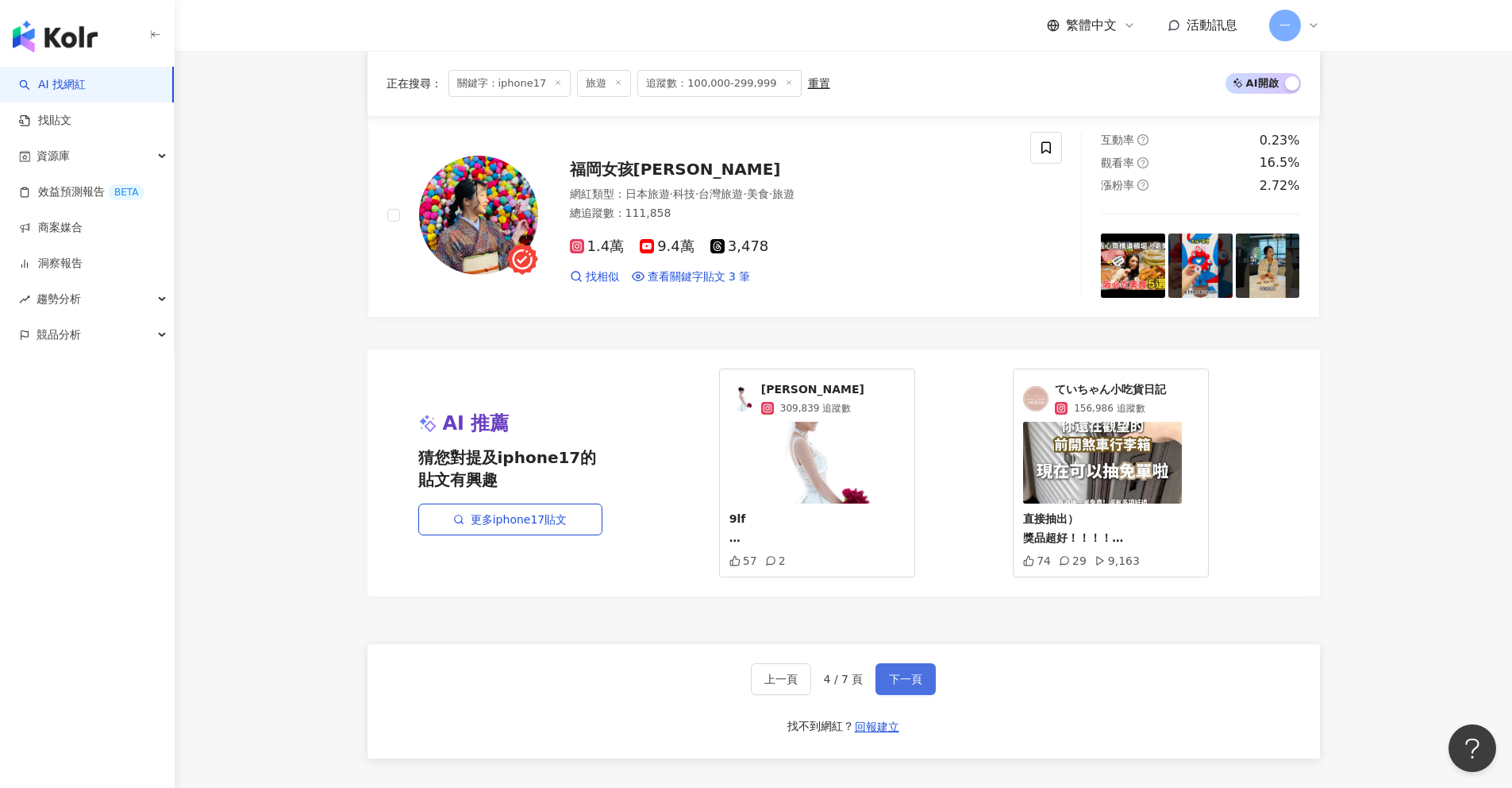
click at [919, 673] on span "下一頁" at bounding box center [905, 679] width 33 height 12
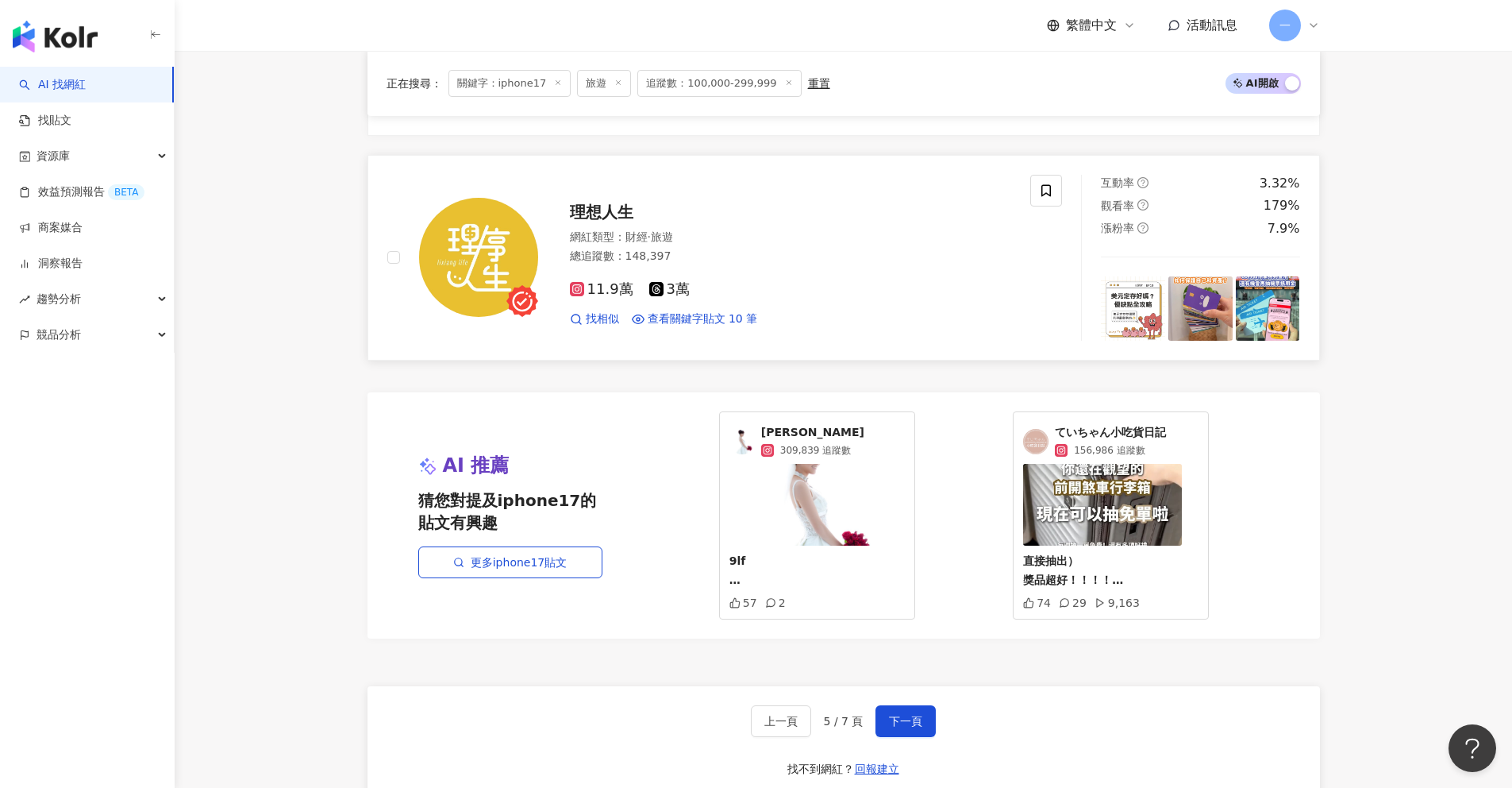
scroll to position [2887, 0]
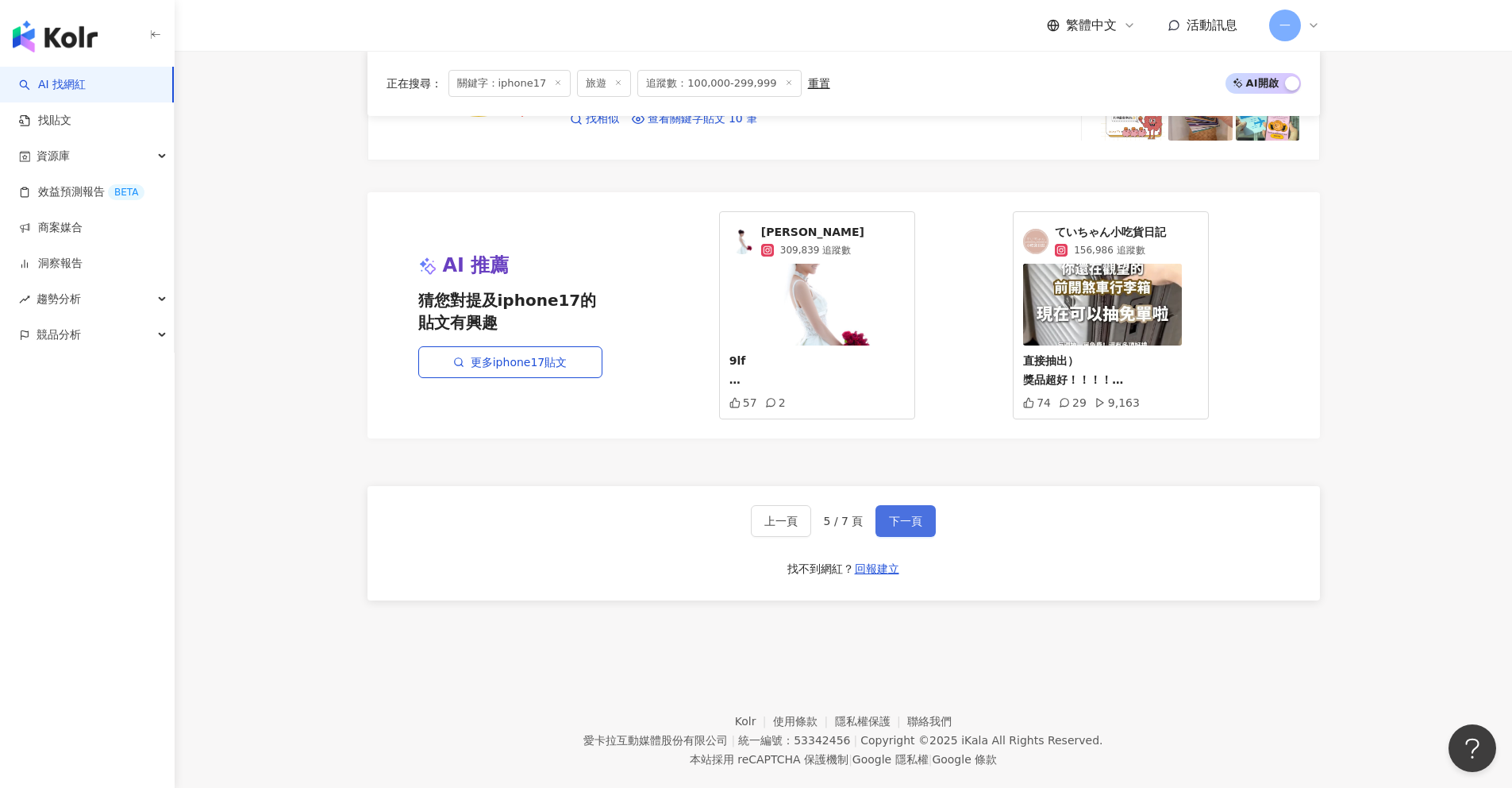
click at [899, 514] on span "下一頁" at bounding box center [905, 520] width 33 height 12
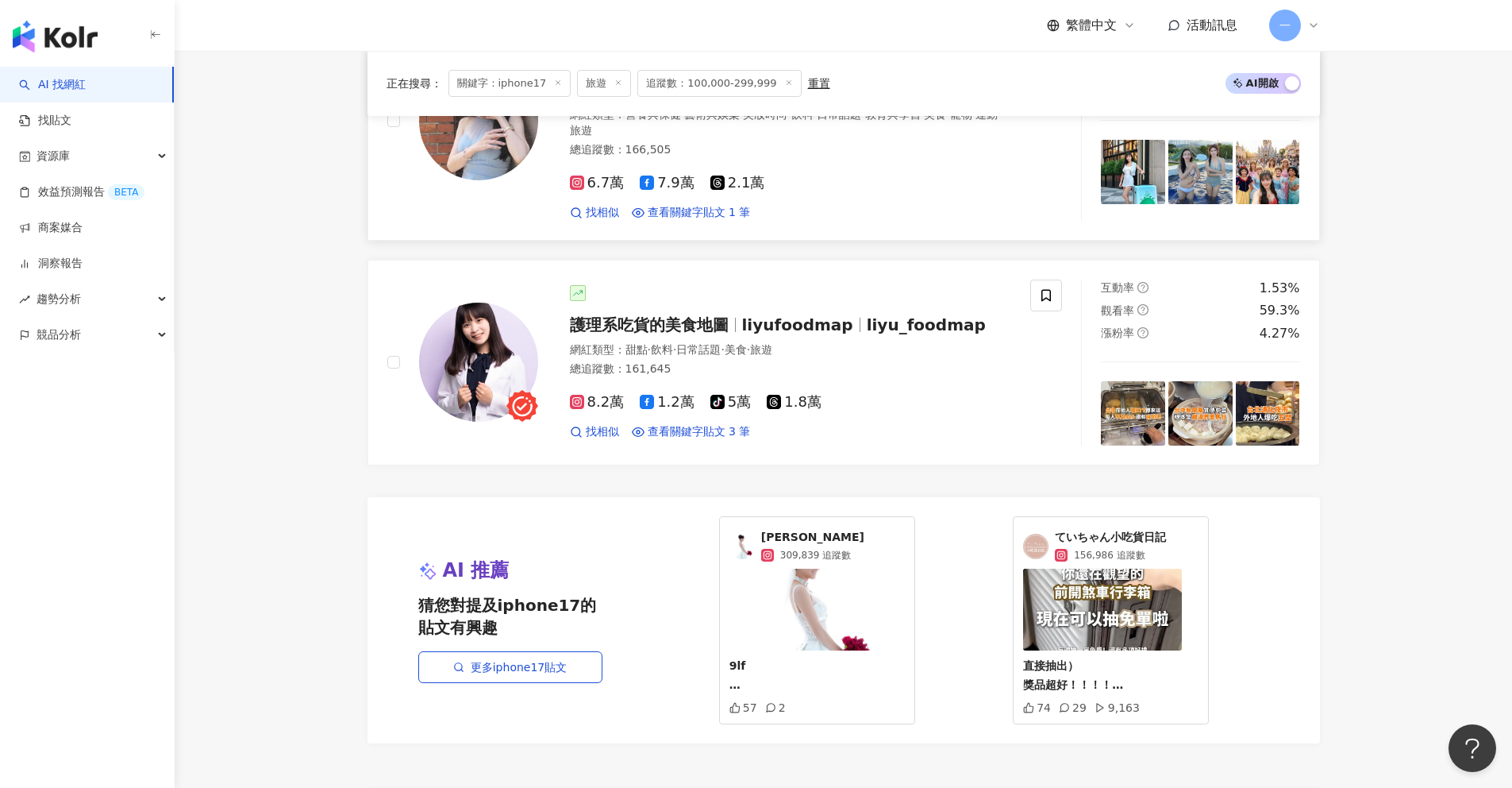
scroll to position [2629, 0]
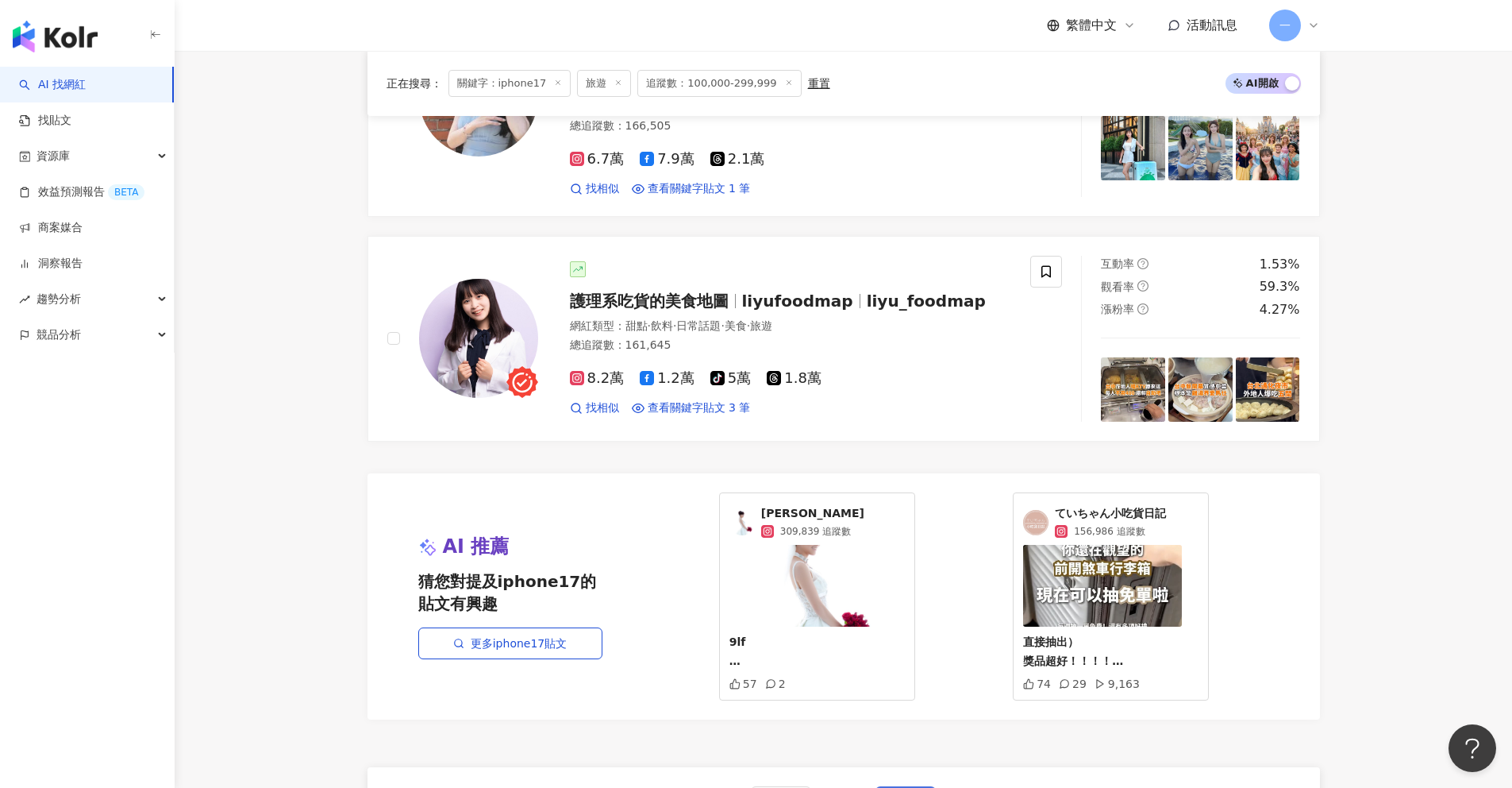
click at [919, 775] on span "下一頁" at bounding box center [905, 801] width 33 height 12
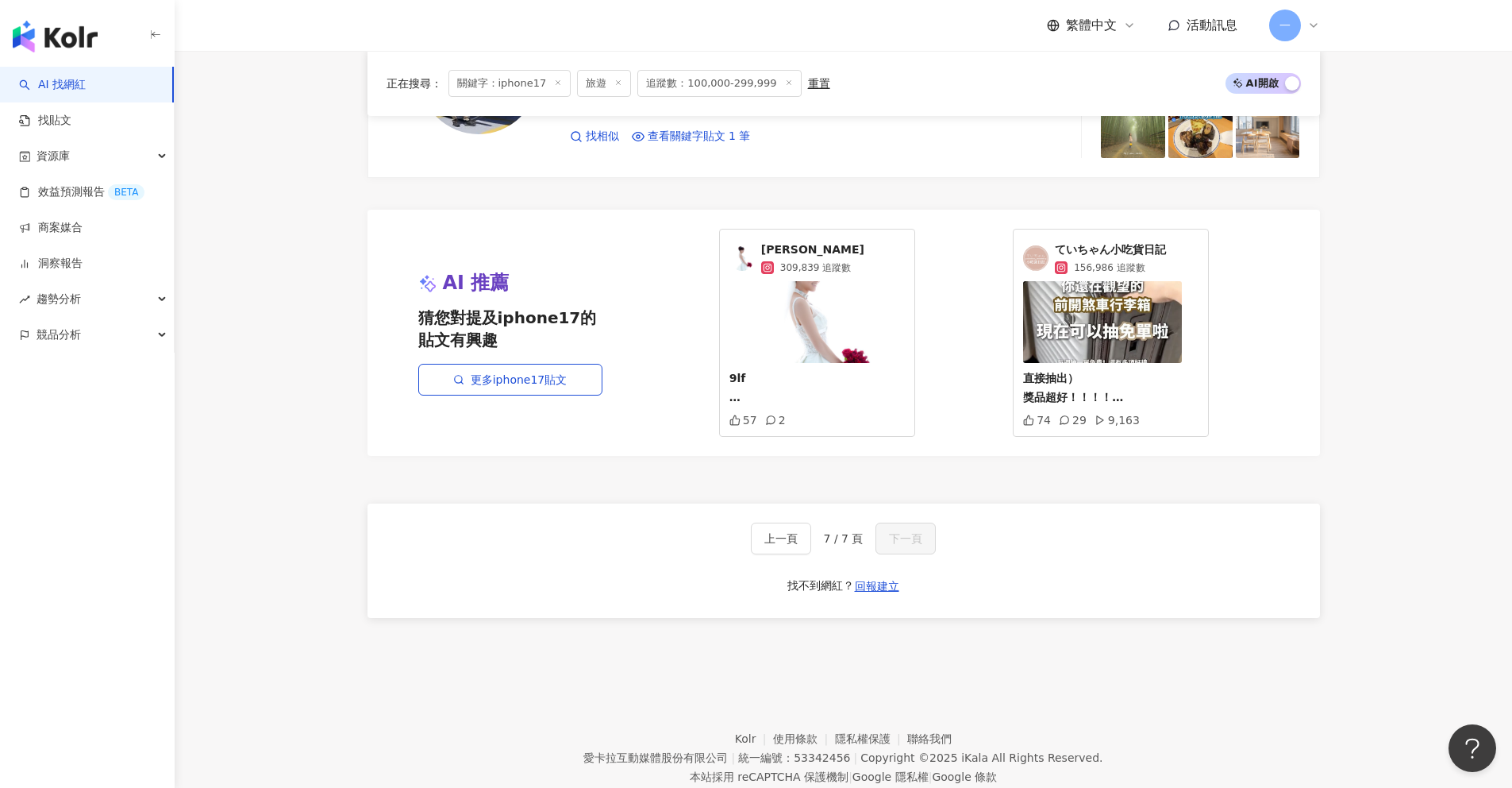
scroll to position [1988, 0]
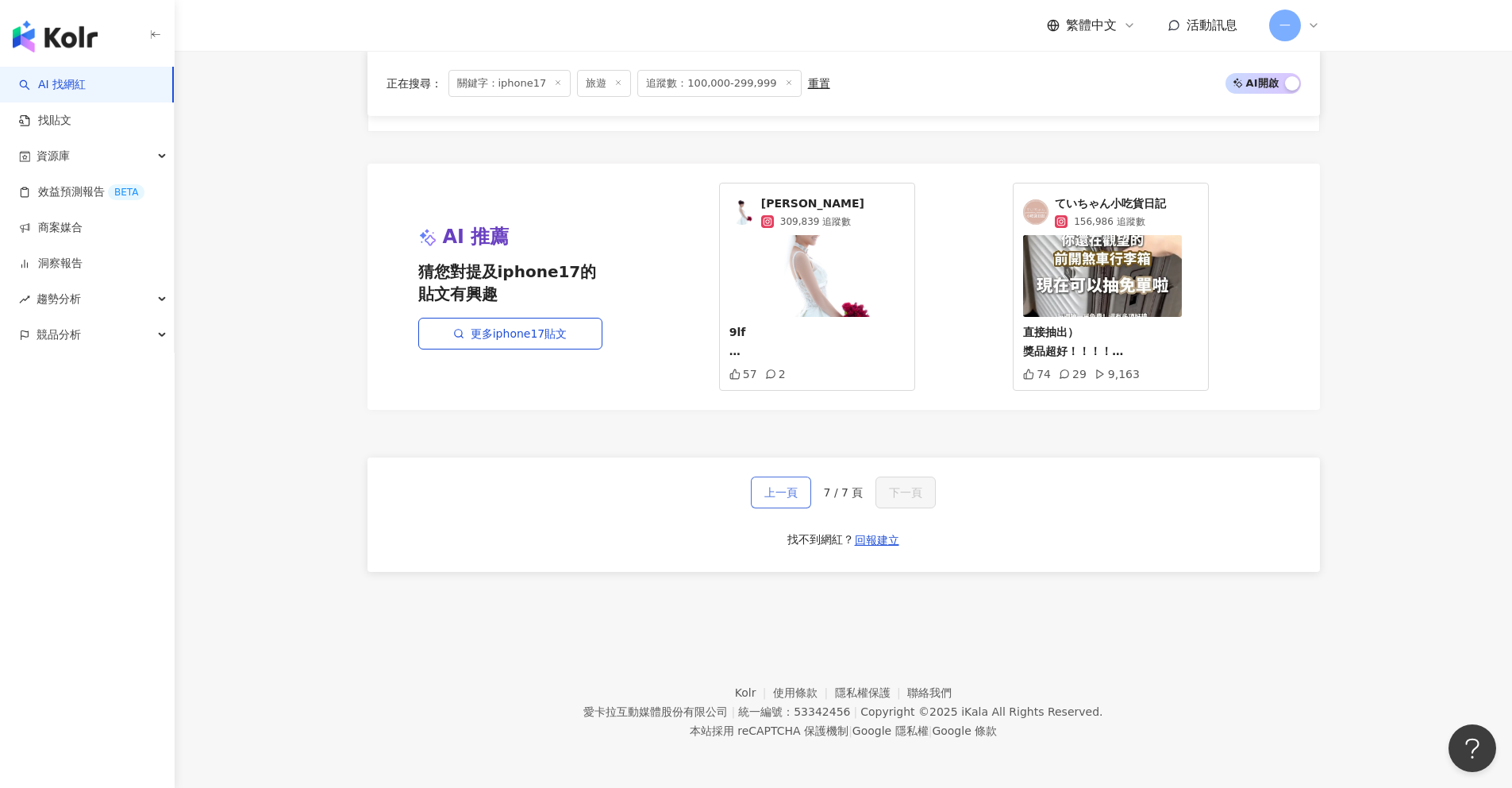
click at [787, 496] on span "上一頁" at bounding box center [781, 492] width 33 height 12
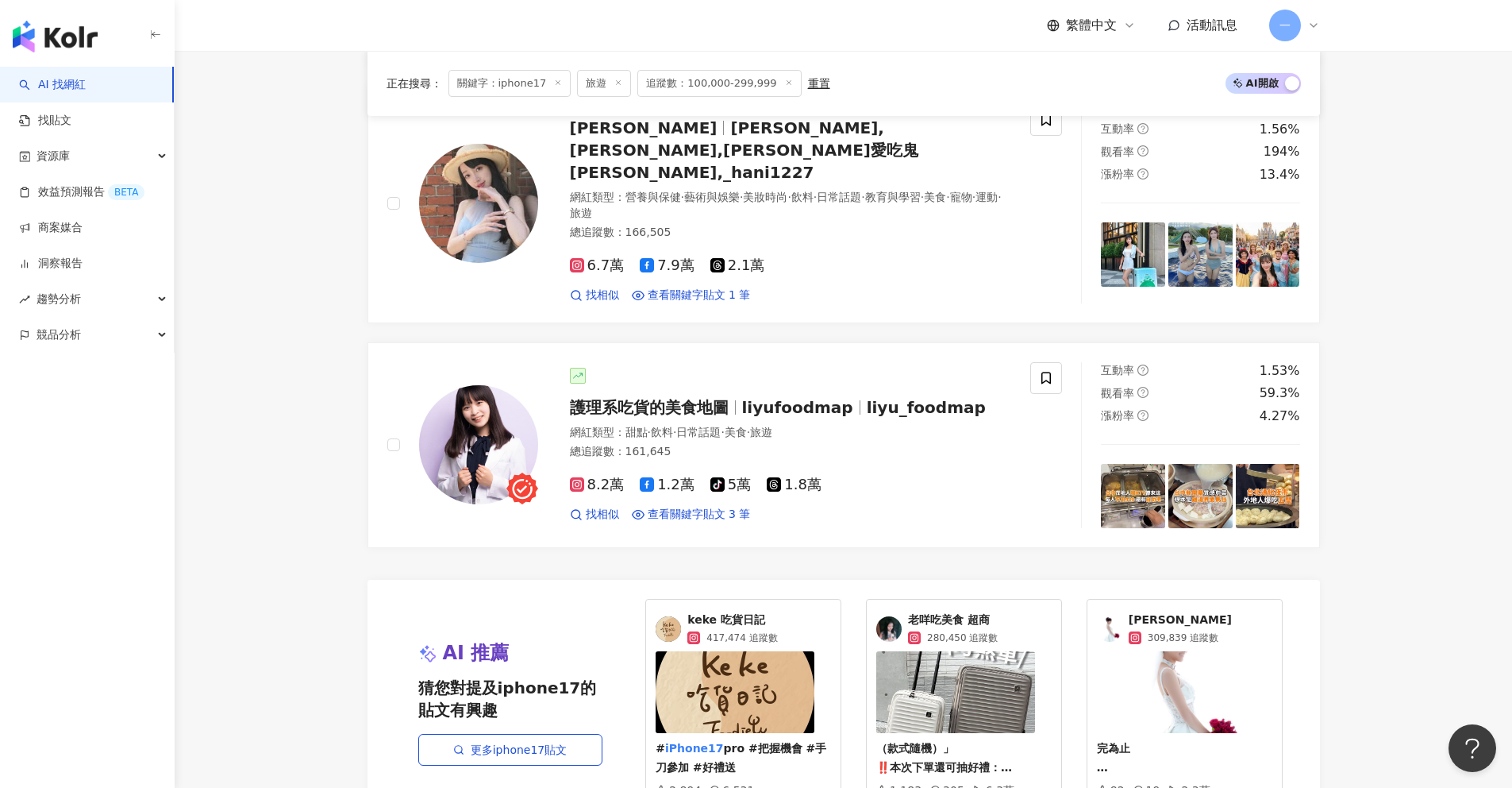
scroll to position [2887, 0]
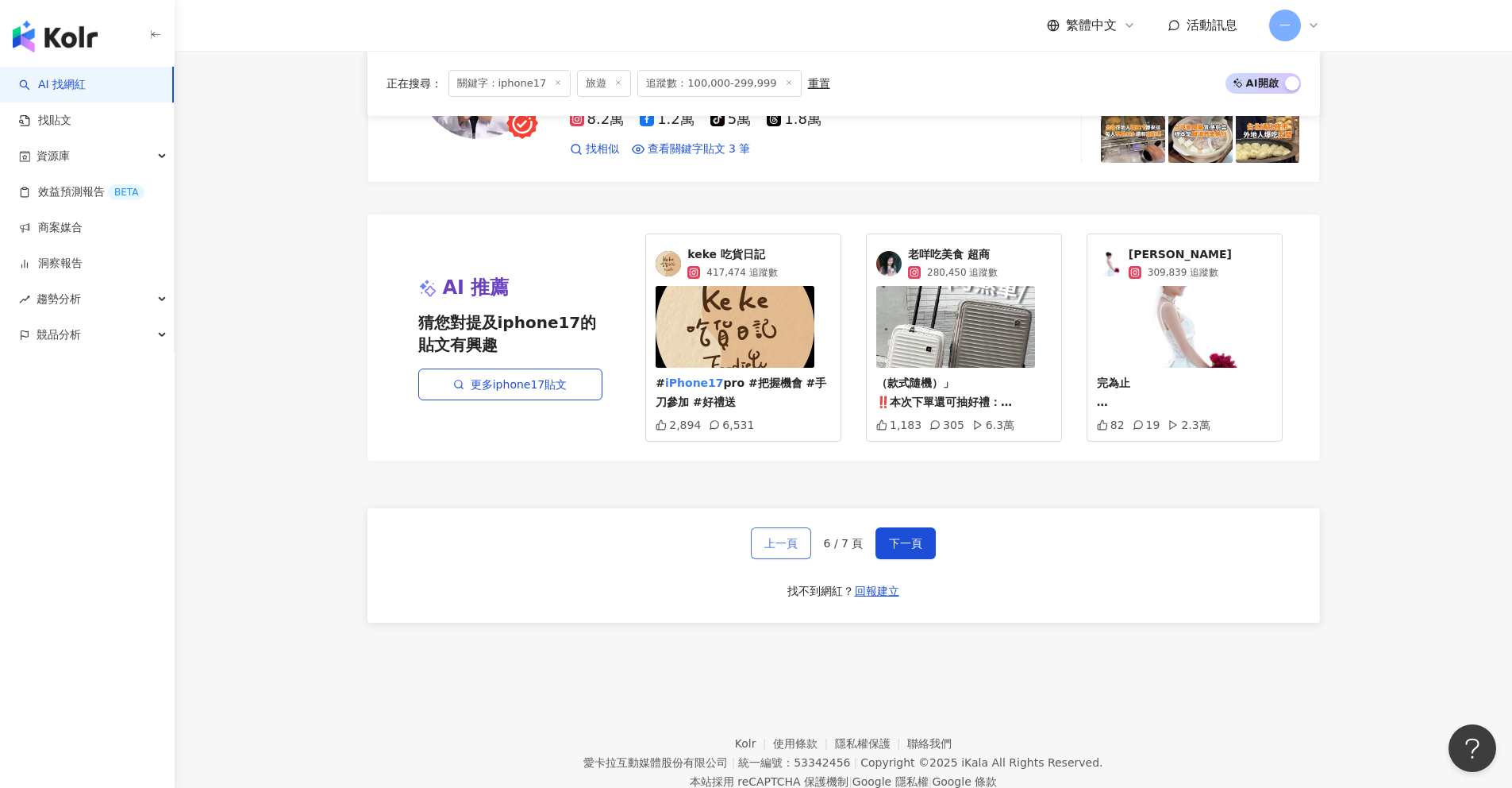
click at [785, 528] on button "上一頁" at bounding box center [781, 543] width 61 height 32
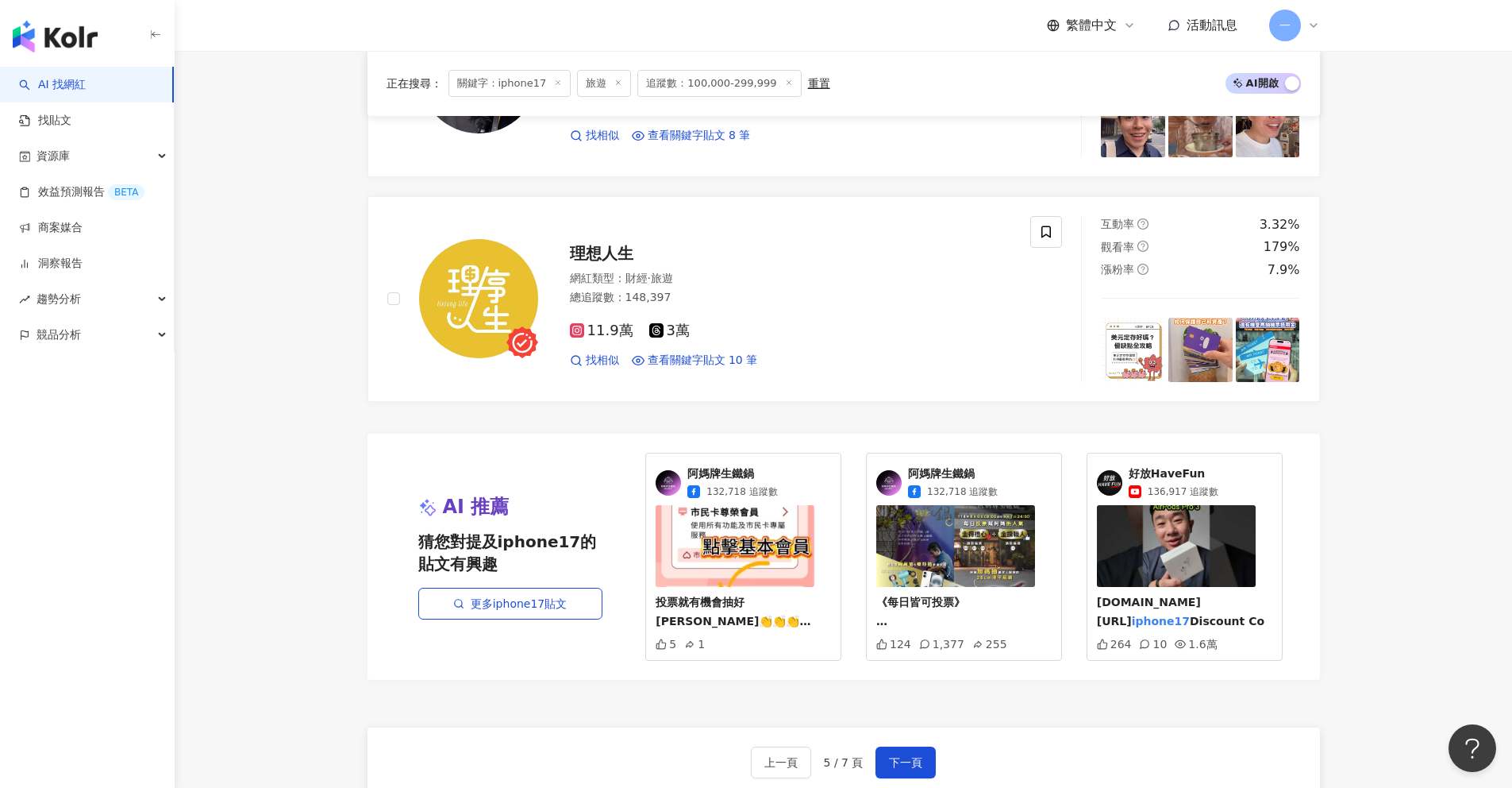
scroll to position [2885, 0]
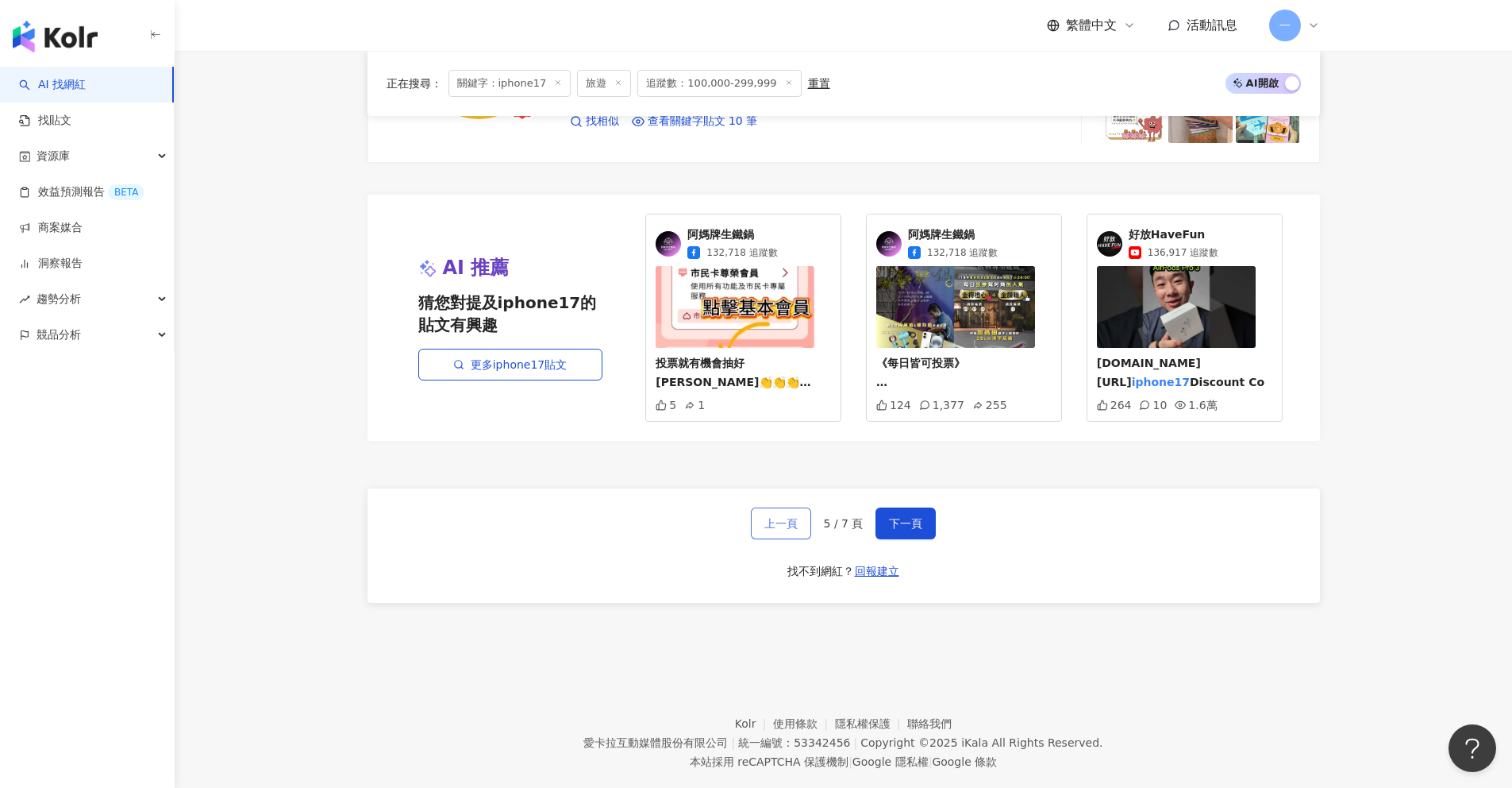
click at [776, 517] on span "上一頁" at bounding box center [781, 523] width 33 height 12
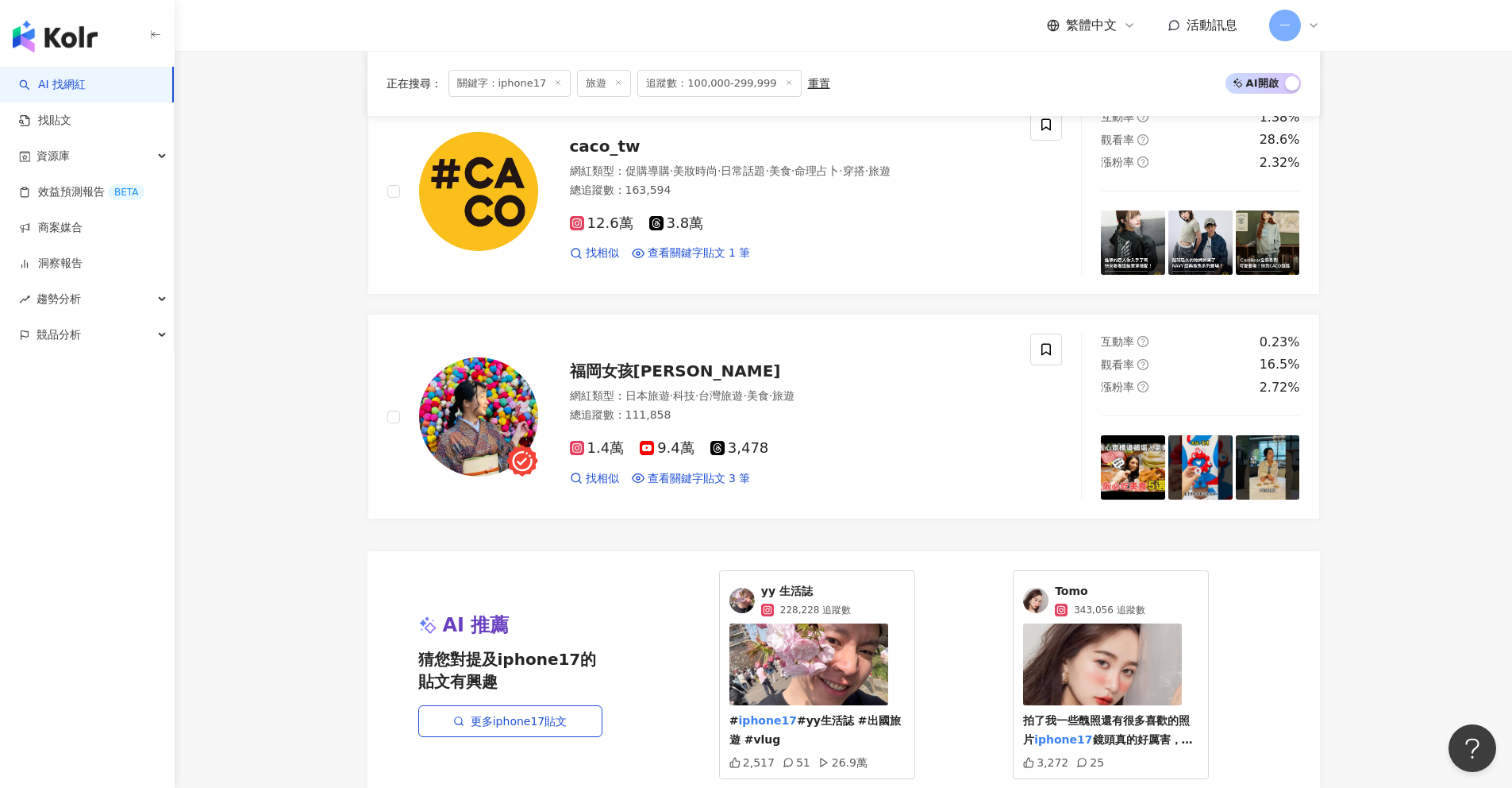
scroll to position [2439, 0]
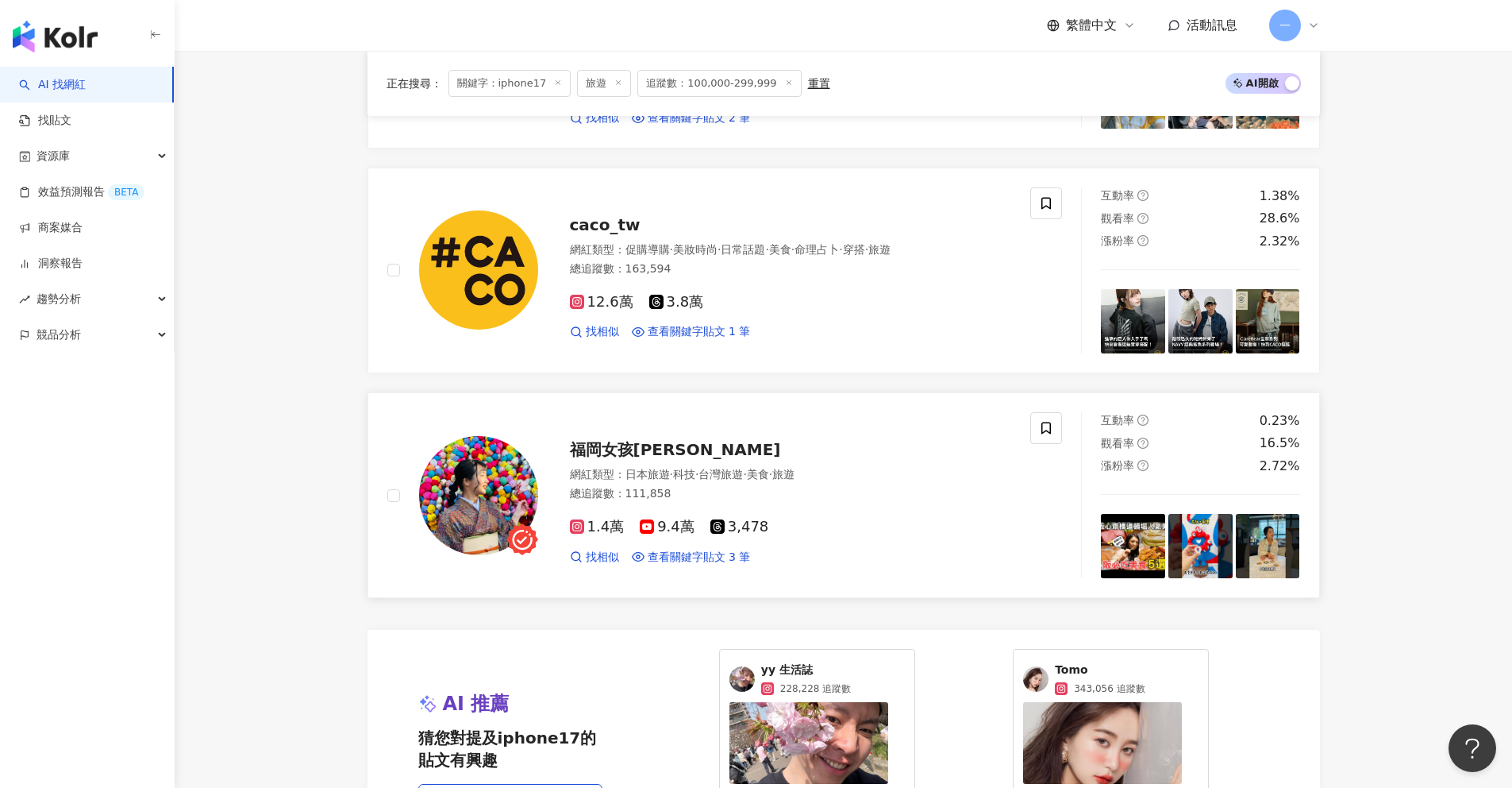
click at [691, 412] on div "福岡女孩Yumeko 網紅類型 ： 日本旅遊 · 科技 · 台灣旅遊 · 美食 · 旅遊 總追蹤數 ： 111,858 1.4萬 9.4萬 3,478 找相似…" at bounding box center [709, 495] width 643 height 166
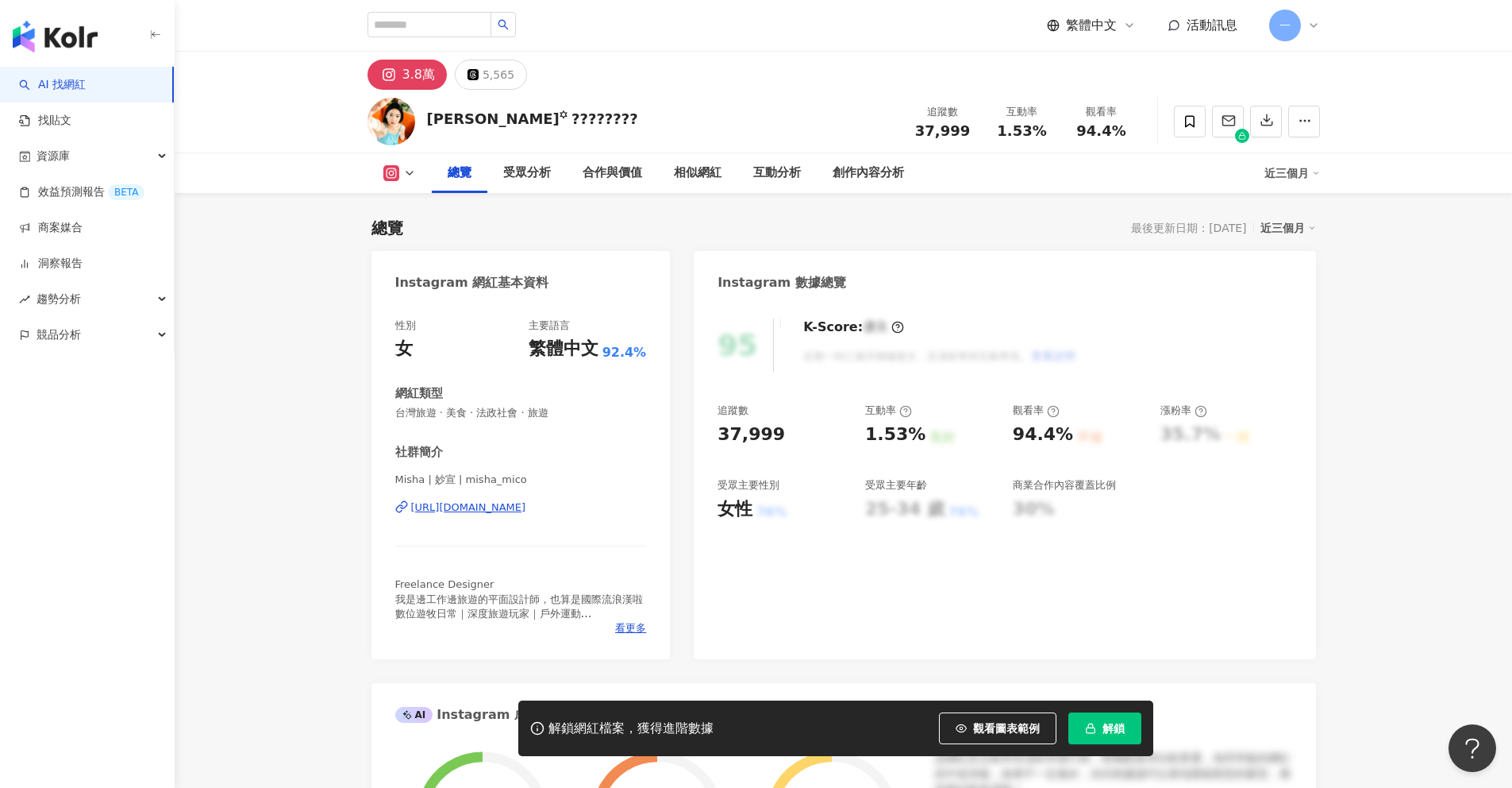
click at [521, 510] on div "https://www.instagram.com/misha_mico/" at bounding box center [468, 507] width 115 height 14
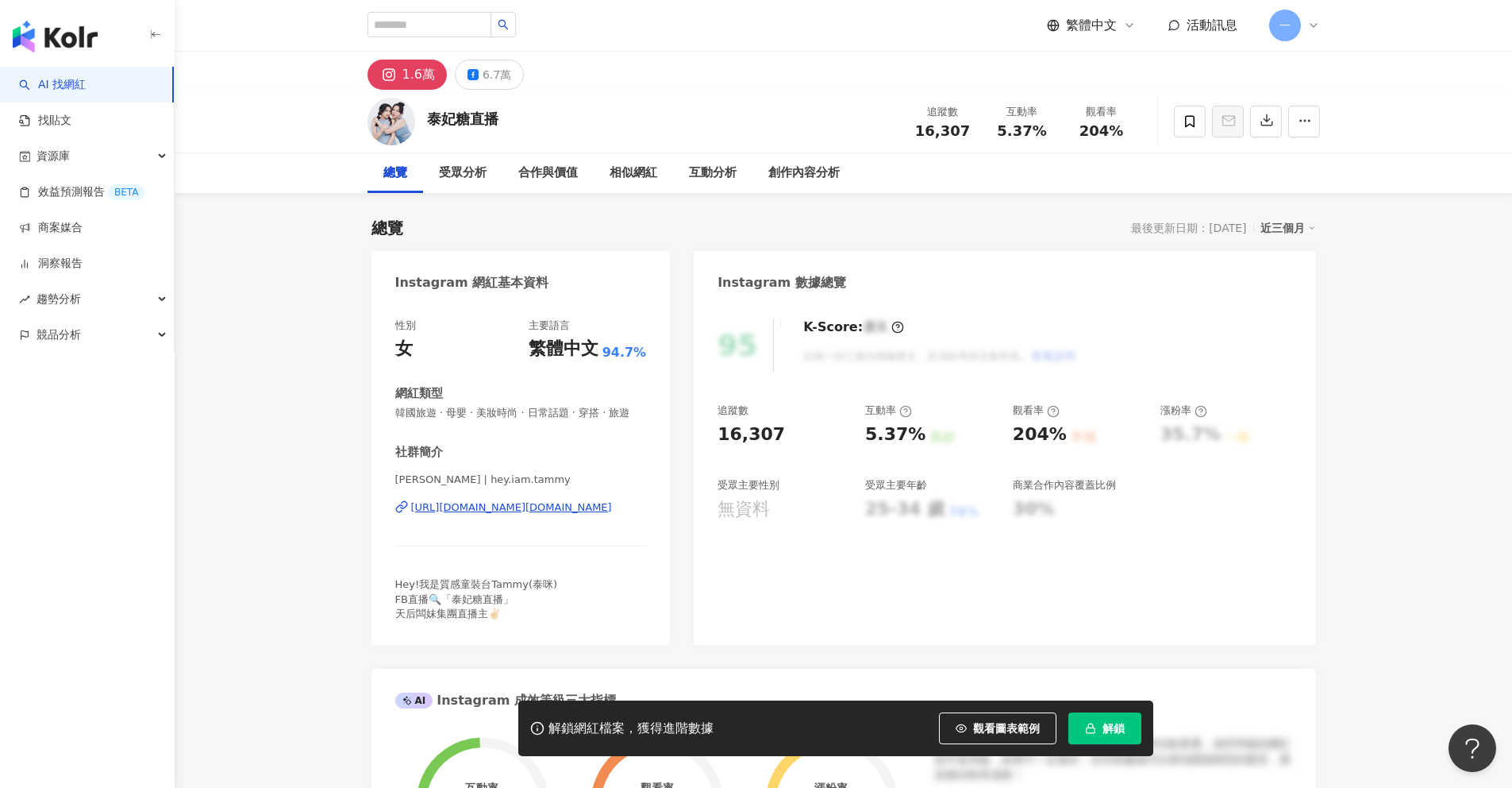
click at [569, 509] on div "https://www.instagram.com/hey.iam.tammy/" at bounding box center [511, 507] width 201 height 14
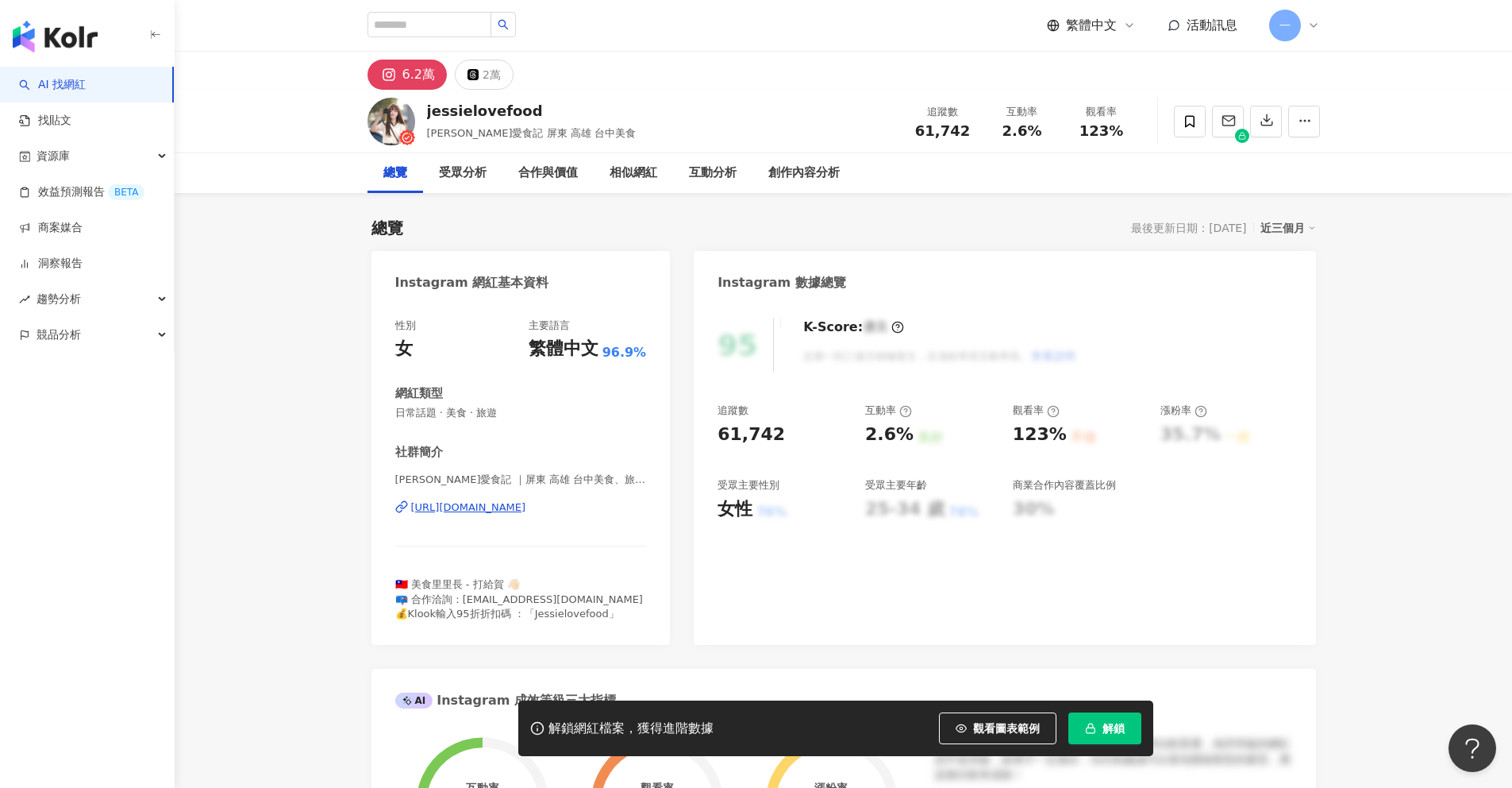
click at [526, 510] on div "https://www.instagram.com/jessielovefood/" at bounding box center [468, 507] width 115 height 14
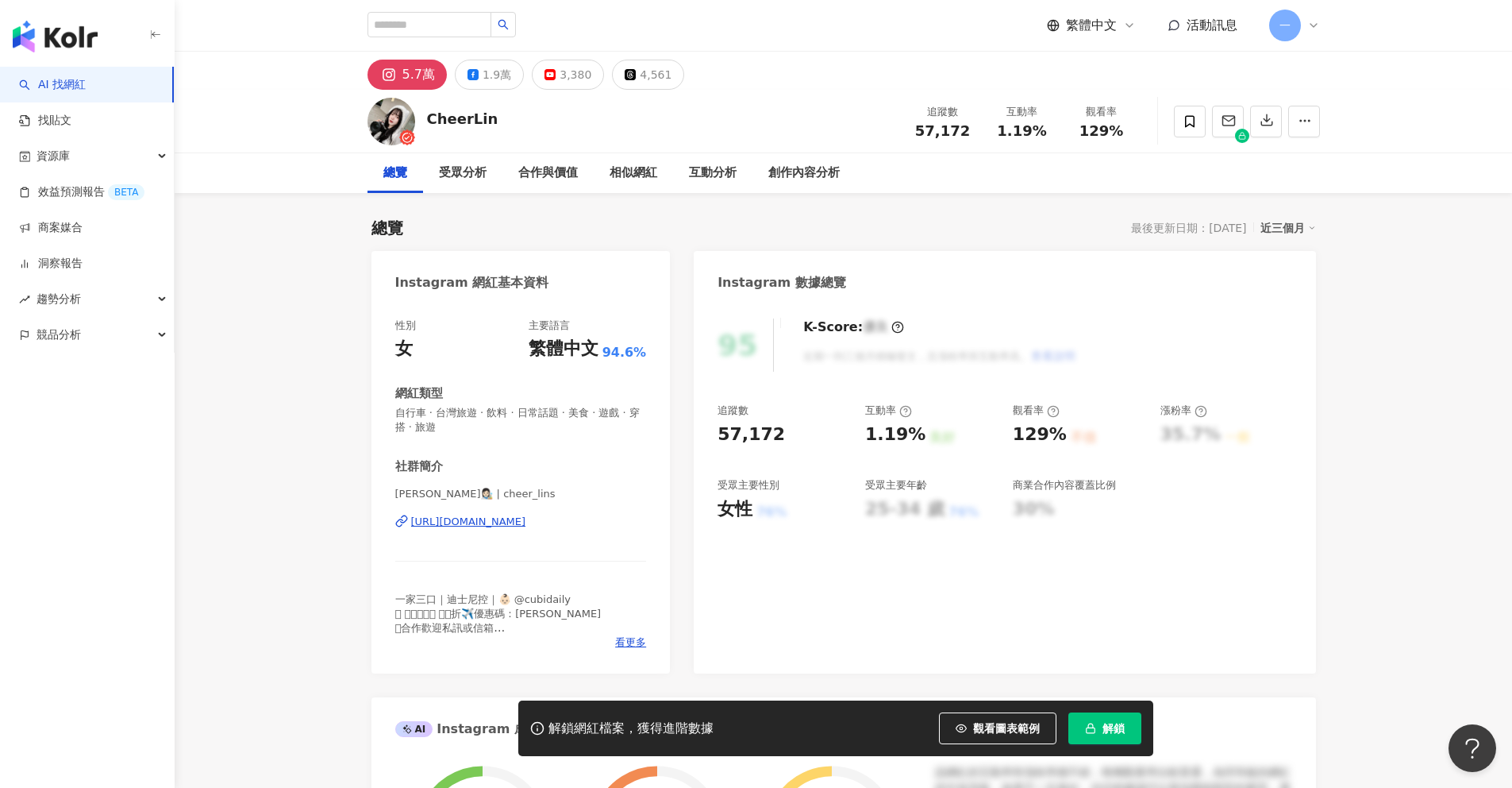
click at [526, 523] on div "https://www.instagram.com/cheer_lins/" at bounding box center [468, 521] width 115 height 14
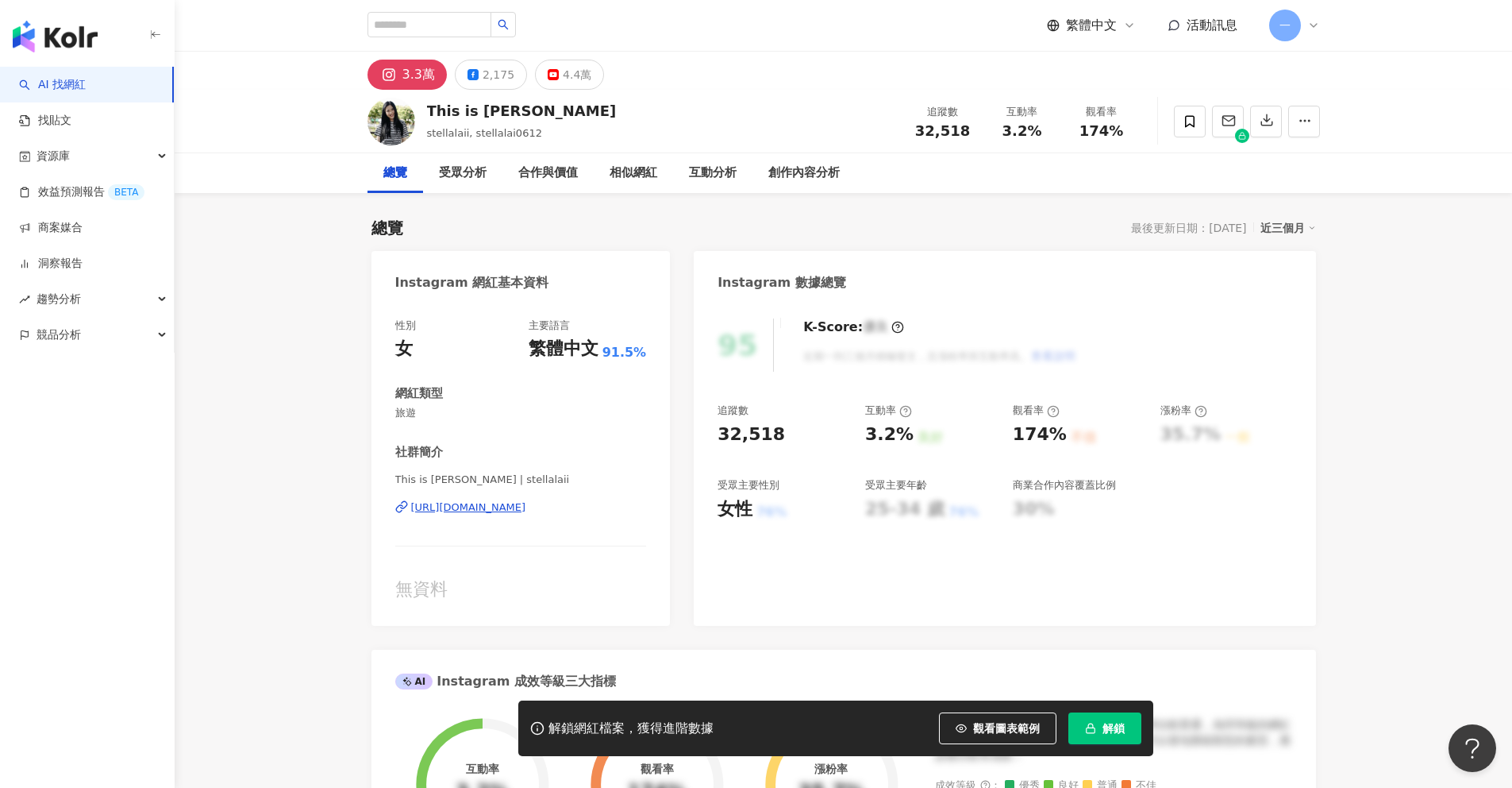
click at [562, 514] on div "This is [PERSON_NAME] | stellalaii [URL][DOMAIN_NAME]" at bounding box center [521, 519] width 251 height 93
click at [526, 508] on div "https://www.instagram.com/stellalaii/" at bounding box center [468, 507] width 115 height 14
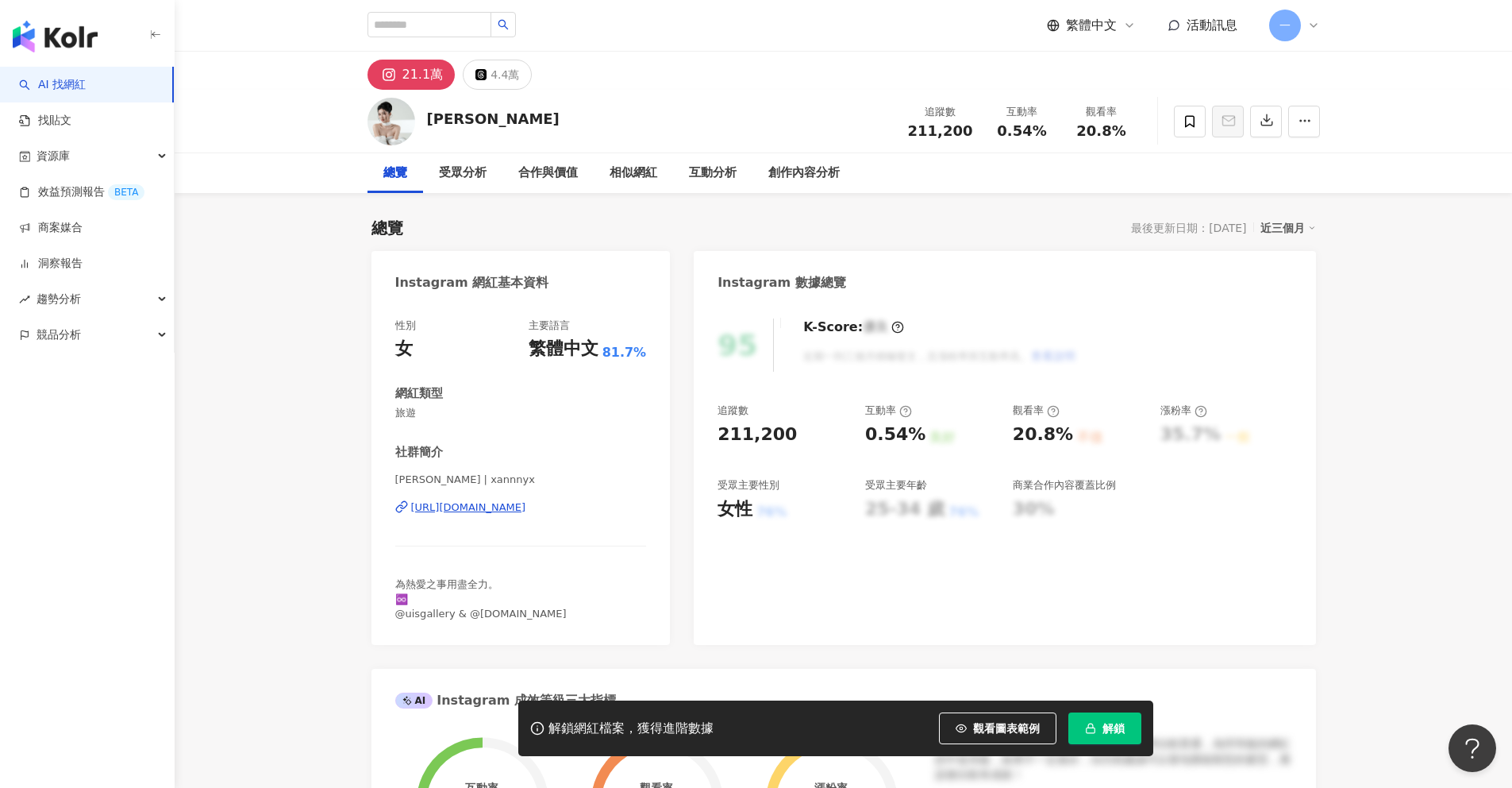
click at [526, 506] on div "https://www.instagram.com/xannnyx/" at bounding box center [468, 507] width 115 height 14
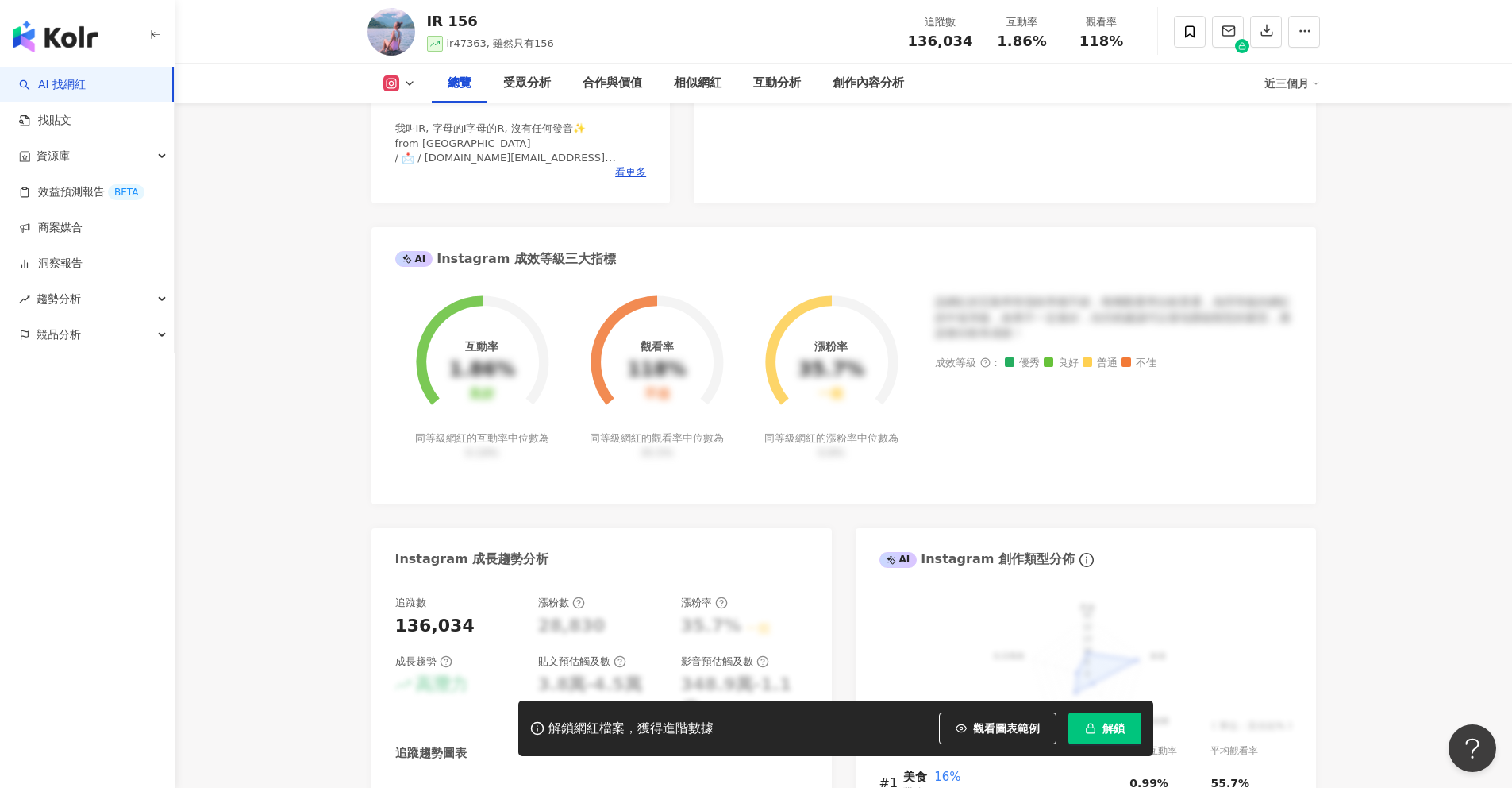
scroll to position [10, 0]
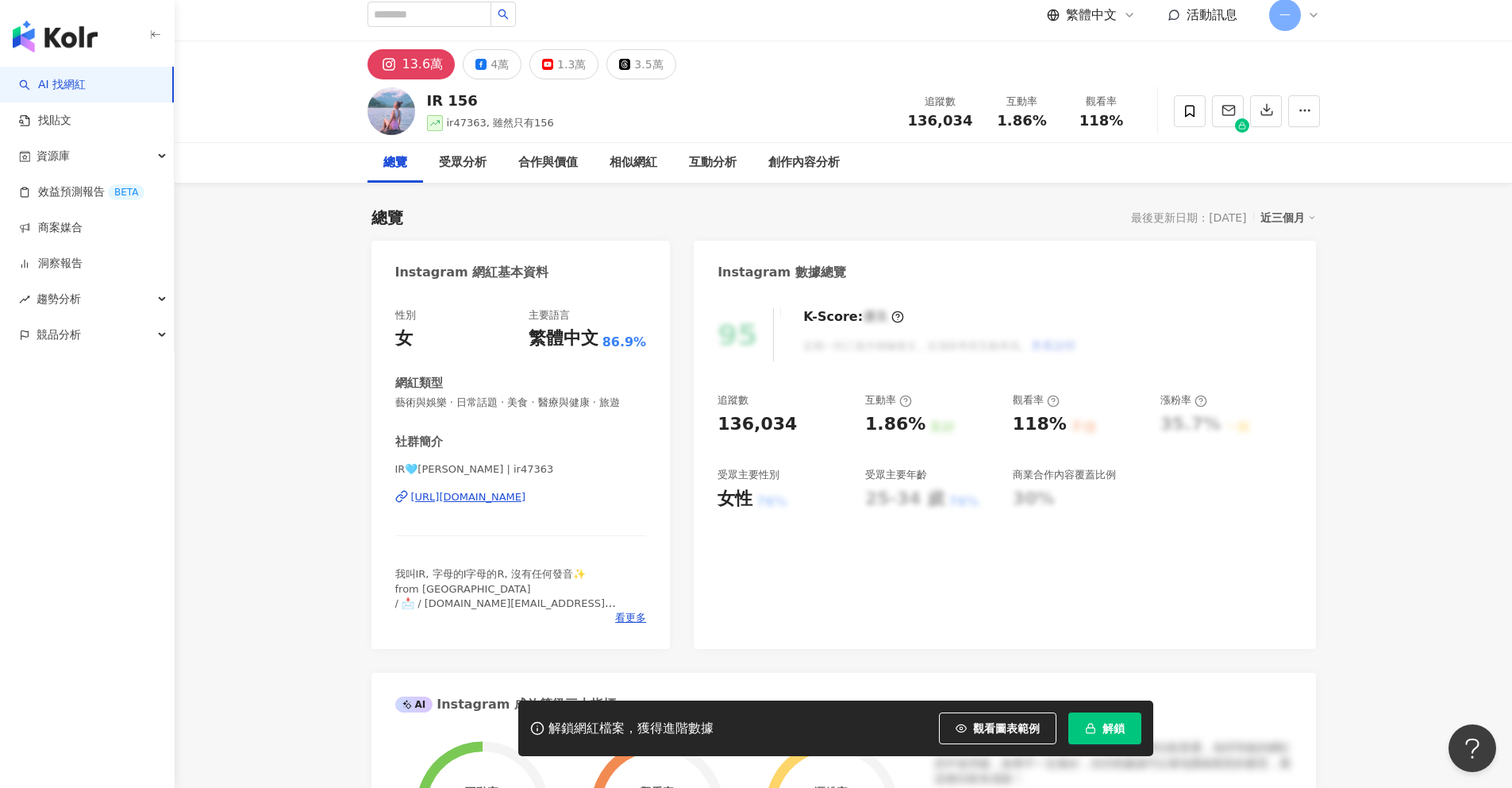
click at [526, 495] on div "https://www.instagram.com/ir47363/" at bounding box center [468, 497] width 115 height 14
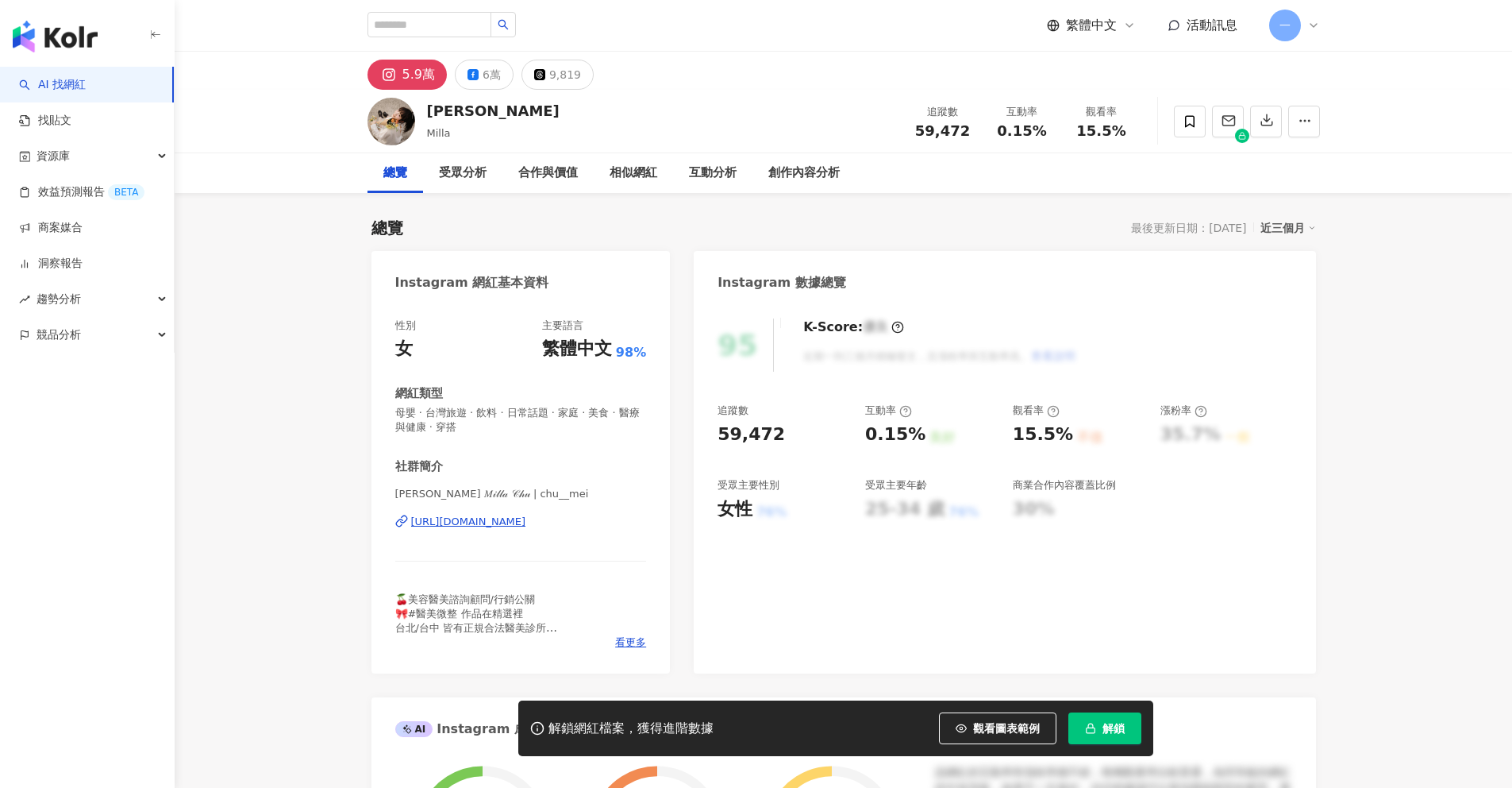
click at [526, 520] on div "[URL][DOMAIN_NAME]" at bounding box center [468, 521] width 115 height 14
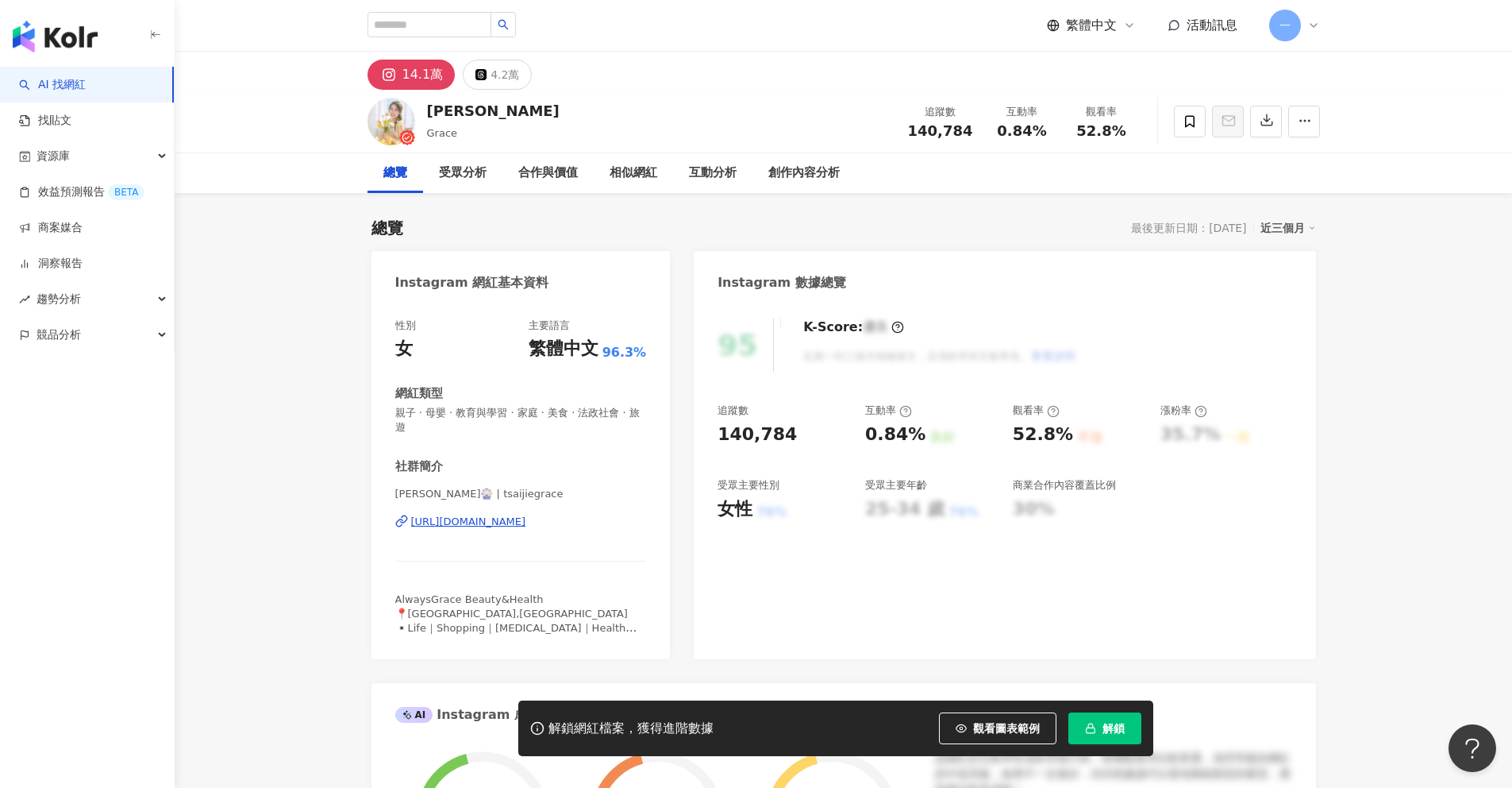
click at [526, 514] on div "https://www.instagram.com/tsaijiegrace/" at bounding box center [468, 521] width 115 height 14
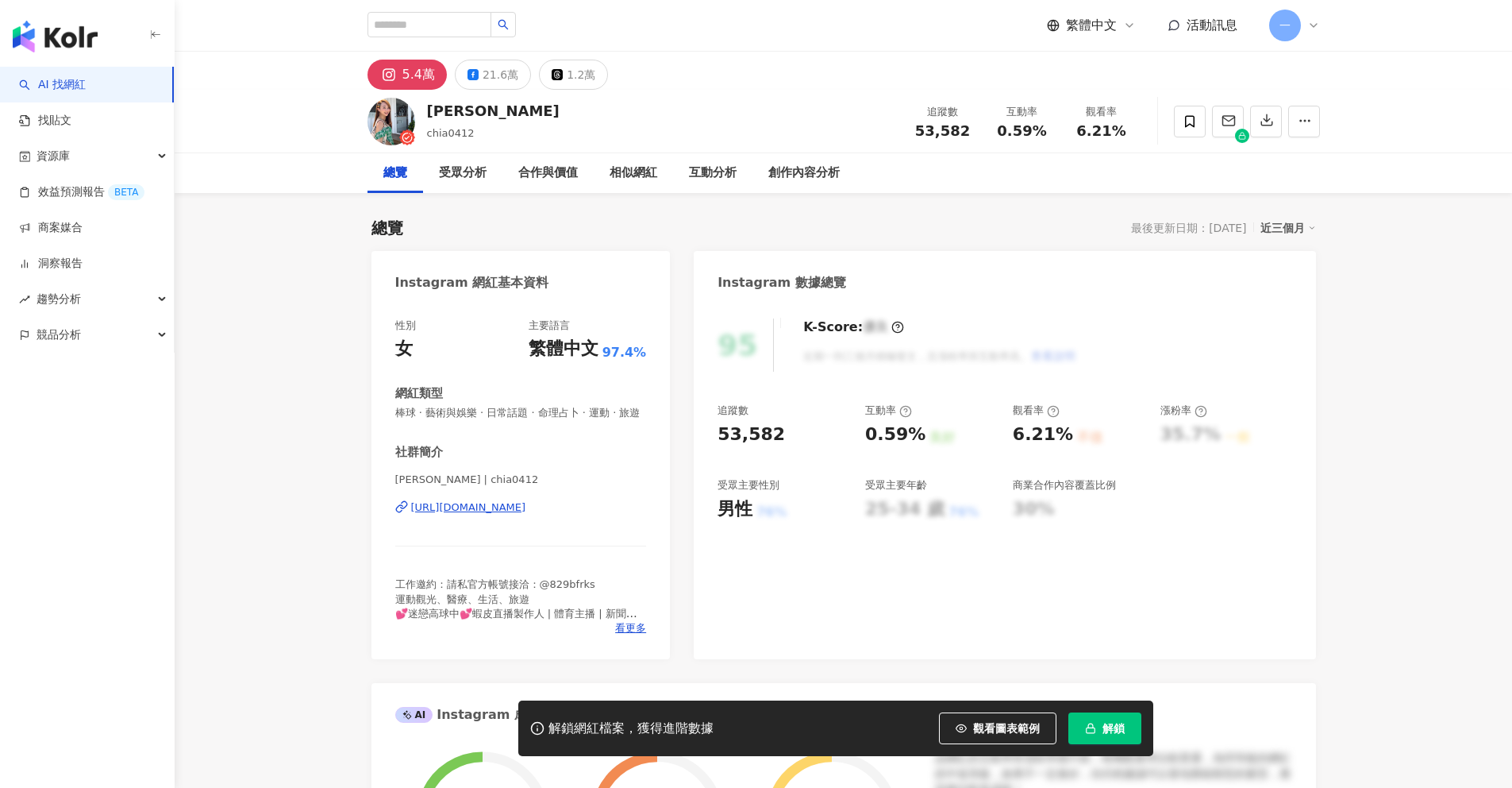
click at [526, 508] on div "https://www.instagram.com/chia0412/" at bounding box center [468, 507] width 115 height 14
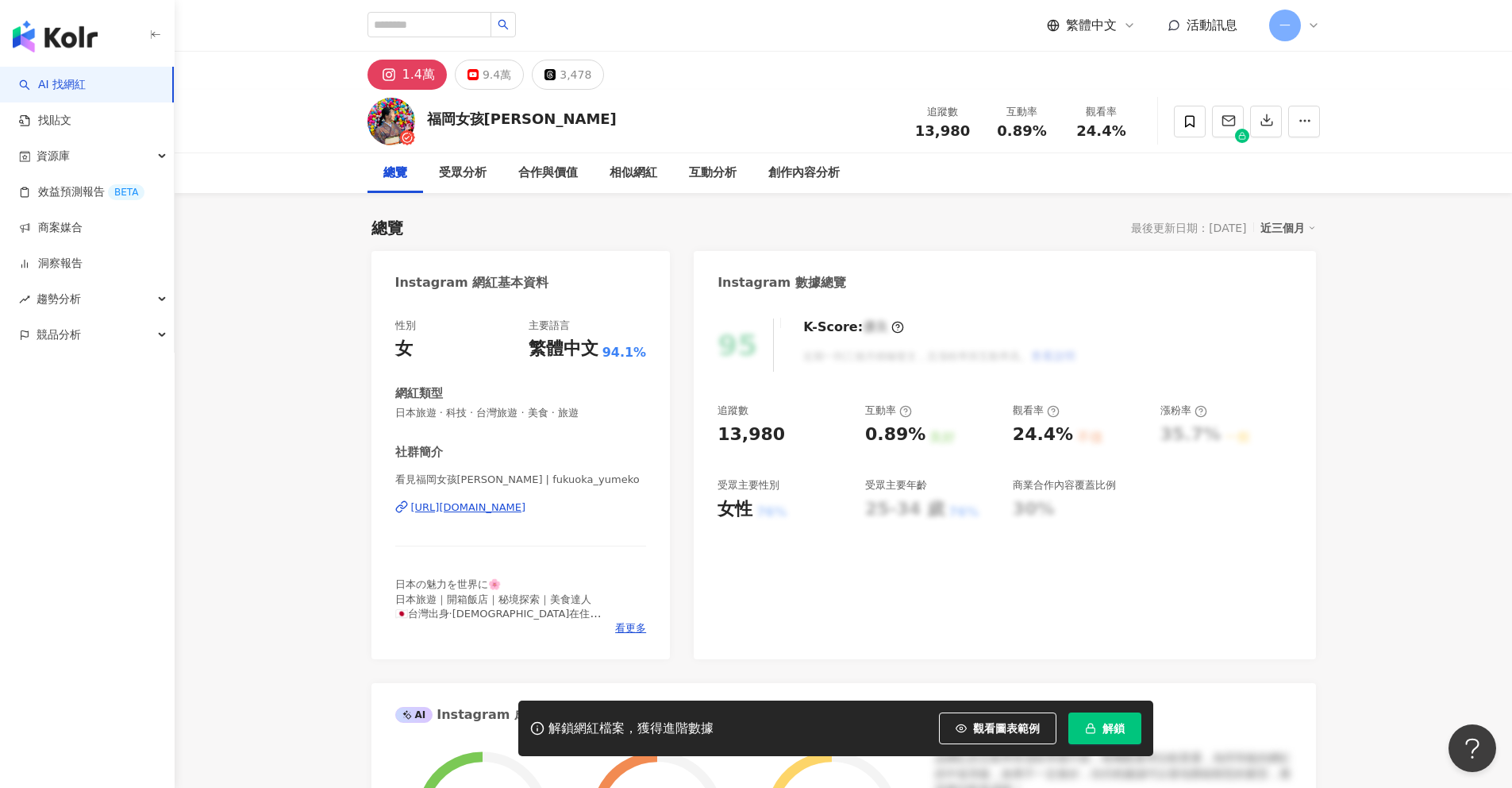
click at [507, 505] on div "[URL][DOMAIN_NAME]" at bounding box center [468, 507] width 115 height 14
